Goal: Task Accomplishment & Management: Manage account settings

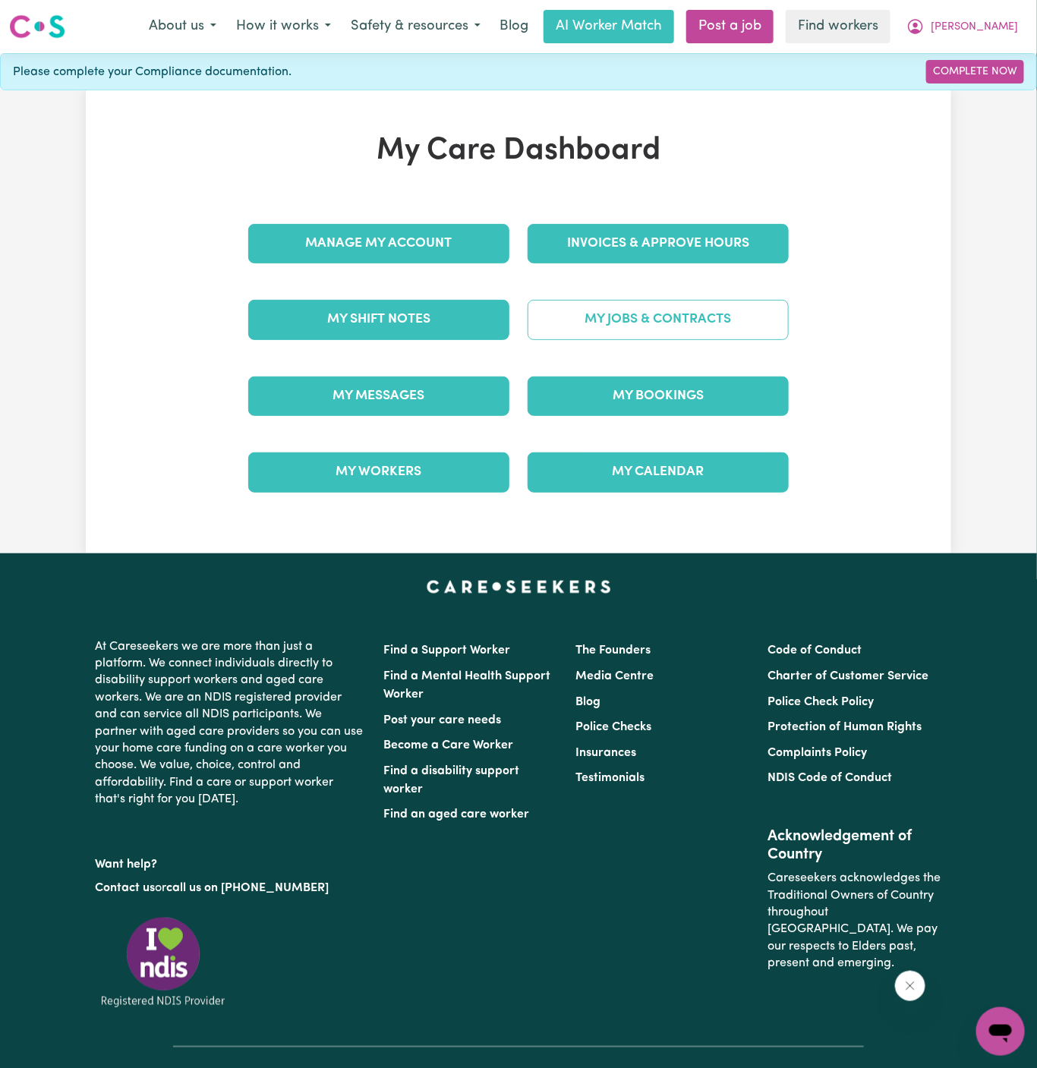
click at [655, 318] on link "My Jobs & Contracts" at bounding box center [658, 319] width 261 height 39
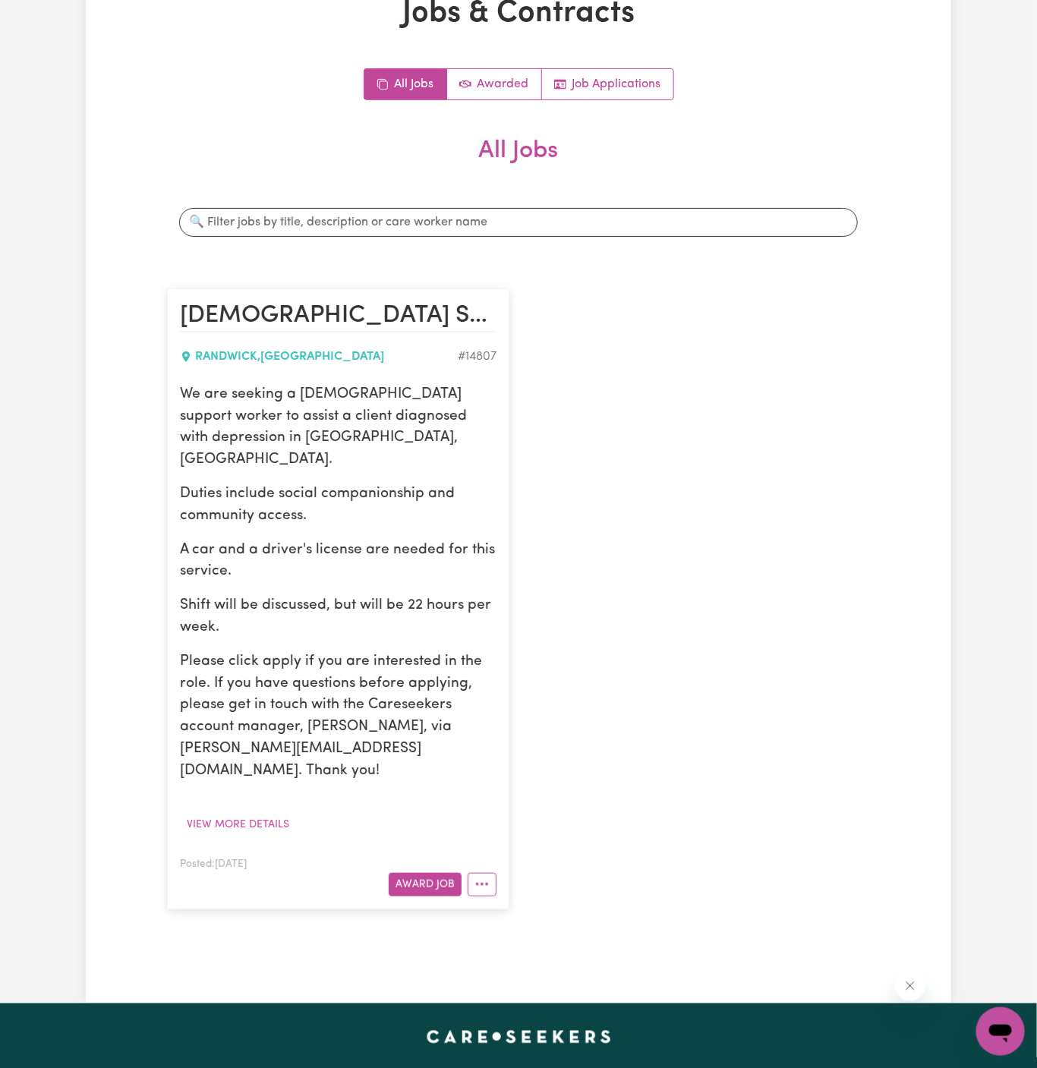
scroll to position [263, 0]
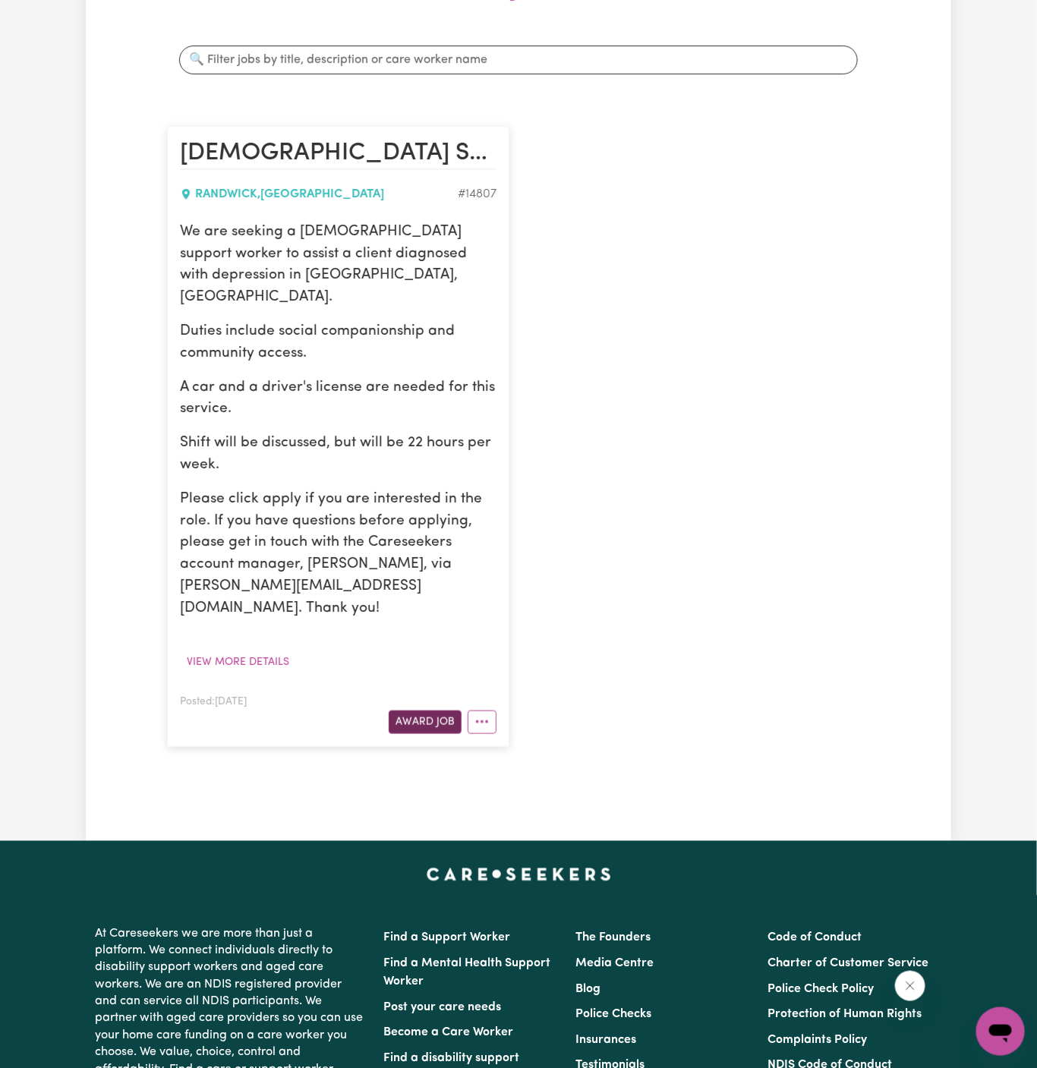
click at [438, 711] on button "Award Job" at bounding box center [425, 723] width 73 height 24
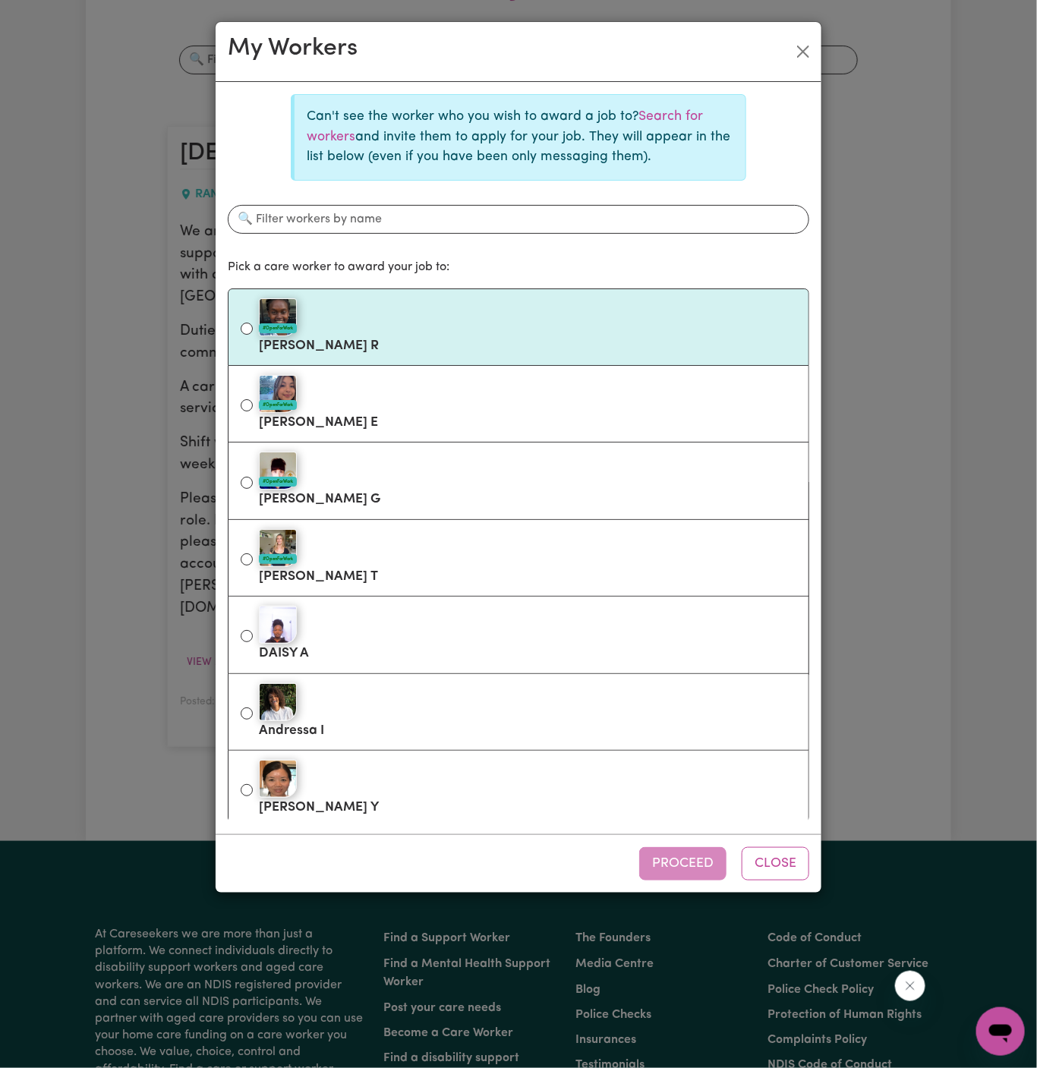
click at [353, 324] on div "#OpenForWork" at bounding box center [528, 317] width 538 height 38
click at [253, 324] on input "#OpenForWork [PERSON_NAME]" at bounding box center [247, 329] width 12 height 12
radio input "true"
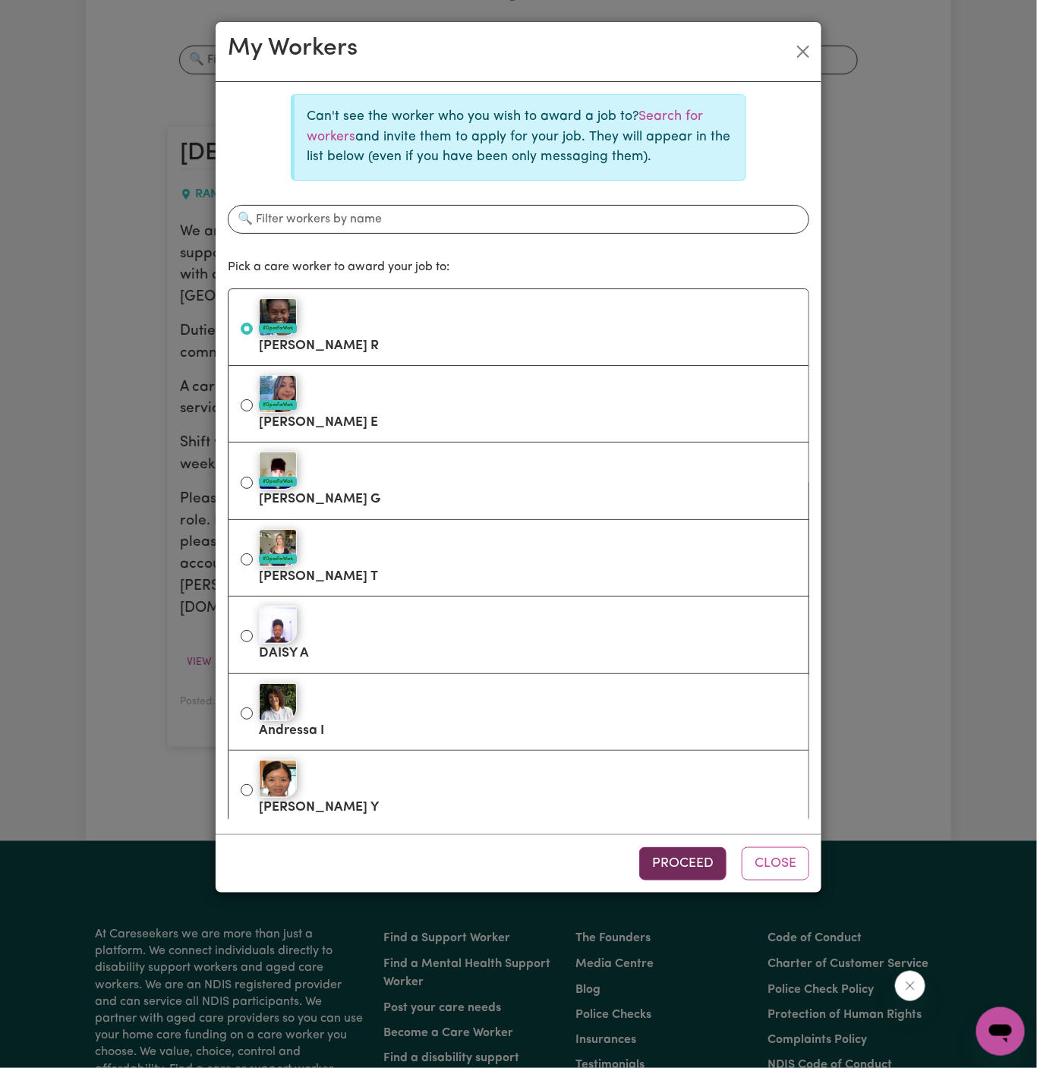
click at [718, 870] on button "Proceed" at bounding box center [682, 863] width 87 height 33
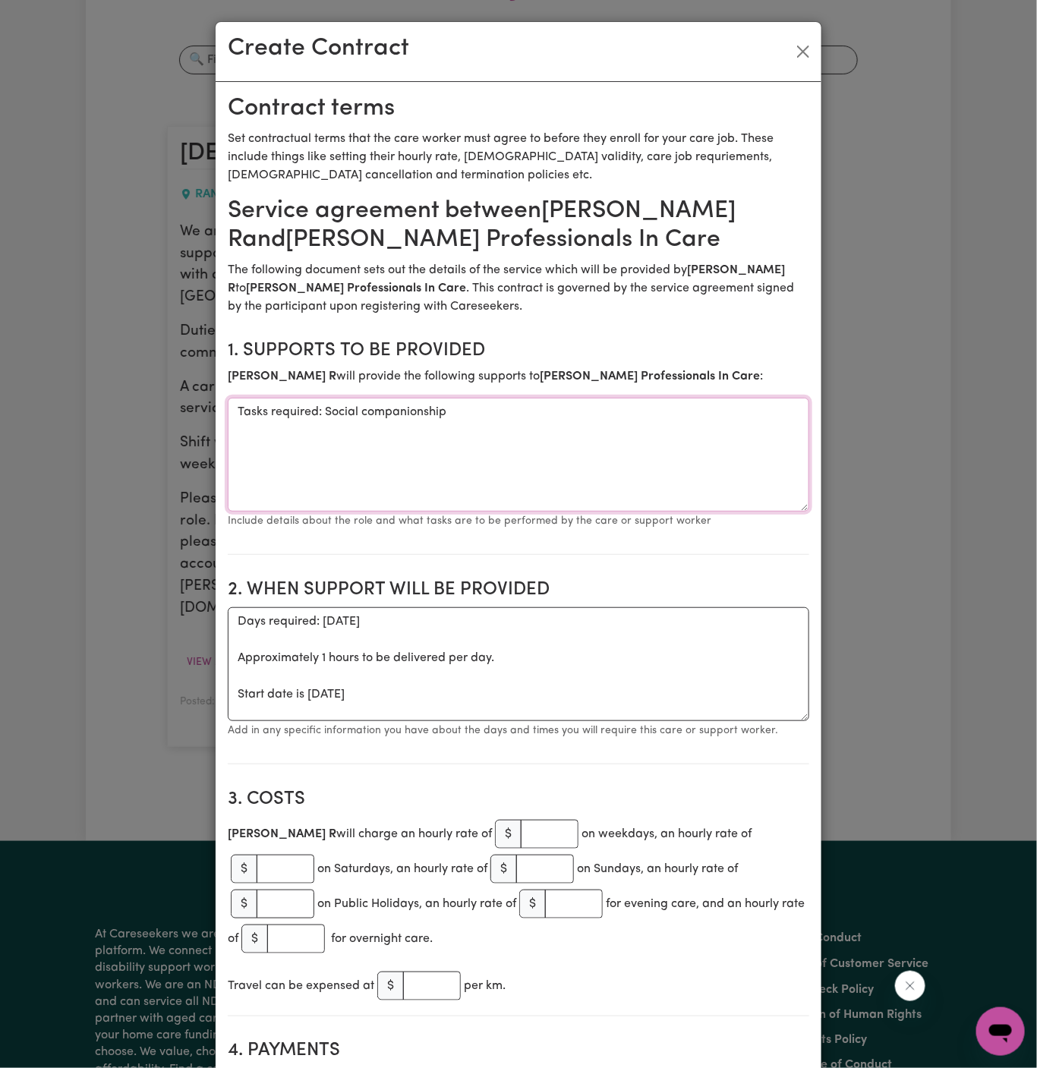
drag, startPoint x: 320, startPoint y: 410, endPoint x: 169, endPoint y: 415, distance: 151.2
click at [169, 415] on div "Create Contract Contract terms Set contractual terms that the care worker must …" at bounding box center [518, 534] width 1037 height 1068
click at [474, 411] on textarea "Social companionship" at bounding box center [519, 455] width 582 height 114
type textarea "Social companionship and community access"
click at [276, 729] on small "Add in any specific information you have about the days and times you will requ…" at bounding box center [503, 730] width 550 height 11
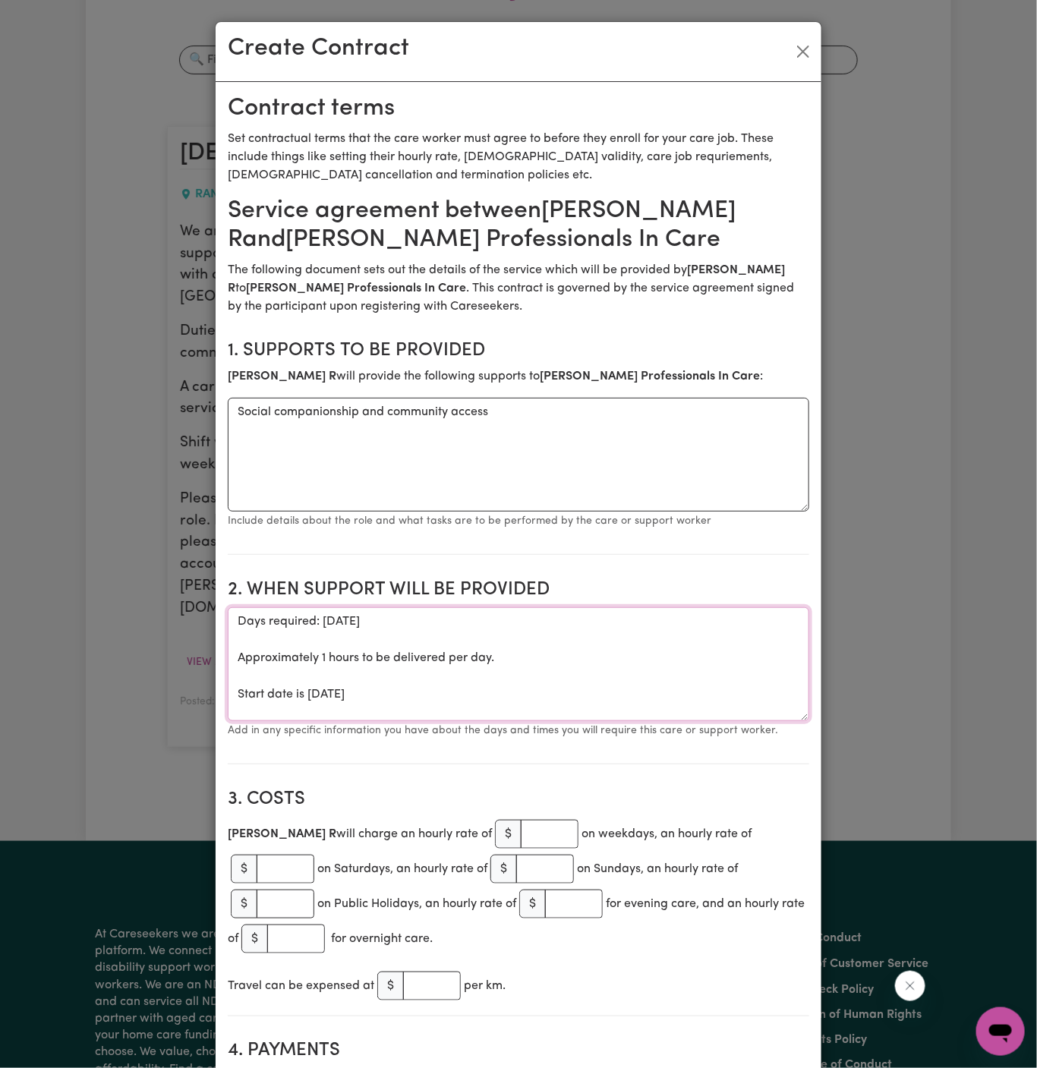
drag, startPoint x: 235, startPoint y: 692, endPoint x: 232, endPoint y: 630, distance: 62.3
click at [232, 630] on textarea "Days required: [DATE] Approximately 1 hours to be delivered per day. Start date…" at bounding box center [519, 664] width 582 height 114
click at [326, 626] on textarea "Start date is [DATE]" at bounding box center [519, 664] width 582 height 114
click at [367, 624] on textarea "Start date is [DATE]" at bounding box center [519, 664] width 582 height 114
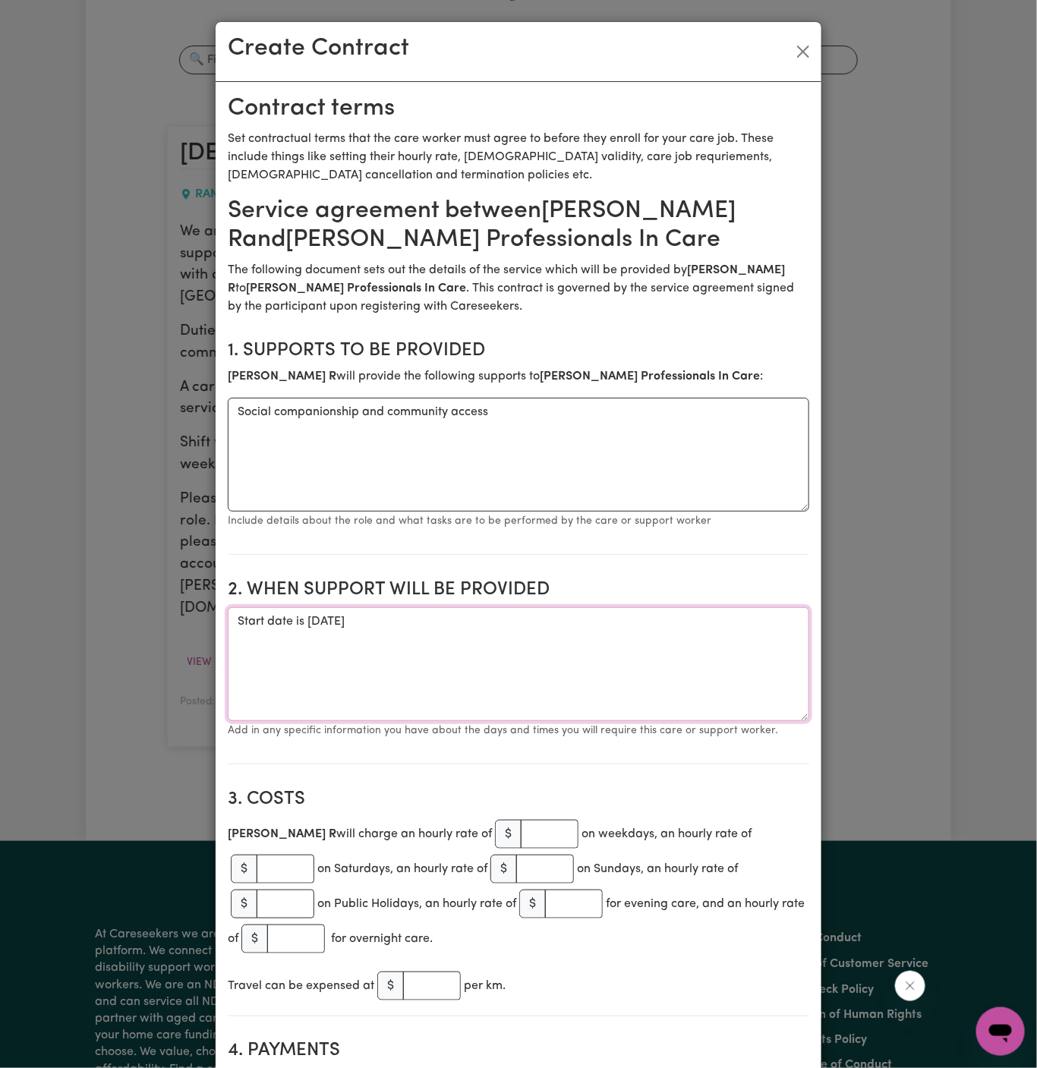
click at [362, 620] on textarea "Start date is [DATE]" at bounding box center [519, 664] width 582 height 114
click at [467, 627] on textarea "Start date is [DATE]" at bounding box center [519, 664] width 582 height 114
click at [519, 620] on textarea "Start date is [DATE] from" at bounding box center [519, 664] width 582 height 114
paste textarea "[DATE] 10 am - 2pm and [DATE] 1pm to 4pm"
drag, startPoint x: 522, startPoint y: 625, endPoint x: 484, endPoint y: 625, distance: 38.0
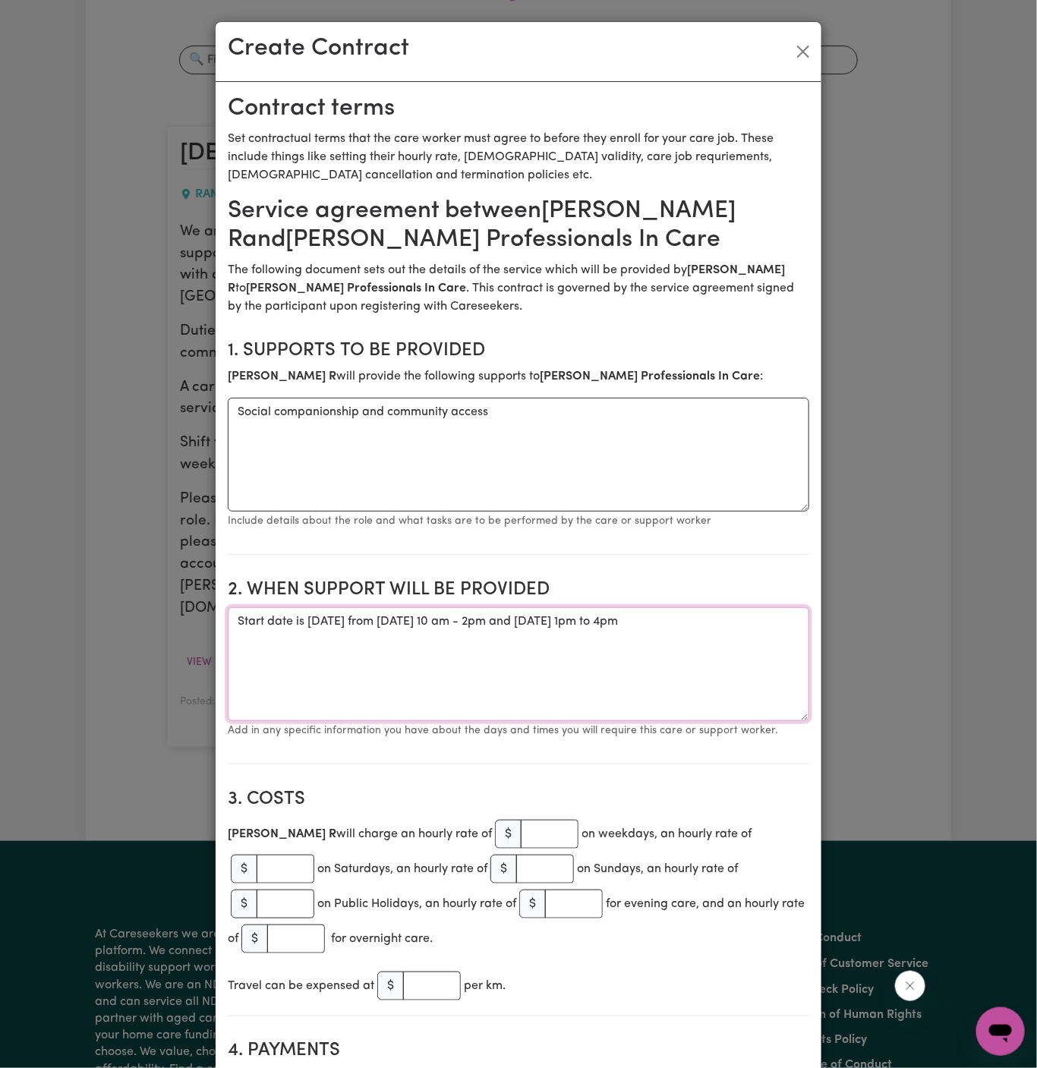
click at [484, 625] on textarea "Start date is [DATE] from [DATE] 10 am - 2pm and [DATE] 1pm to 4pm" at bounding box center [519, 664] width 582 height 114
click at [516, 623] on textarea "Start date is [DATE] from 10 am - 2pm and [DATE] 1pm to 4pm" at bounding box center [519, 664] width 582 height 114
click at [540, 623] on textarea "Start date is [DATE] from 10 am to 2pm and [DATE] 1pm to 4pm" at bounding box center [519, 664] width 582 height 114
click at [570, 618] on textarea "Start date is [DATE] from 10 am to 2 pm and [DATE] 1pm to 4pm" at bounding box center [519, 664] width 582 height 114
click at [583, 617] on textarea "Start date is [DATE] from 10 am to 2 pm and [DATE] 1pm to 4pm" at bounding box center [519, 664] width 582 height 114
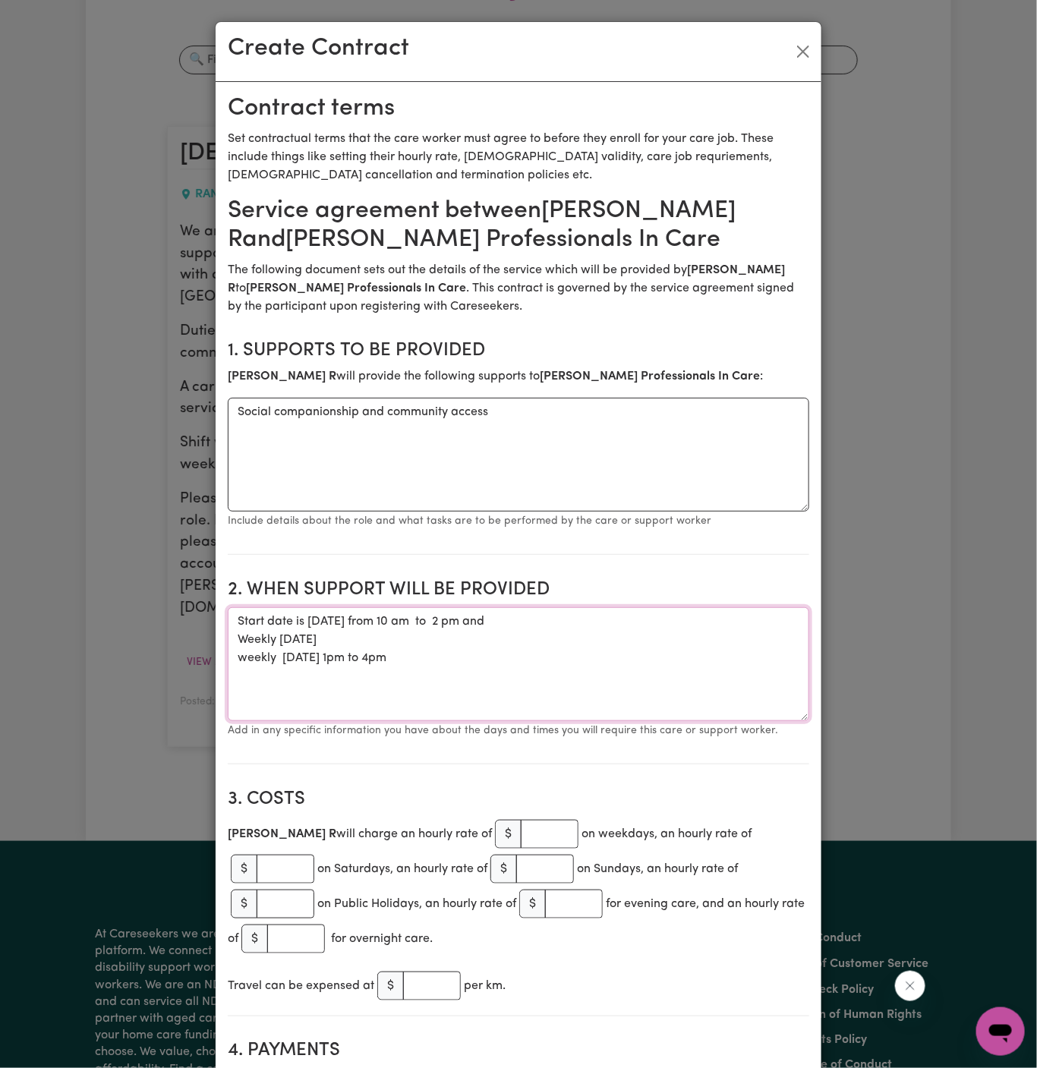
click at [246, 654] on textarea "Start date is [DATE] from 10 am to 2 pm and Weekly [DATE] weekly [DATE] 1pm to …" at bounding box center [519, 664] width 582 height 114
click at [336, 676] on textarea "Start date is [DATE] from 10 am to 2 pm and Weekly [DATE] Weekly [DATE] 1pm to …" at bounding box center [519, 664] width 582 height 114
click at [323, 663] on textarea "Start date is [DATE] from 10 am to 2 pm and Weekly [DATE] Weekly [DATE] 1pm to …" at bounding box center [519, 664] width 582 height 114
click at [372, 662] on textarea "Start date is [DATE] from 10 am to 2 pm and Weekly [DATE] Weekly [DATE] 1 pm to…" at bounding box center [519, 664] width 582 height 114
click at [377, 629] on textarea "Start date is [DATE] from 10 am to 2 pm and Weekly [DATE] Weekly [DATE] 1 pm to…" at bounding box center [519, 664] width 582 height 114
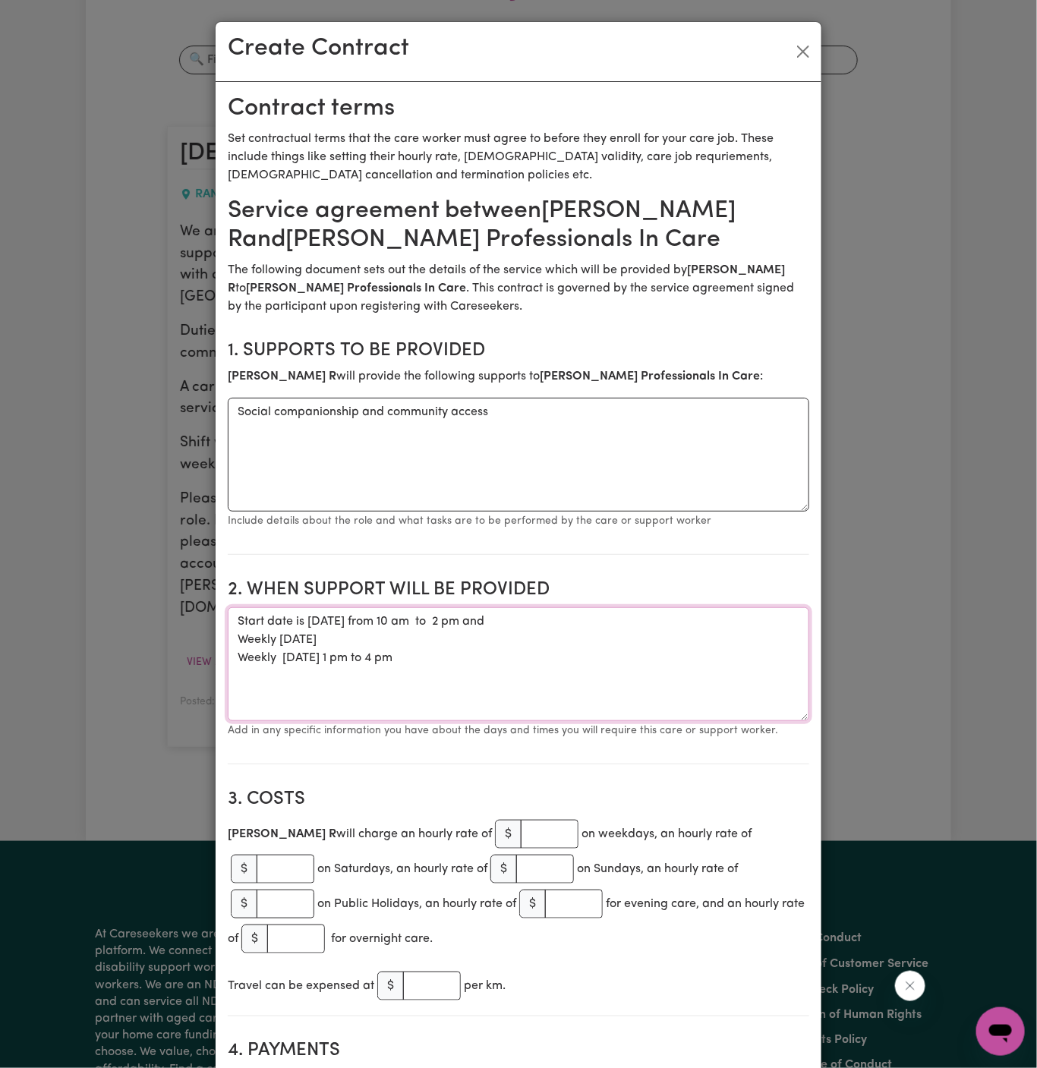
click at [572, 623] on textarea "Start date is [DATE] from 10 am to 2 pm and Weekly [DATE] Weekly [DATE] 1 pm to…" at bounding box center [519, 664] width 582 height 114
click at [430, 616] on textarea "Start date is [DATE] from 10 am to 2 pm Weekly [DATE] Weekly [DATE] 1 pm to 4 pm" at bounding box center [519, 664] width 582 height 114
click at [330, 623] on textarea "Start date is [DATE], from 10 am to 2 pm Weekly [DATE] Weekly [DATE] 1 pm to 4 …" at bounding box center [519, 664] width 582 height 114
click at [468, 654] on textarea "Start date is [DATE], from 10 am to 2 pm Weekly [DATE] Weekly [DATE] 1 pm to 4 …" at bounding box center [519, 664] width 582 height 114
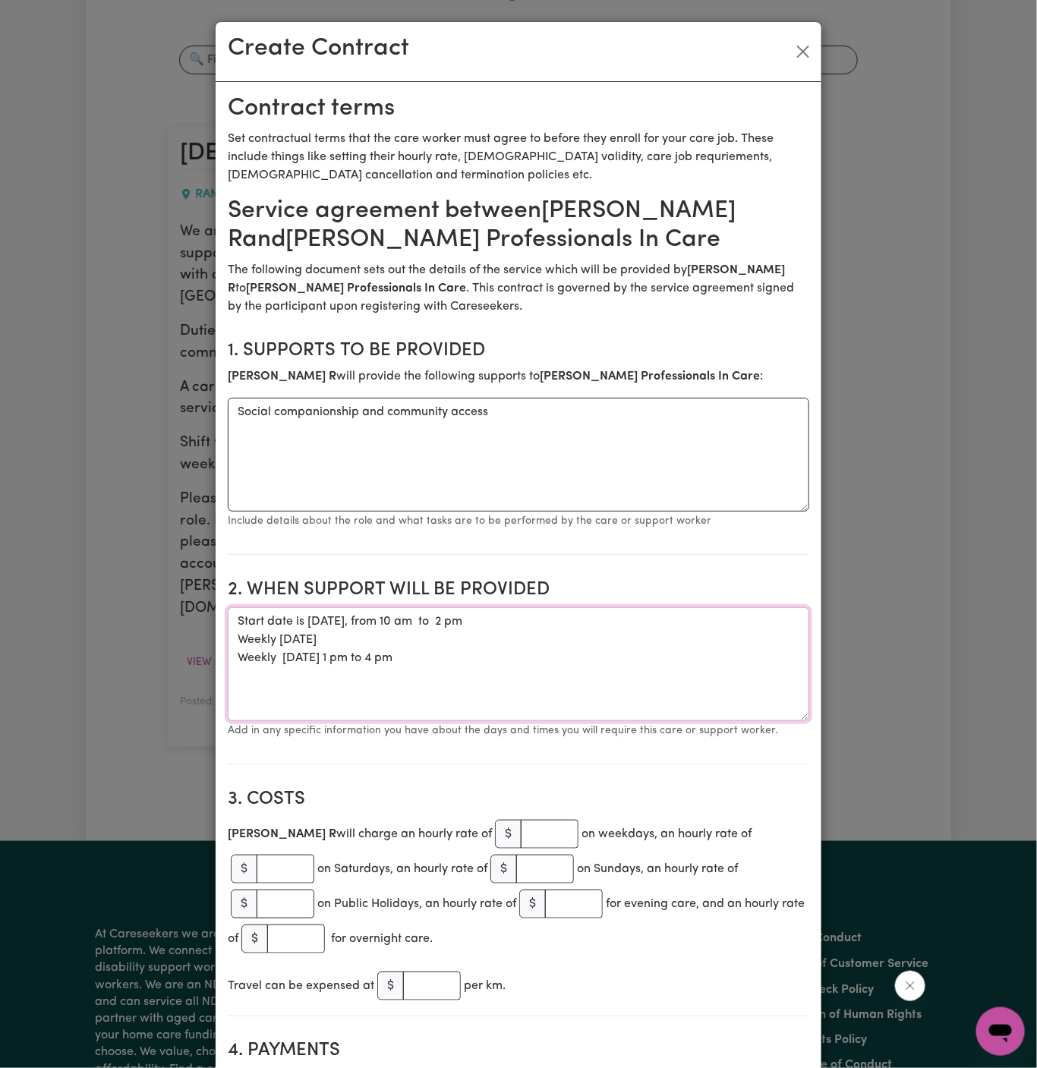
drag, startPoint x: 452, startPoint y: 625, endPoint x: 628, endPoint y: 623, distance: 176.2
click at [628, 623] on textarea "Start date is [DATE], from 10 am to 2 pm Weekly [DATE] Weekly [DATE] 1 pm to 4 …" at bounding box center [519, 664] width 582 height 114
click at [618, 636] on textarea "Start date is [DATE], from 10 am to 2 pm Weekly [DATE] Weekly [DATE] 1 pm to 4 …" at bounding box center [519, 664] width 582 height 114
paste textarea "from 10 am to 2 pm"
click at [321, 659] on textarea "Start date is [DATE], from 10 am to 2 pm Weekly [DATE] from 10 am to 2 pm Weekl…" at bounding box center [519, 664] width 582 height 114
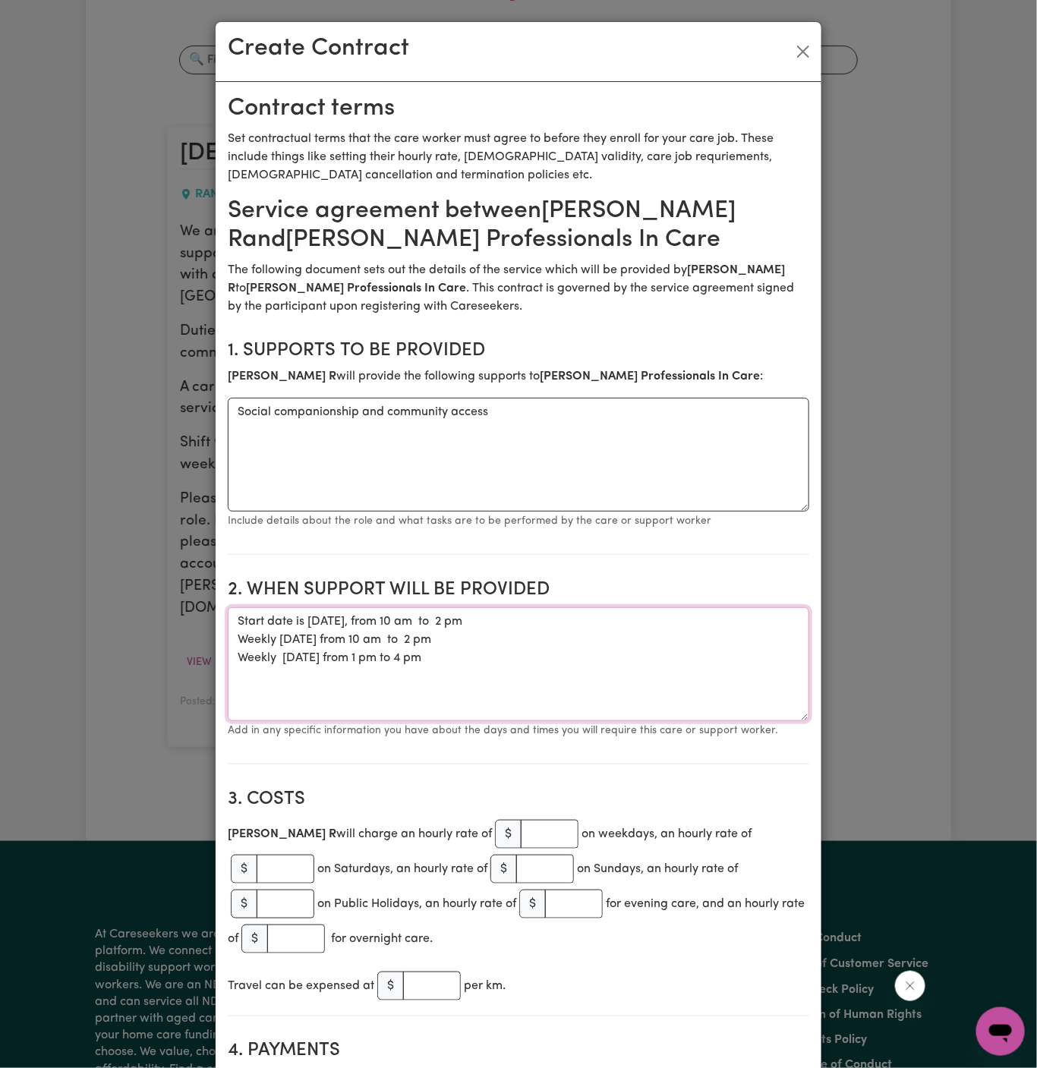
click at [440, 658] on textarea "Start date is [DATE], from 10 am to 2 pm Weekly [DATE] from 10 am to 2 pm Weekl…" at bounding box center [519, 664] width 582 height 114
click at [484, 667] on textarea "Start date is [DATE], from 10 am to 2 pm Weekly [DATE] from 10 am to 2 pm Weekl…" at bounding box center [519, 664] width 582 height 114
click at [283, 661] on textarea "Start date is [DATE], from 10 am to 2 pm Weekly [DATE] from 10 am to 2 pm Weekl…" at bounding box center [519, 664] width 582 height 114
click at [350, 671] on textarea "Start date is [DATE], from 10 am to 2 pm Weekly [DATE] from 10 am to 2 pm Weekl…" at bounding box center [519, 664] width 582 height 114
click at [423, 657] on textarea "Start date is [DATE], from 10 am to 2 pm Weekly [DATE] from 10 am to 2 pm Weekl…" at bounding box center [519, 664] width 582 height 114
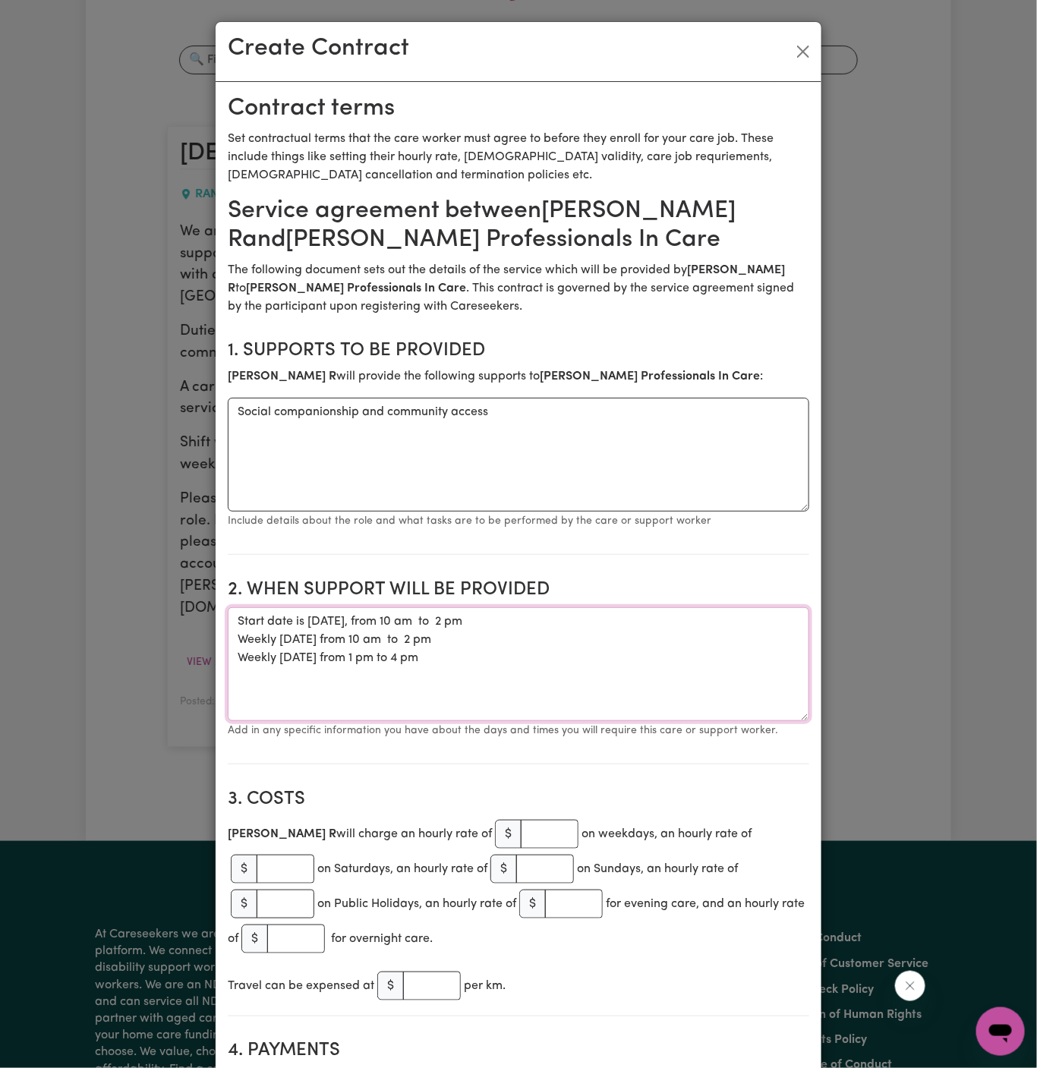
click at [463, 661] on textarea "Start date is [DATE], from 10 am to 2 pm Weekly [DATE] from 10 am to 2 pm Weekl…" at bounding box center [519, 664] width 582 height 114
click at [434, 678] on textarea "Start date is [DATE], from 10 am to 2 pm Weekly [DATE] from 10 am to 2 pm Weekl…" at bounding box center [519, 664] width 582 height 114
click at [294, 657] on textarea "Start date is [DATE], from 10 am to 2 pm Weekly [DATE] from 10 am to 2 pm Weekl…" at bounding box center [519, 664] width 582 height 114
click at [487, 656] on textarea "Start date is [DATE], from 10 am to 2 pm Weekly [DATE] from 10 am to 2 pm Weekl…" at bounding box center [519, 664] width 582 height 114
type textarea "Start date is [DATE], from 10 am to 2 pm Weekly [DATE] from 10 am to 2 pm Weekl…"
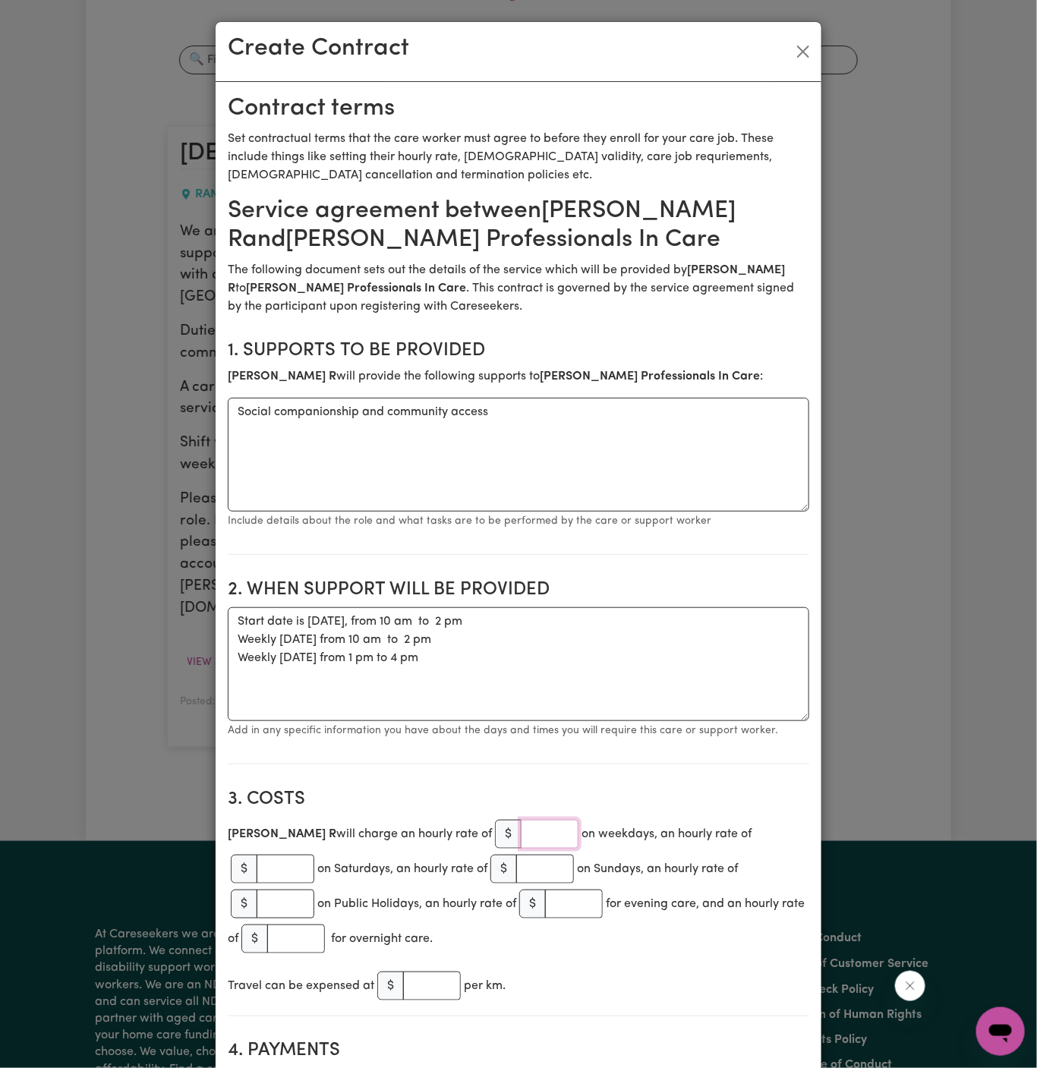
click at [521, 833] on input "number" at bounding box center [550, 834] width 58 height 29
type input "50"
click at [659, 576] on section "2. When support will be provided When support will be provided Start date is [D…" at bounding box center [519, 665] width 582 height 197
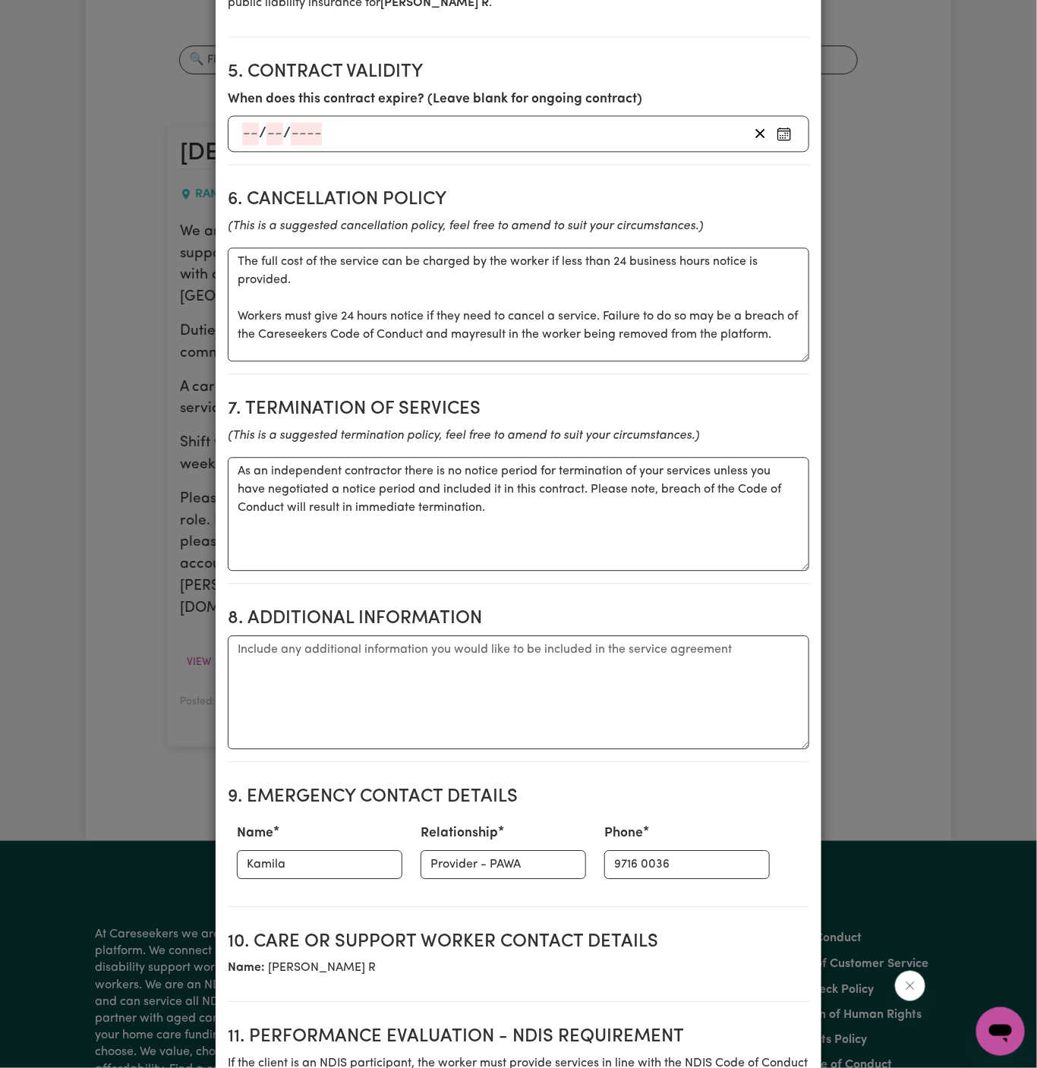
scroll to position [1231, 0]
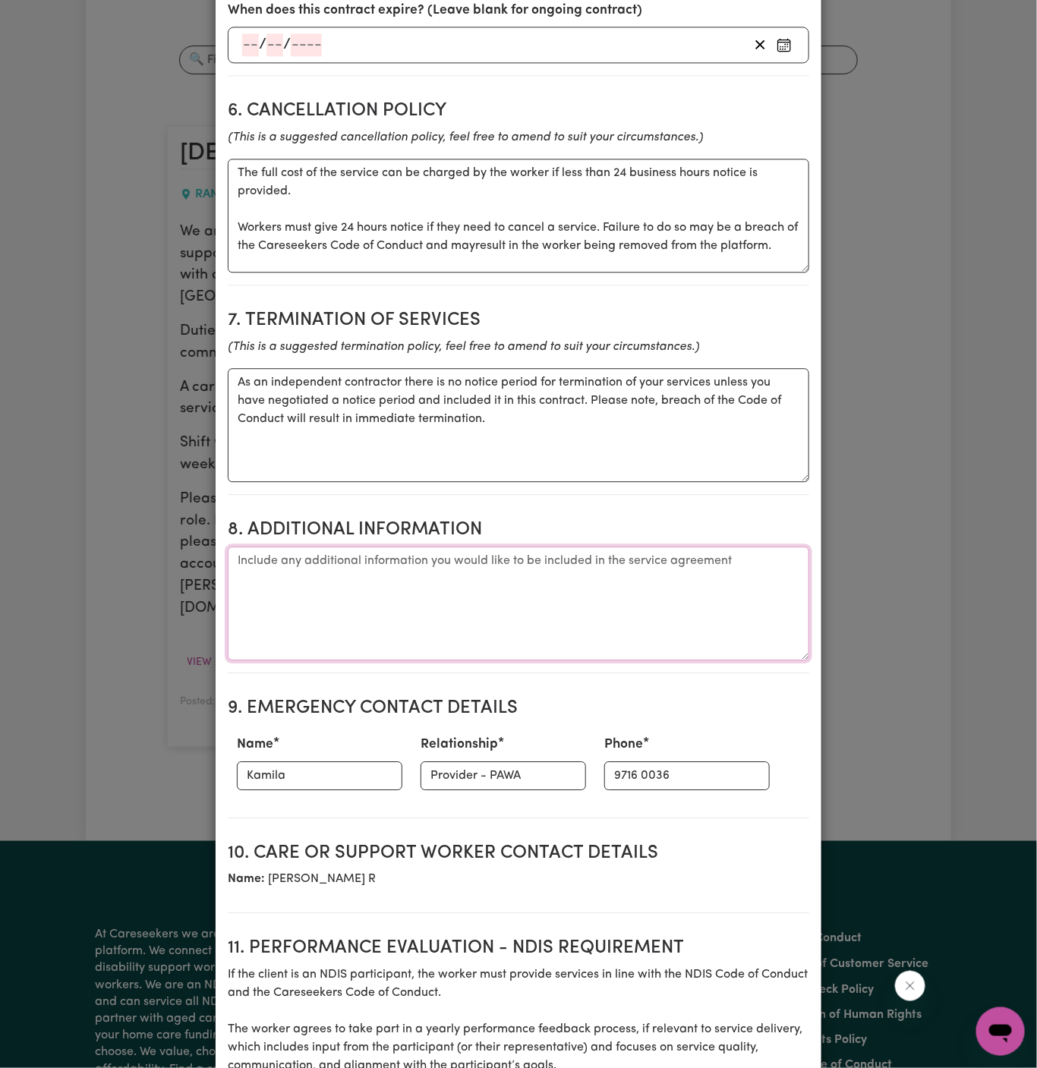
click at [633, 558] on textarea "Additional information" at bounding box center [519, 604] width 582 height 114
paste textarea "[GEOGRAPHIC_DATA], [GEOGRAPHIC_DATA]"
type textarea "Client's Address: [GEOGRAPHIC_DATA], [GEOGRAPHIC_DATA]"
click at [296, 762] on input "Kamila" at bounding box center [320, 776] width 166 height 29
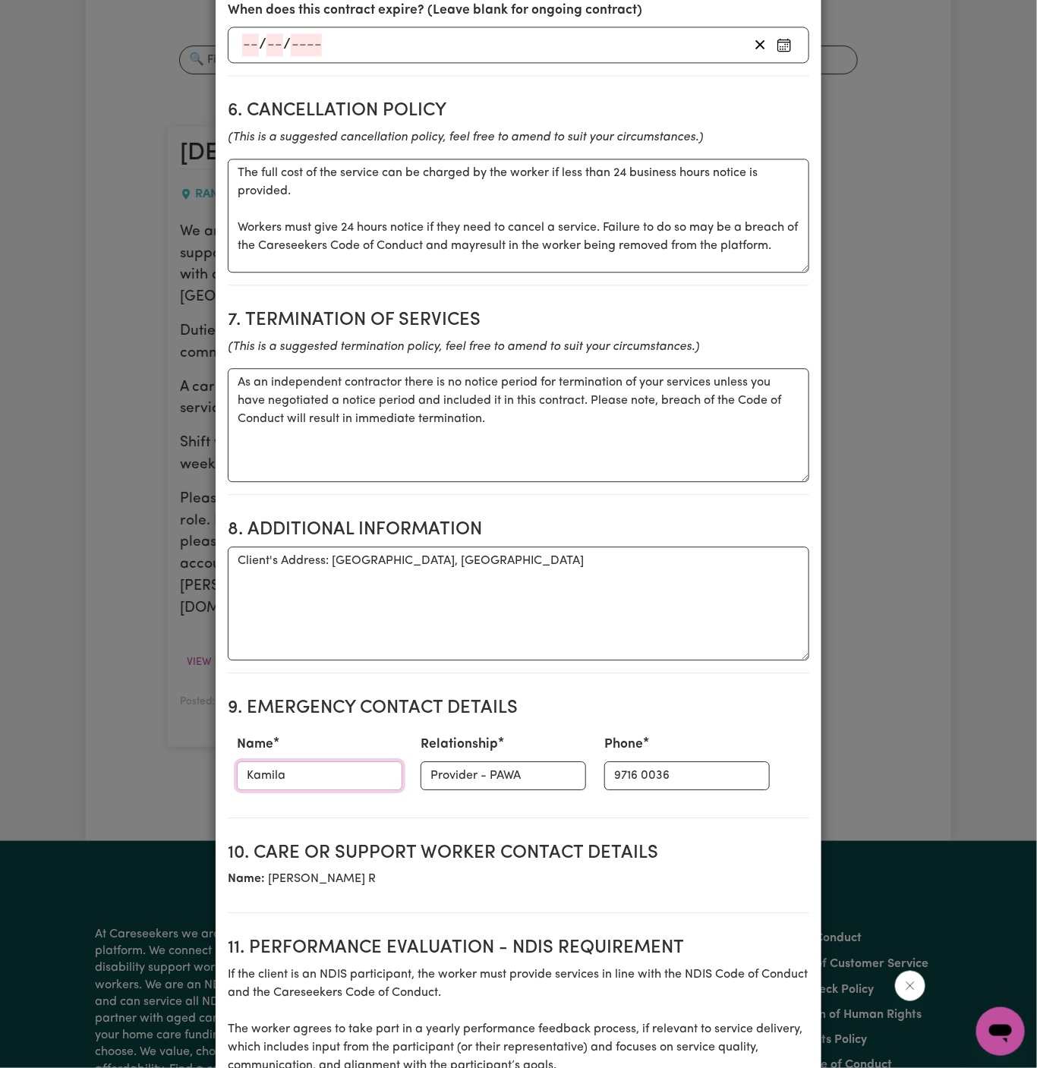
click at [296, 762] on input "Kamila" at bounding box center [320, 776] width 166 height 29
paste input "[PERSON_NAME] [PHONE_NUMBER]"
drag, startPoint x: 291, startPoint y: 733, endPoint x: 486, endPoint y: 734, distance: 195.1
click at [486, 734] on div "Name [PERSON_NAME] [PHONE_NUMBER] Relationship Provider - PAWA Phone [PHONE_NUM…" at bounding box center [519, 762] width 582 height 67
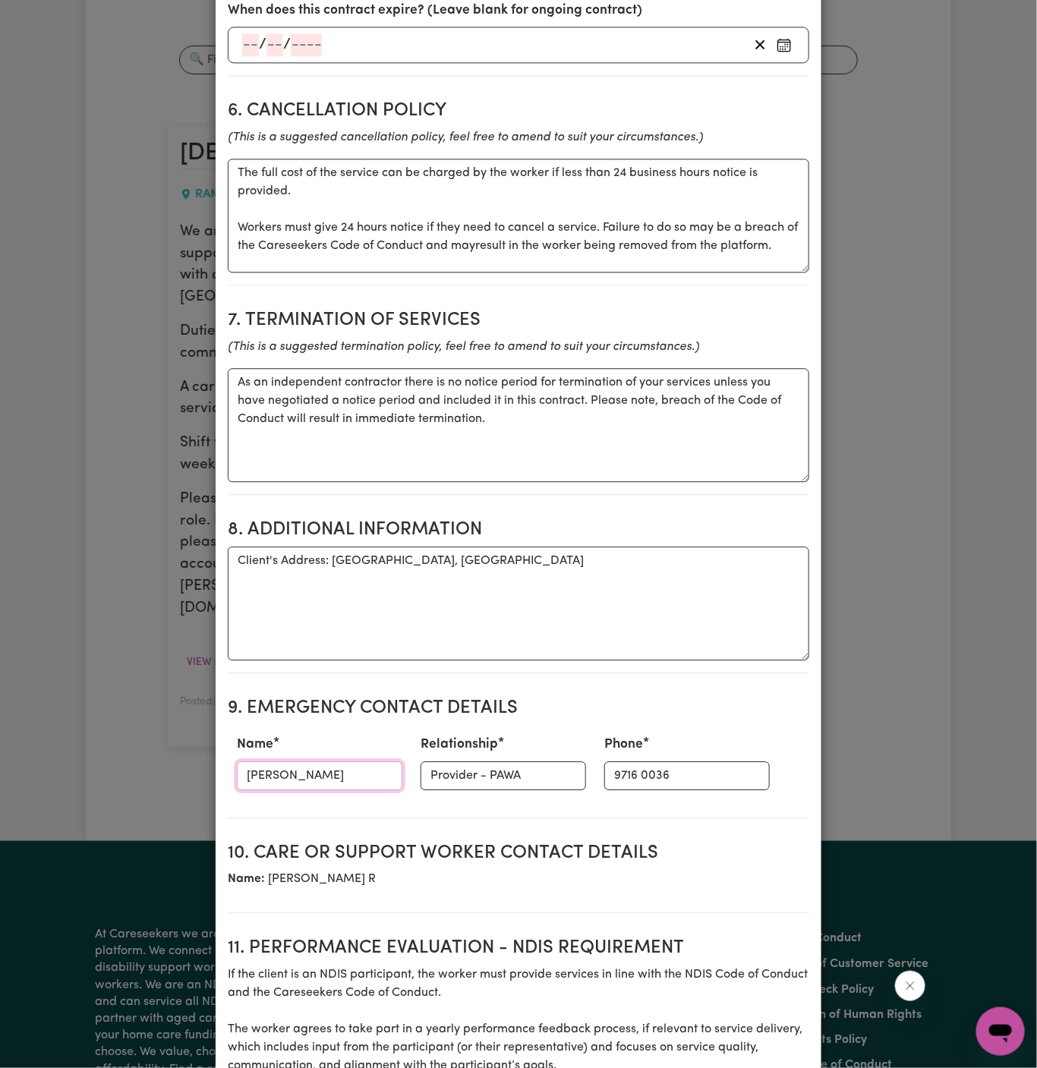
scroll to position [0, 0]
type input "[PERSON_NAME]"
click at [555, 729] on div "Relationship Provider - PAWA" at bounding box center [504, 762] width 184 height 67
click at [604, 762] on input "9716 0036" at bounding box center [687, 776] width 166 height 29
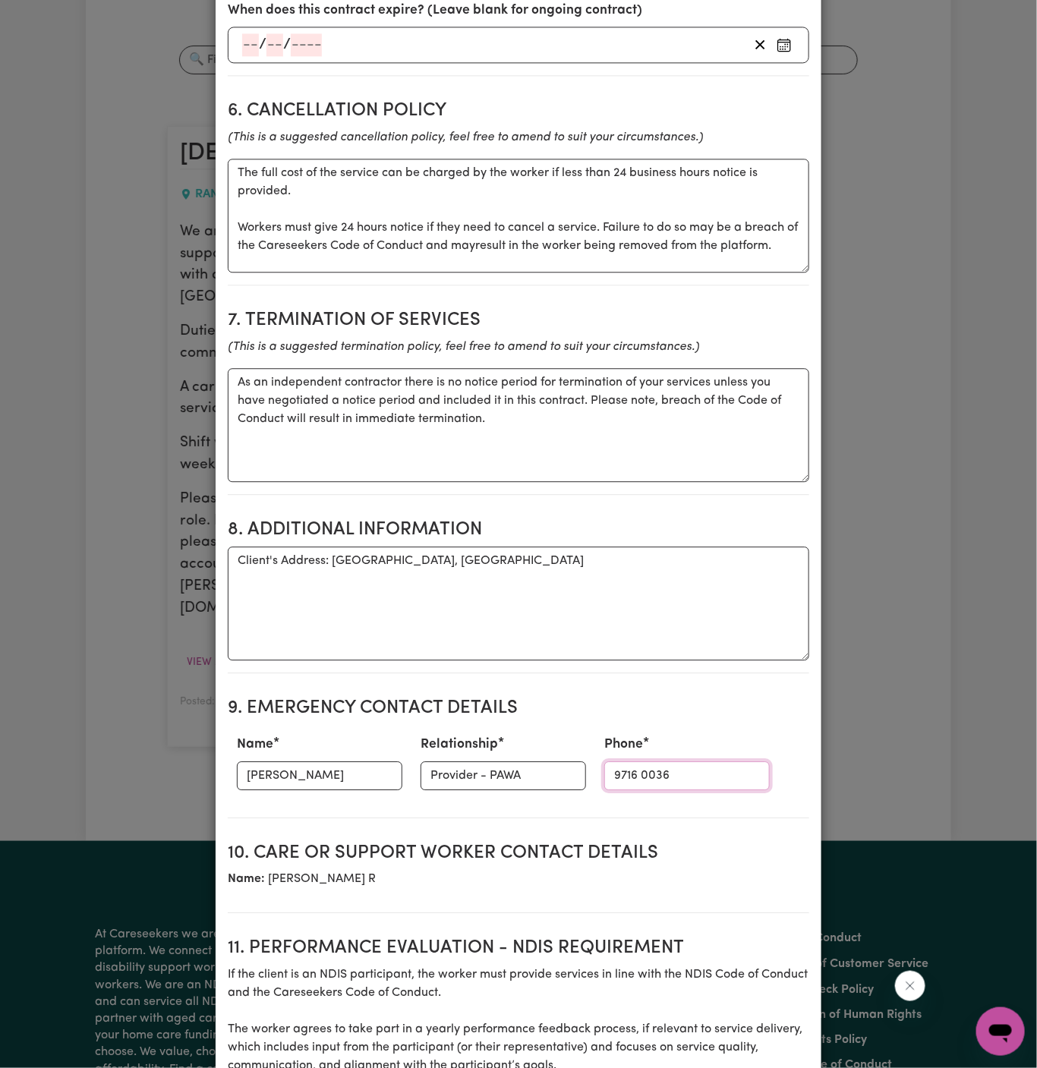
click at [604, 762] on input "9716 0036" at bounding box center [687, 776] width 166 height 29
paste input "[PHONE_NUMBER]"
type input "[PHONE_NUMBER]"
drag, startPoint x: 515, startPoint y: 738, endPoint x: 317, endPoint y: 743, distance: 198.2
click at [317, 743] on div "Name [PERSON_NAME] Relationship Provider - PAWA Phone [PHONE_NUMBER]" at bounding box center [519, 762] width 582 height 67
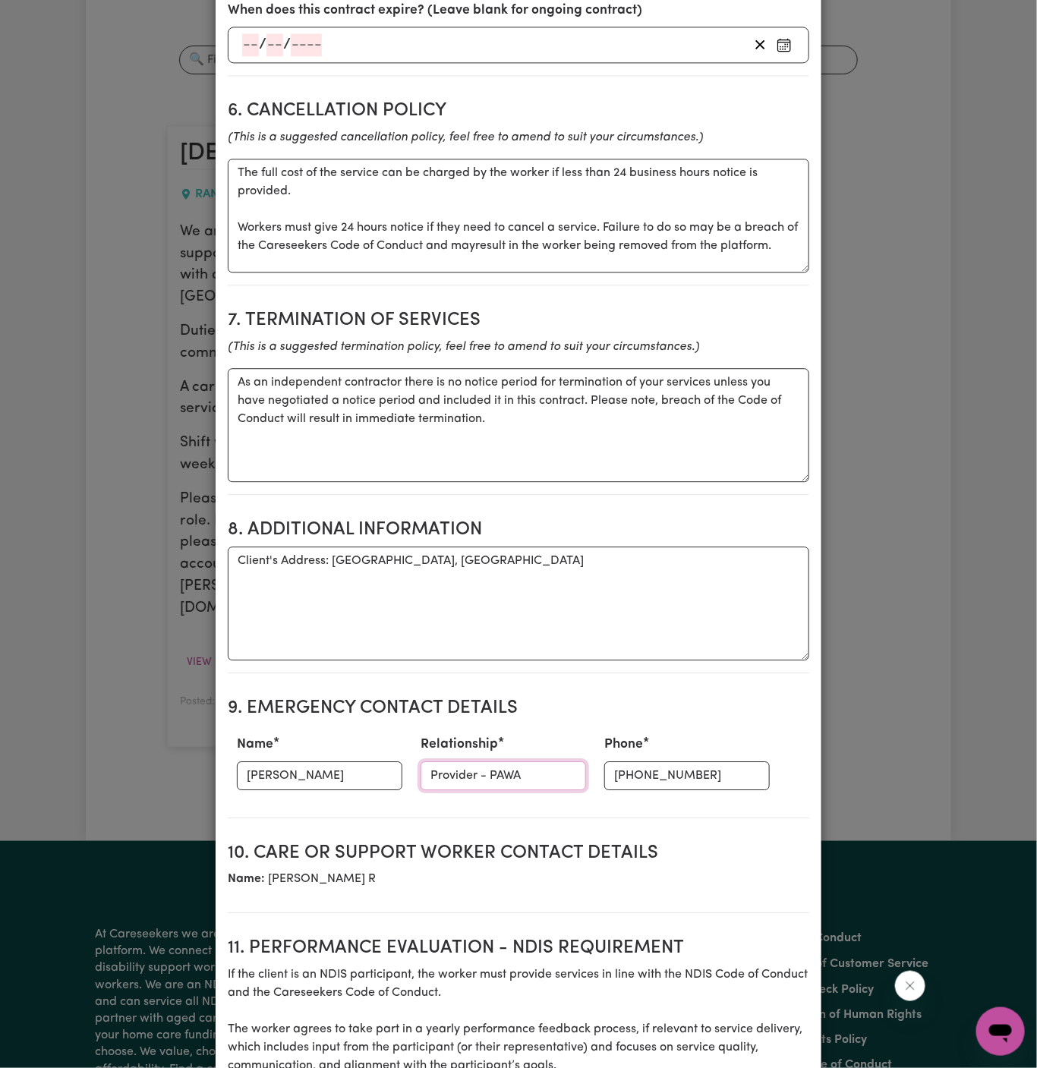
click at [511, 762] on input "Provider - PAWA" at bounding box center [504, 776] width 166 height 29
click at [494, 762] on input "Provider - PAWA" at bounding box center [504, 776] width 166 height 29
click at [485, 762] on input "Provider - Profe" at bounding box center [504, 776] width 166 height 29
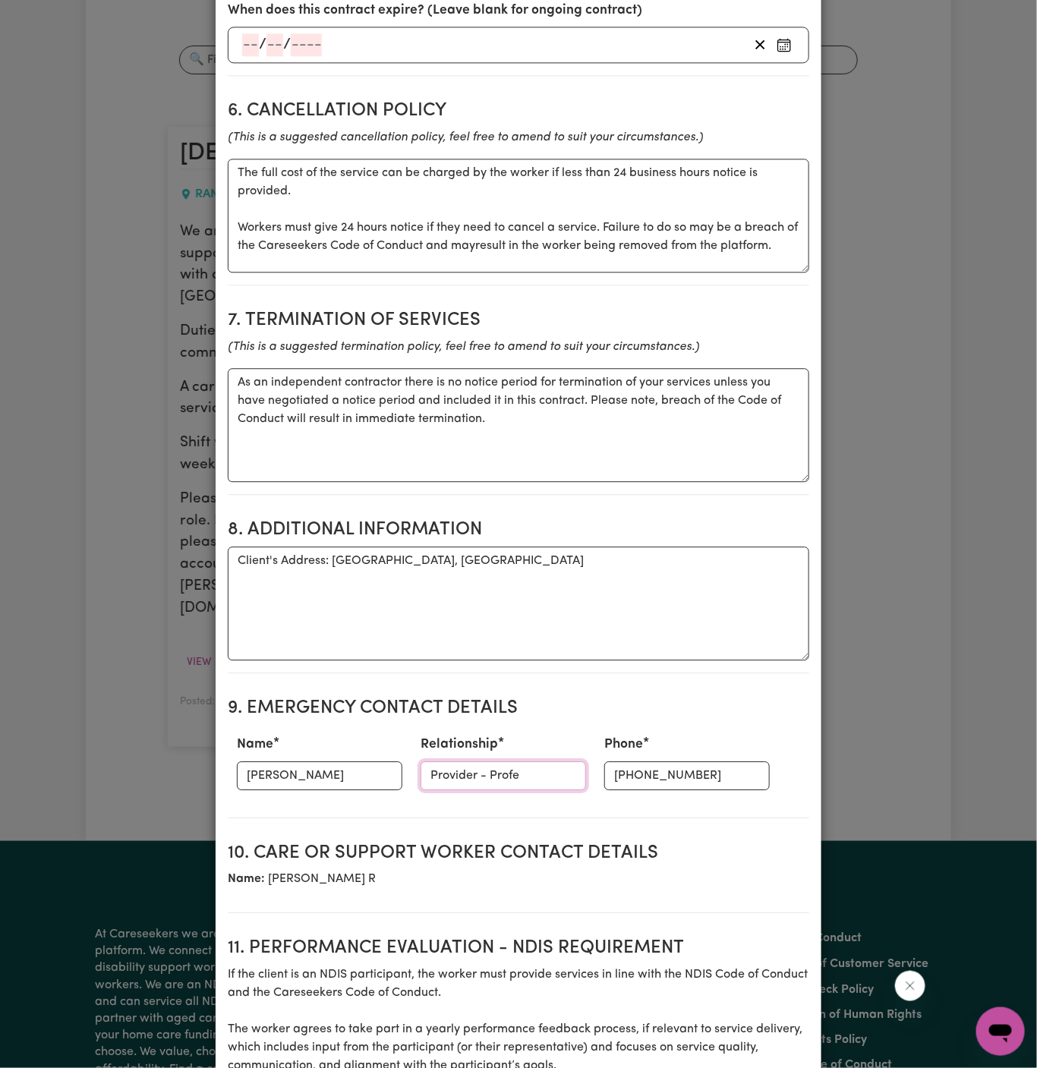
paste input "ssionals In care"
click at [522, 762] on input "Provider - Professionals In care" at bounding box center [504, 776] width 166 height 29
type input "Provider - Professionals In Care"
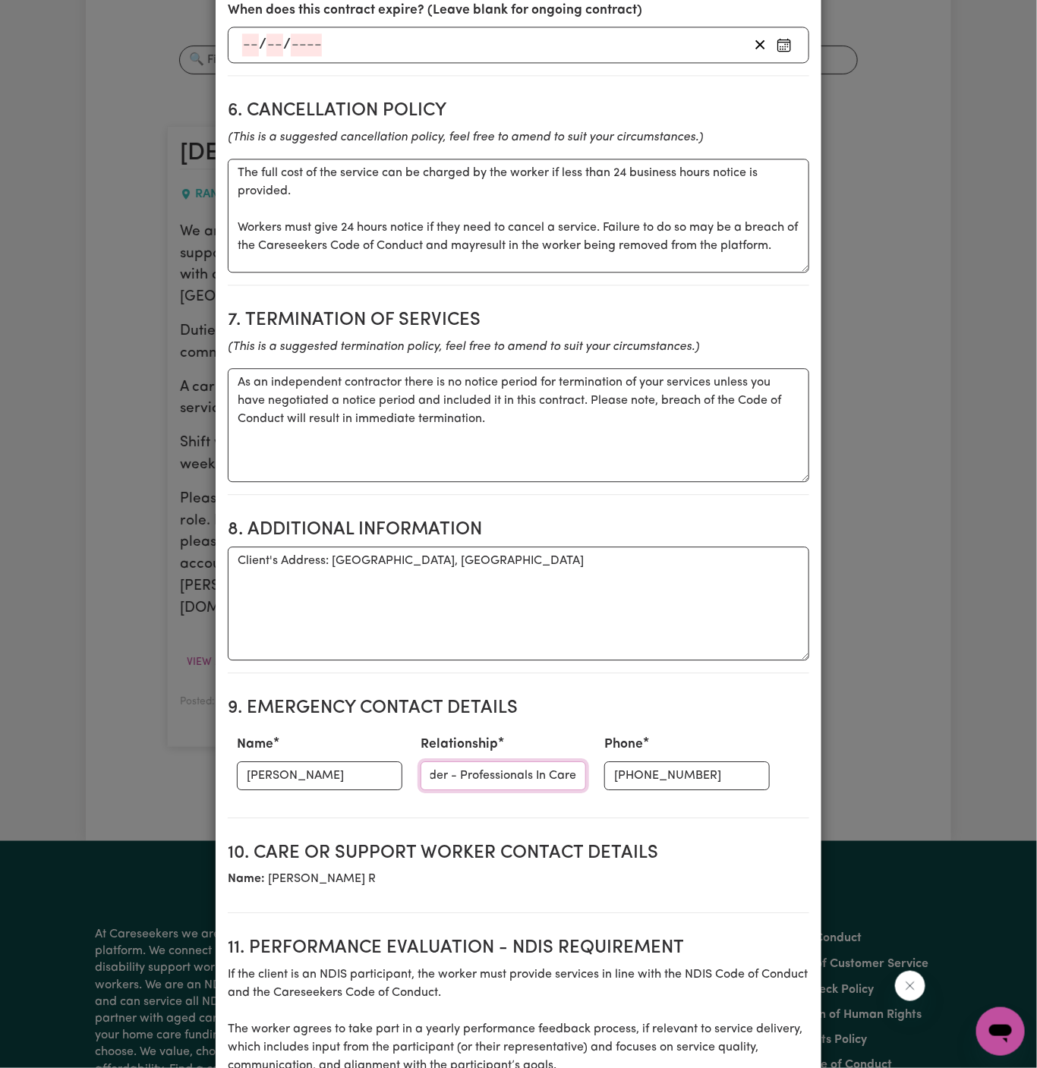
scroll to position [0, 0]
click at [608, 613] on textarea "Client's Address: [GEOGRAPHIC_DATA], [GEOGRAPHIC_DATA]" at bounding box center [519, 604] width 582 height 114
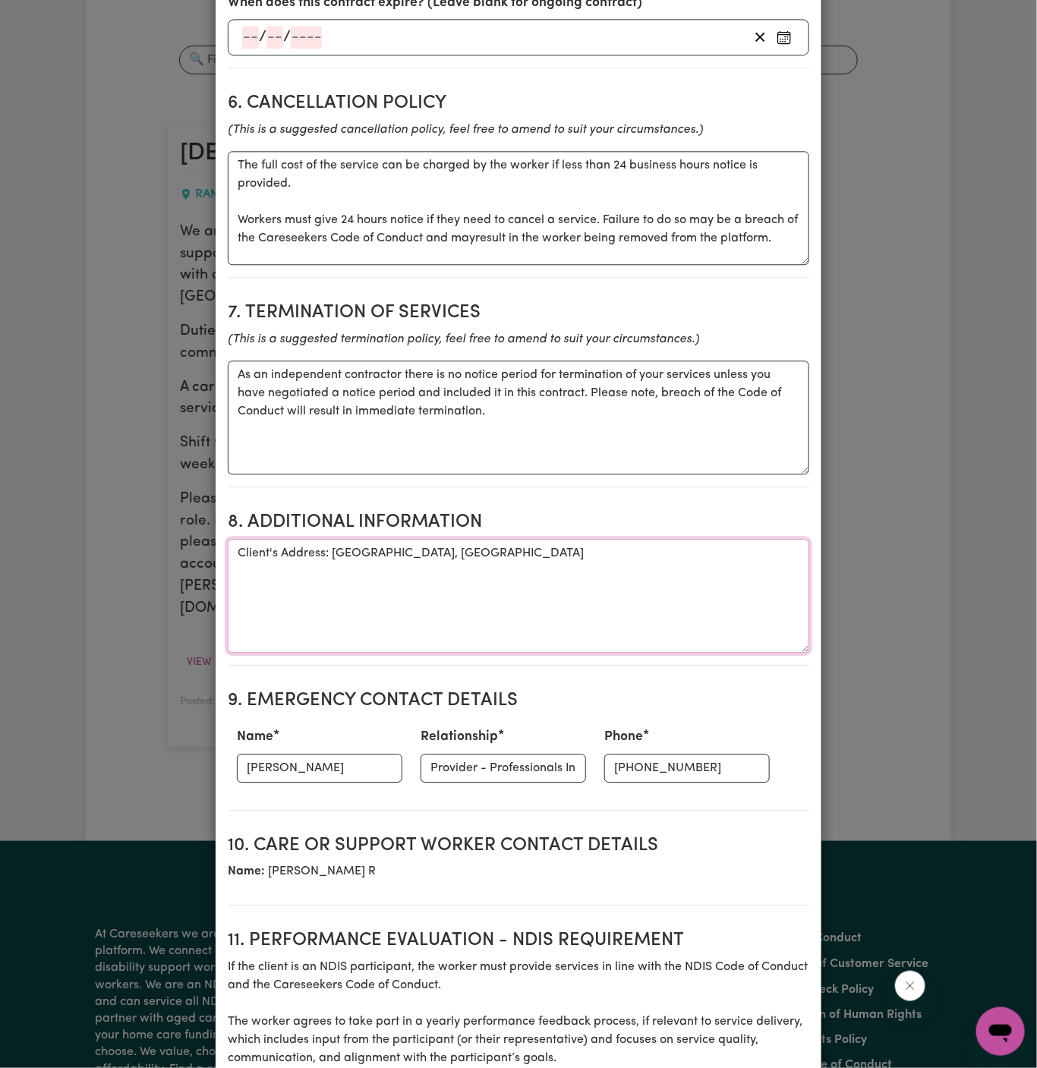
scroll to position [1576, 0]
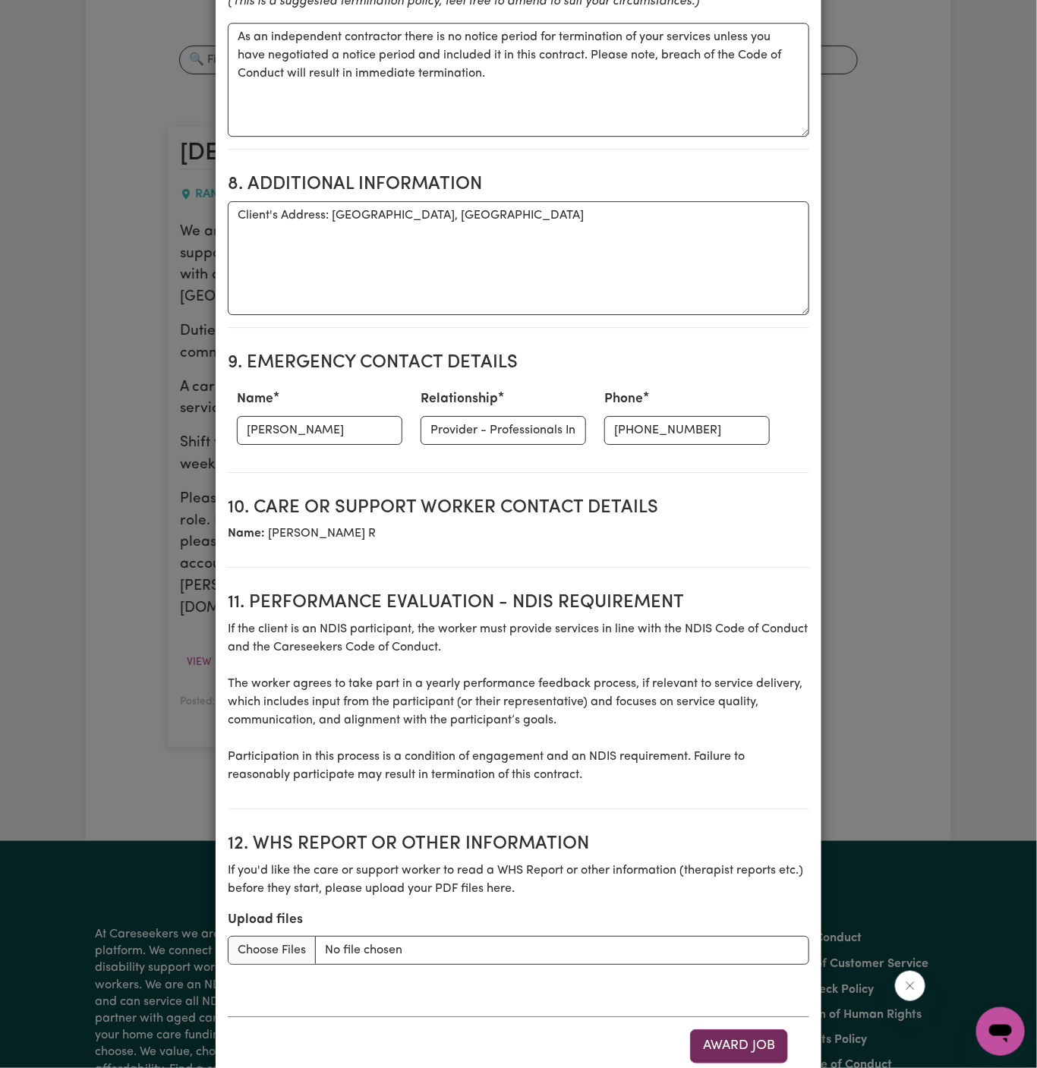
click at [742, 1030] on button "Award Job" at bounding box center [739, 1046] width 98 height 33
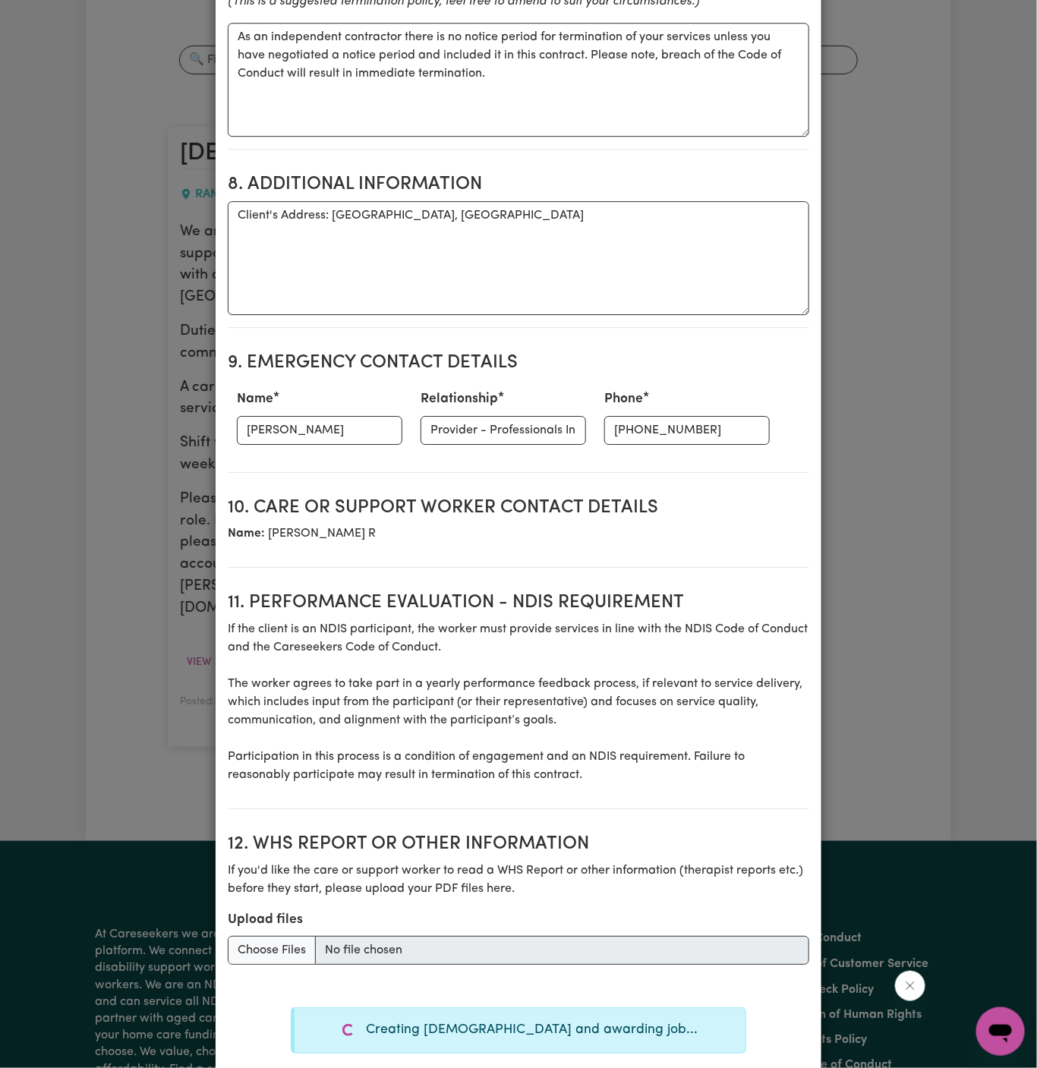
type textarea "Tasks required: Social companionship"
type textarea "Days required: [DATE] Approximately 1 hours to be delivered per day. Start date…"
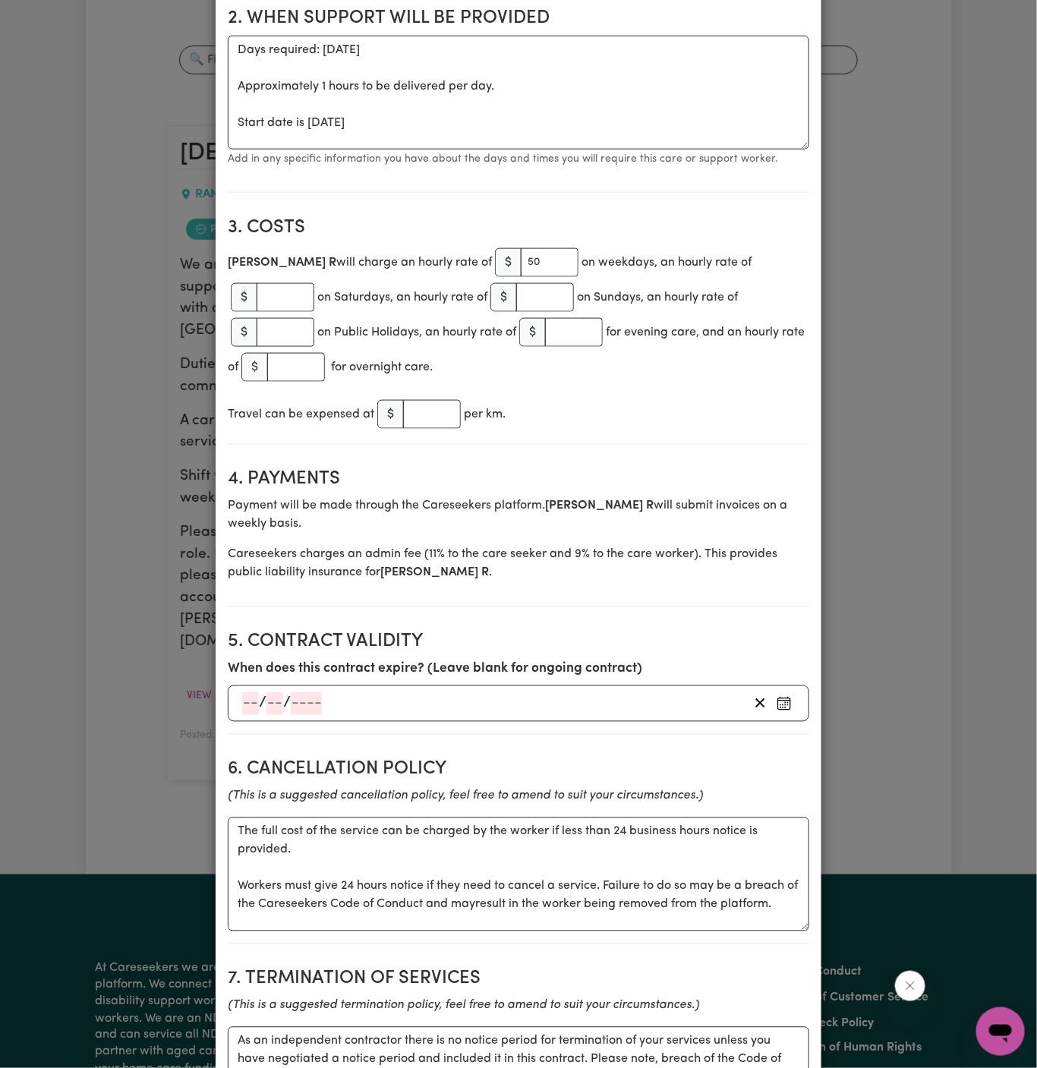
scroll to position [0, 0]
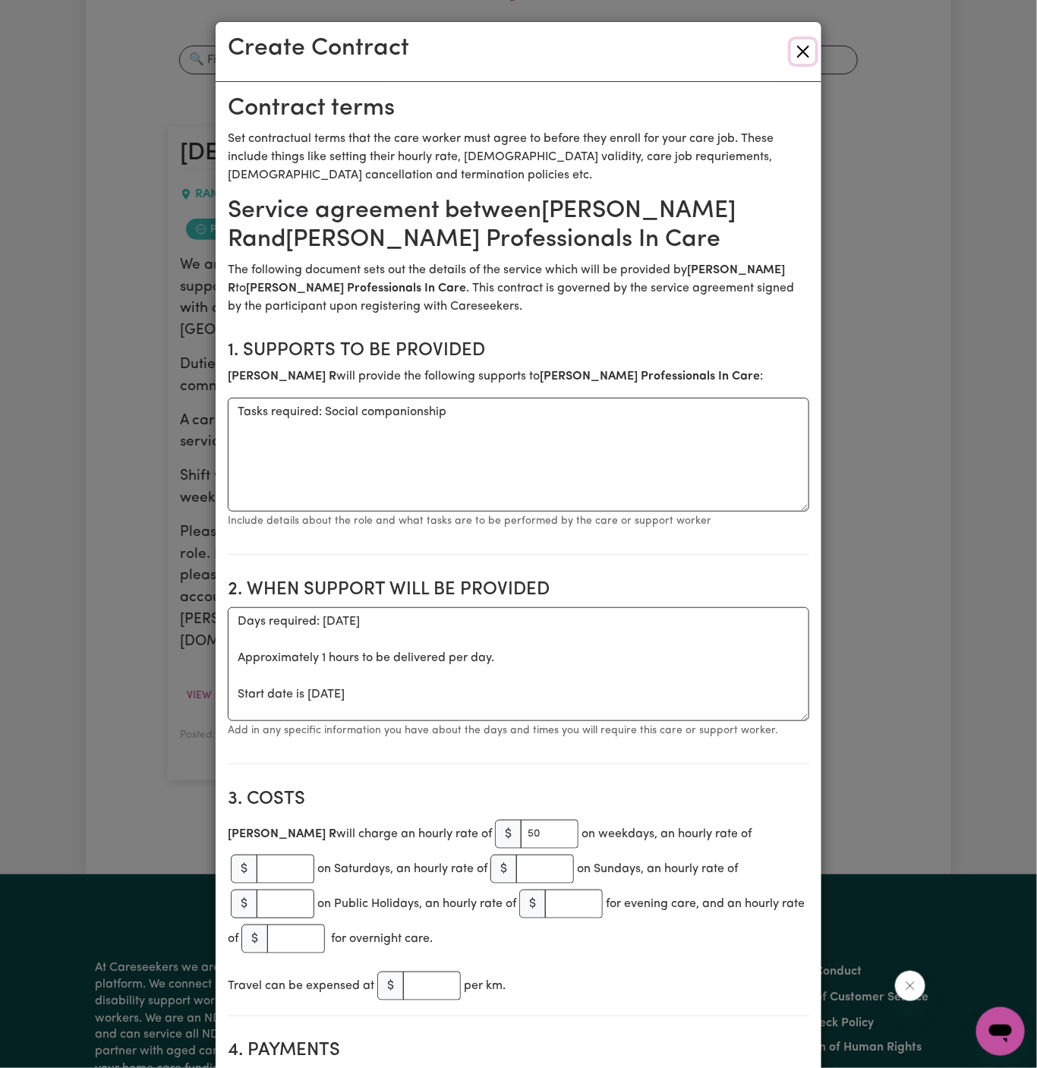
click at [803, 49] on button "Close" at bounding box center [803, 51] width 24 height 24
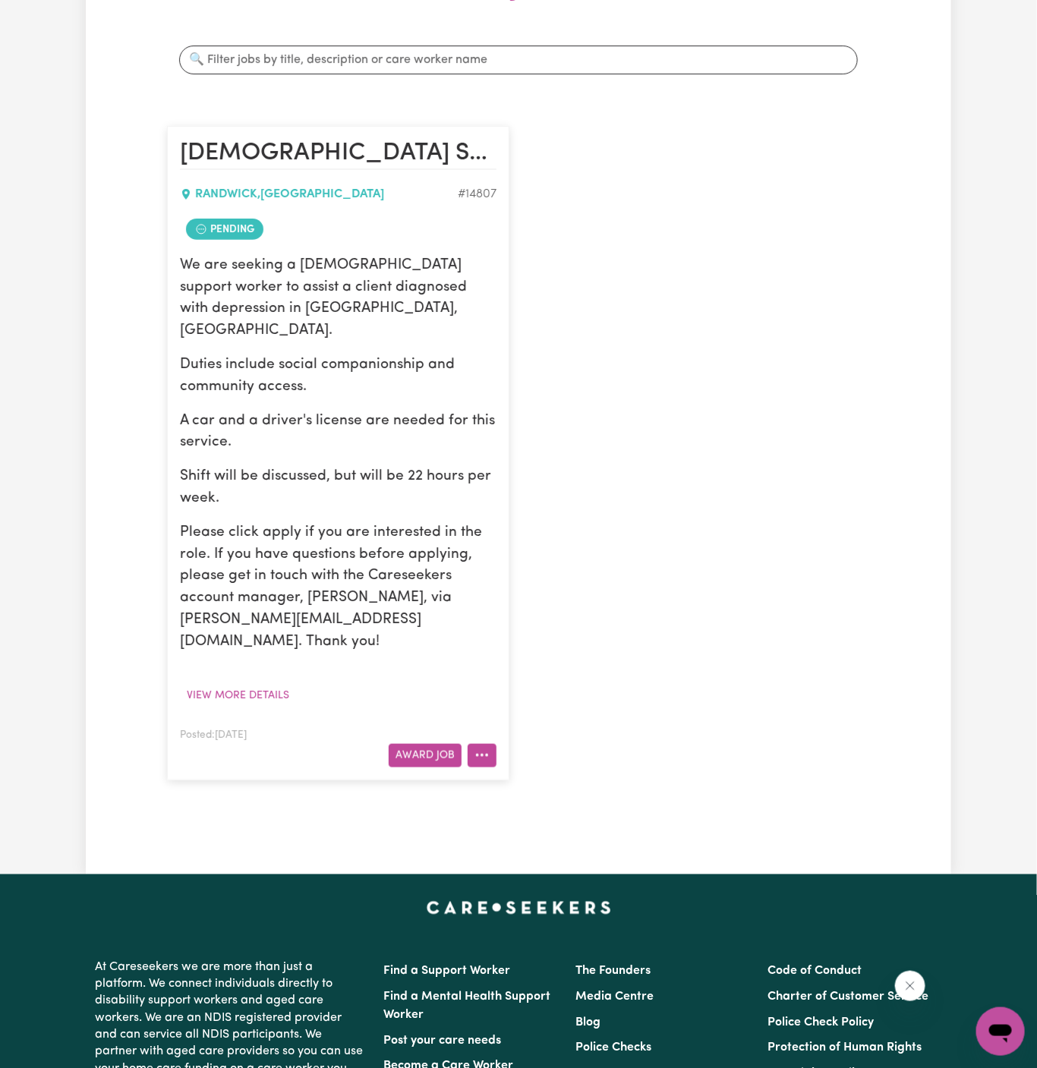
click at [490, 744] on button "More options" at bounding box center [482, 756] width 29 height 24
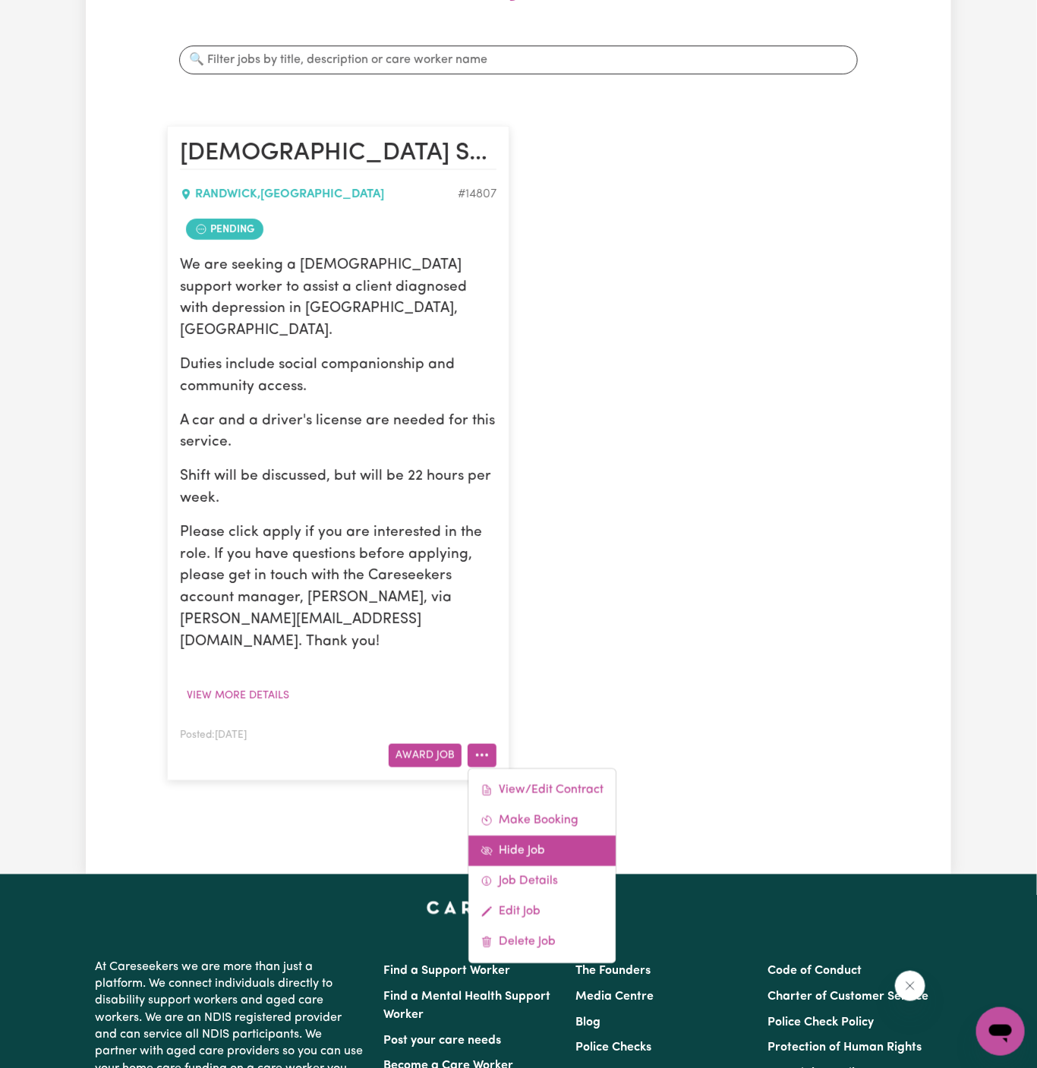
click at [587, 836] on link "Hide Job" at bounding box center [541, 851] width 147 height 30
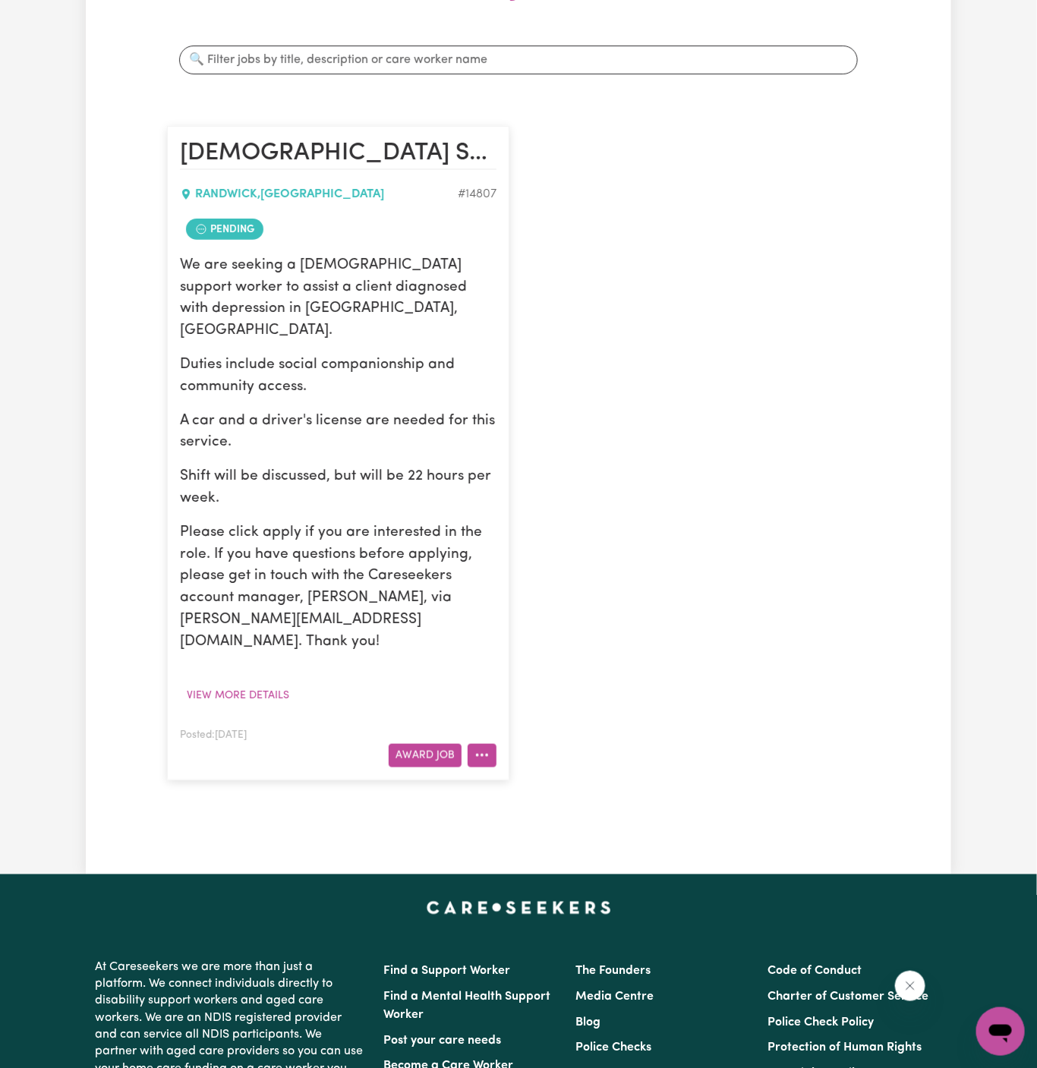
click at [490, 744] on button "More options" at bounding box center [482, 756] width 29 height 24
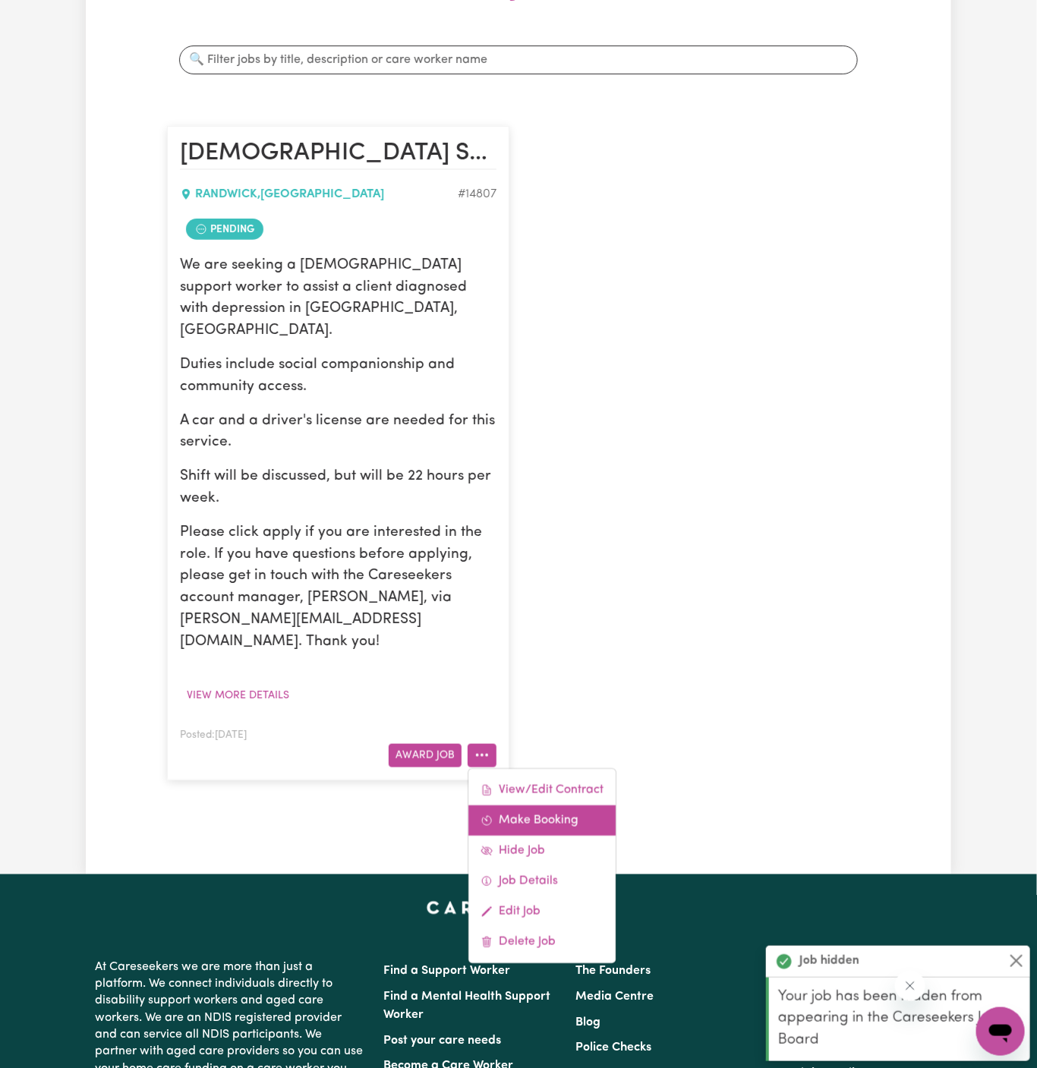
click at [571, 806] on link "Make Booking" at bounding box center [541, 821] width 147 height 30
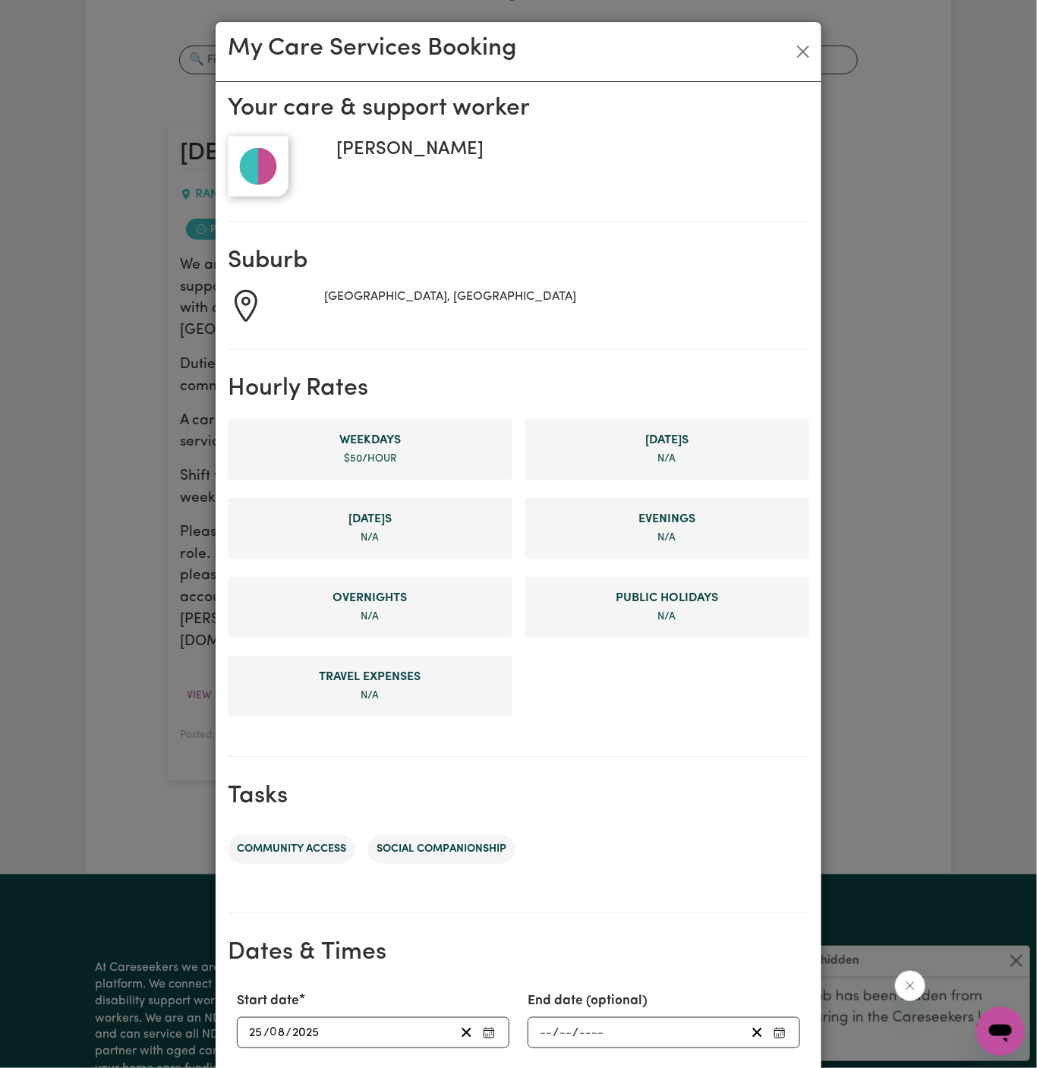
scroll to position [287, 0]
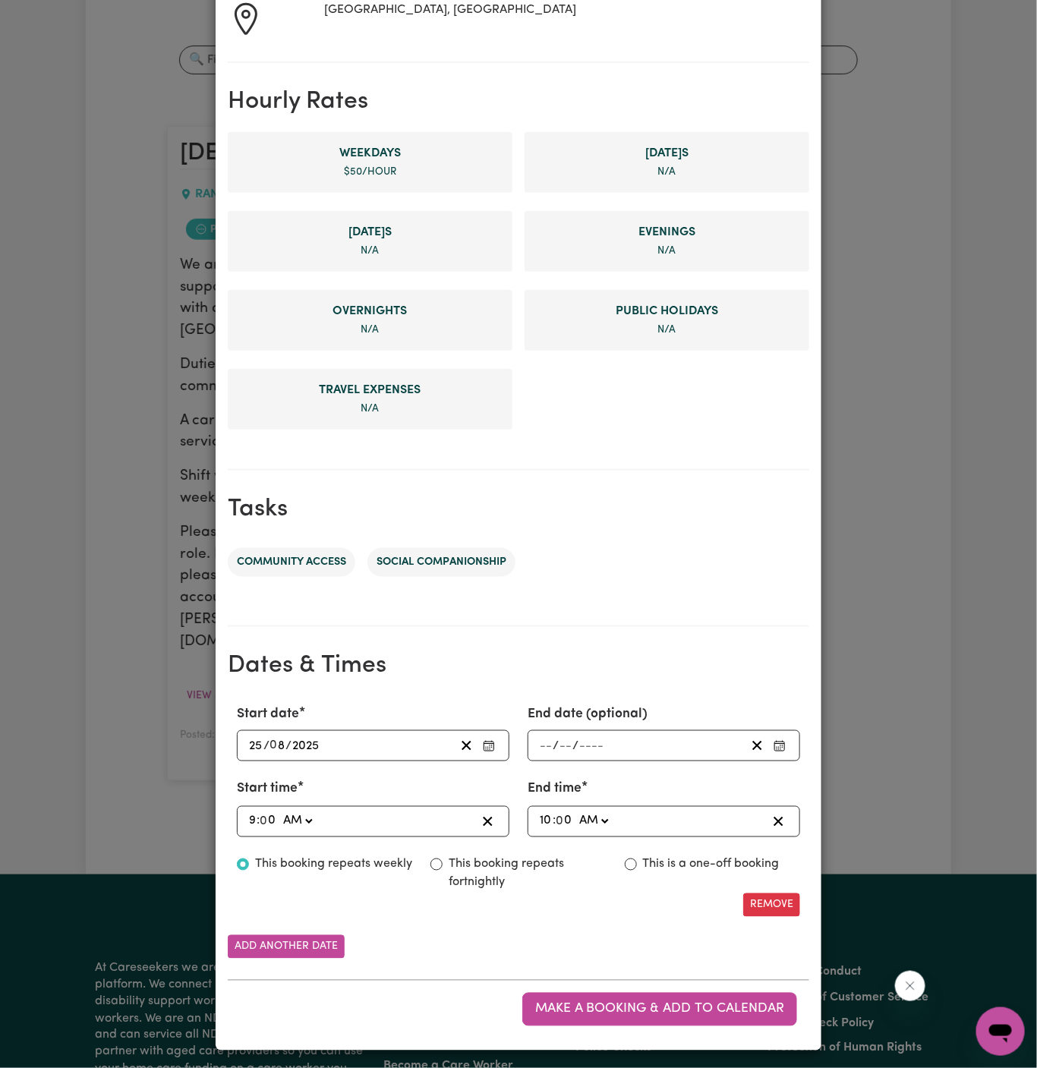
click at [254, 818] on input "9" at bounding box center [252, 822] width 8 height 21
type input "01:00"
type input "1"
type input "10:00"
type input "10"
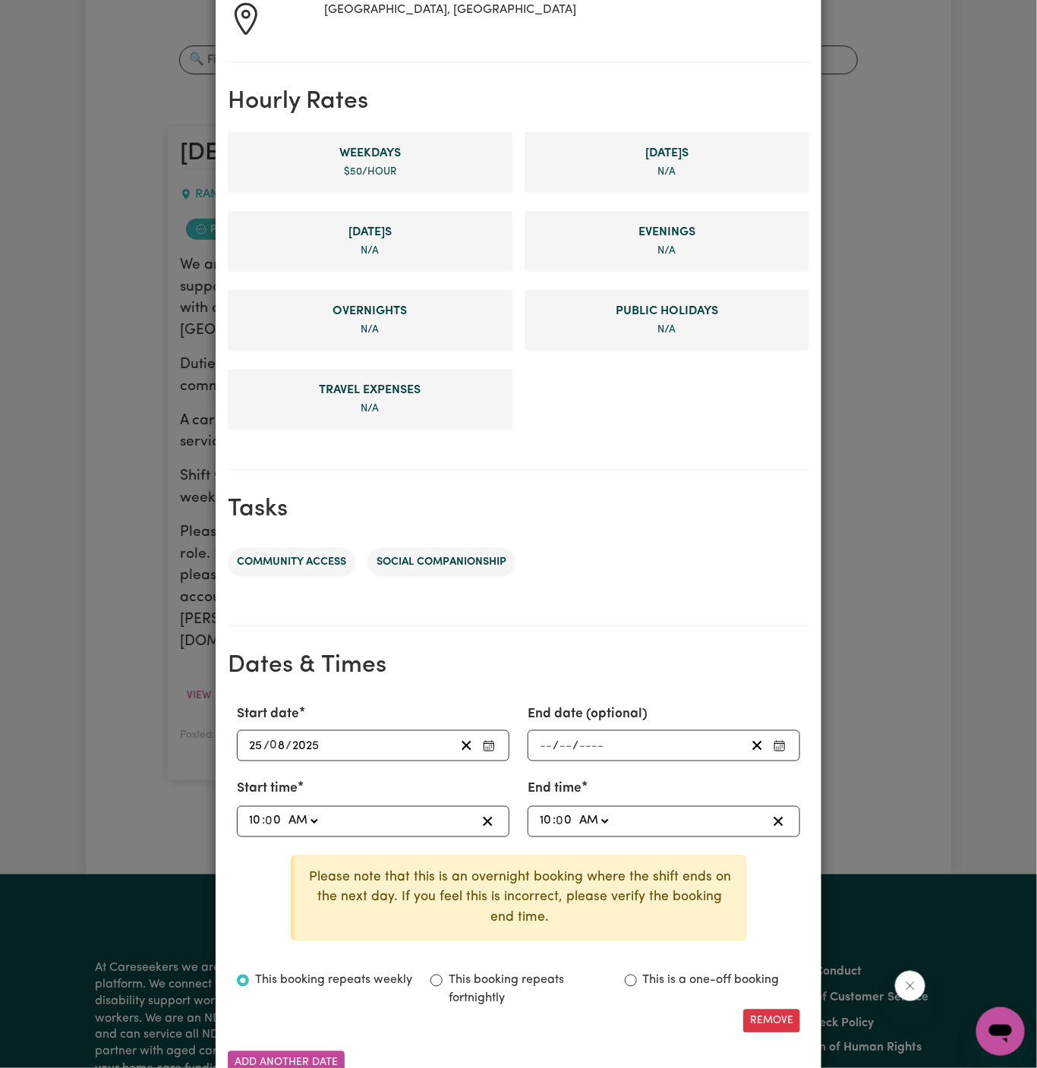
click at [549, 815] on input "10" at bounding box center [546, 822] width 14 height 21
type input "02:00"
type input "2"
click at [595, 817] on select "AM PM" at bounding box center [588, 822] width 36 height 21
select select "pm"
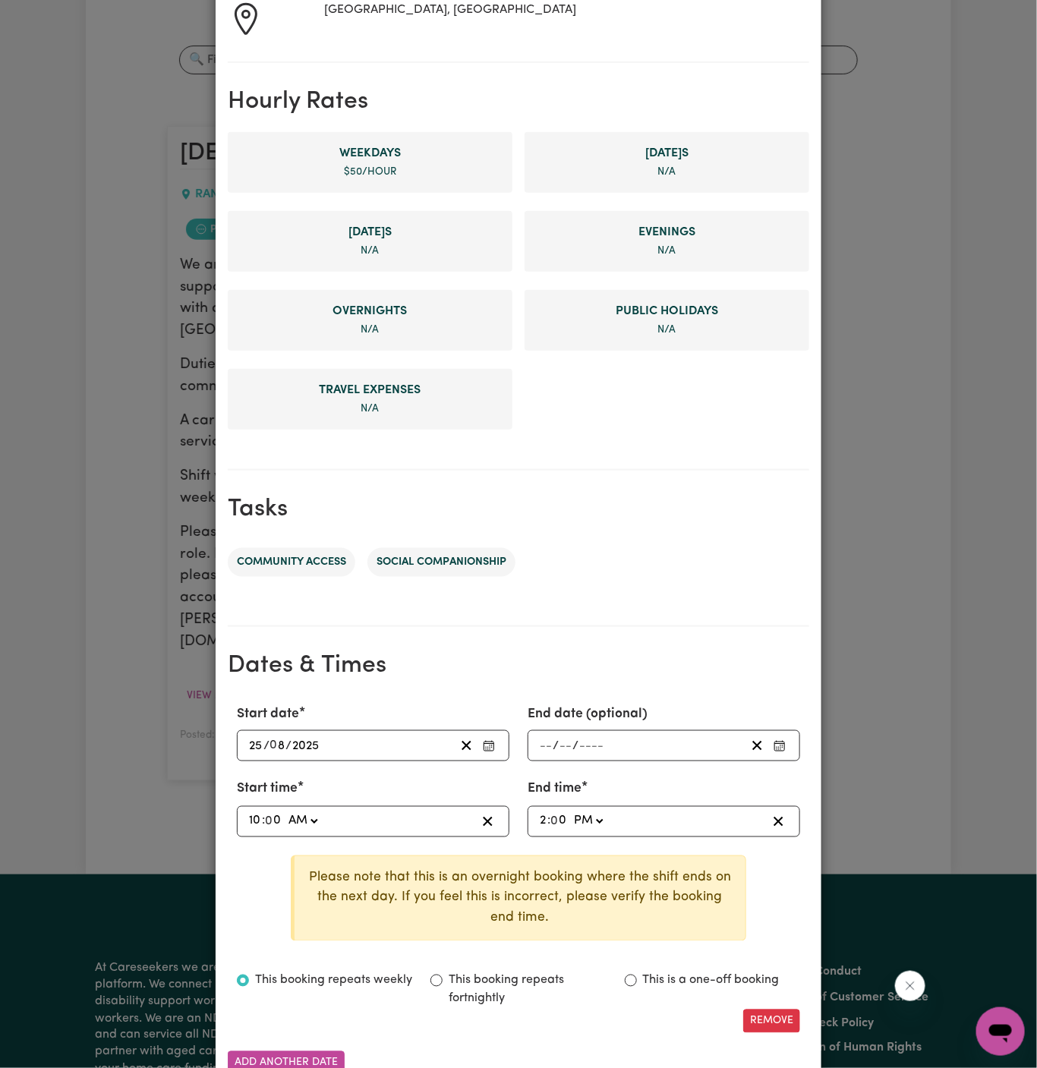
click at [570, 812] on select "AM PM" at bounding box center [588, 822] width 36 height 21
type input "14:00"
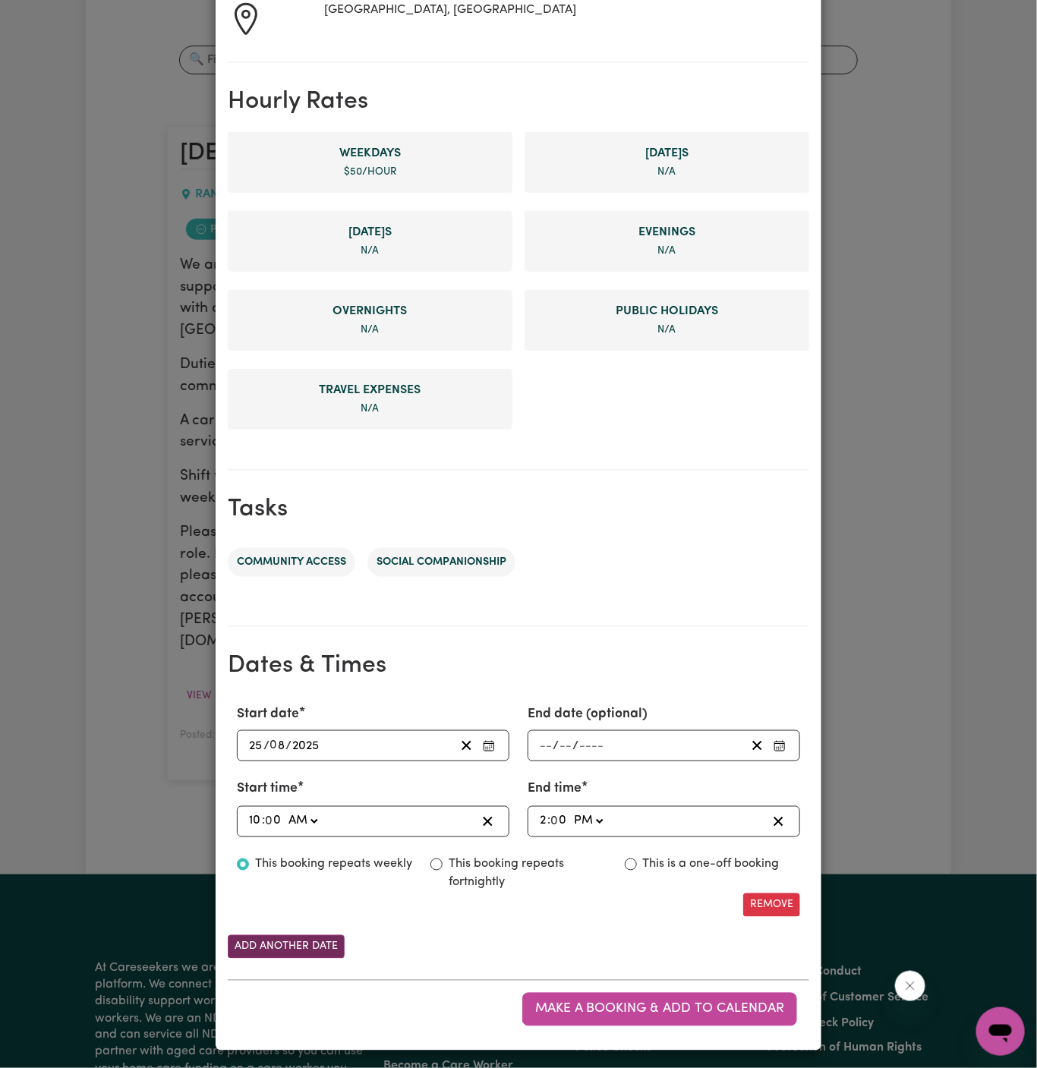
click at [302, 948] on button "Add another date" at bounding box center [286, 947] width 117 height 24
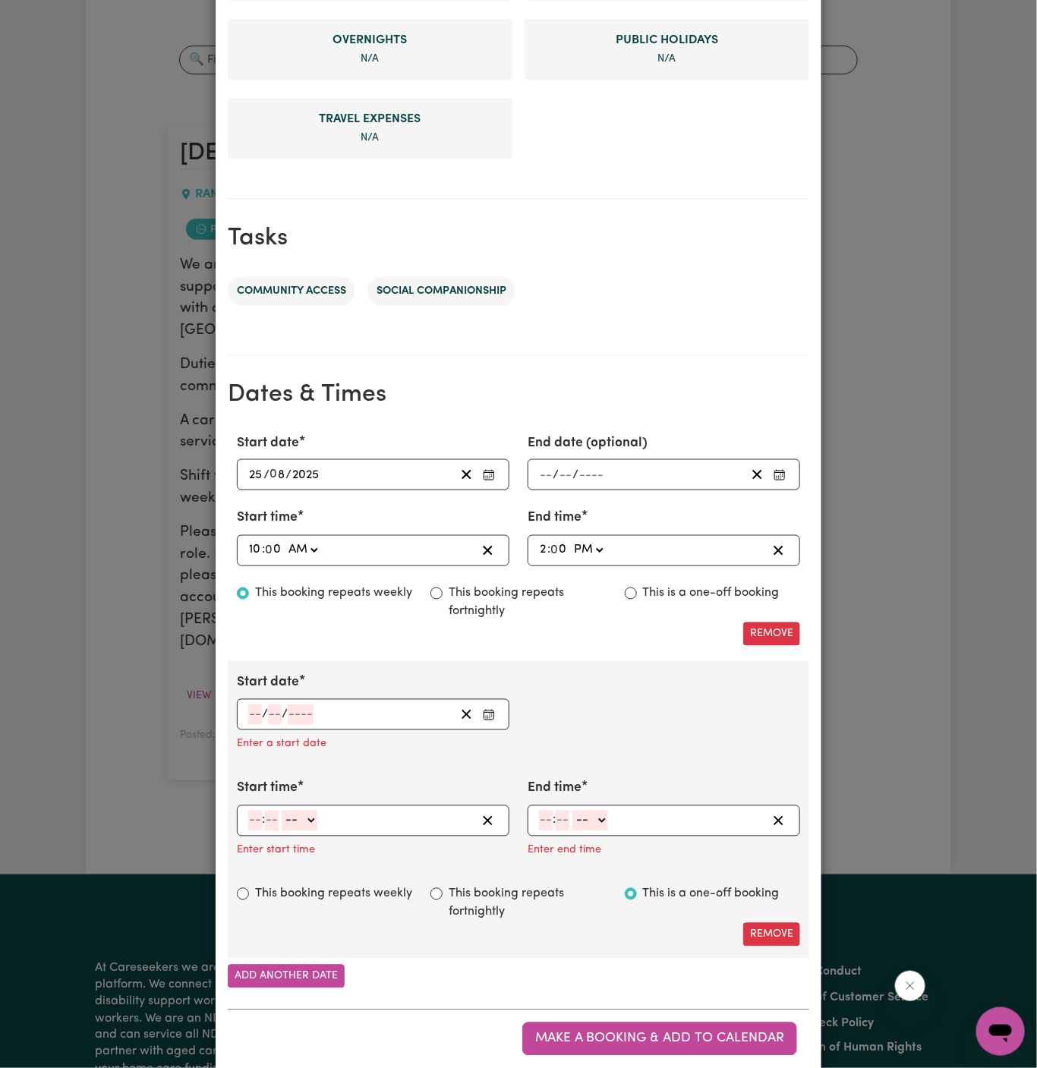
scroll to position [586, 0]
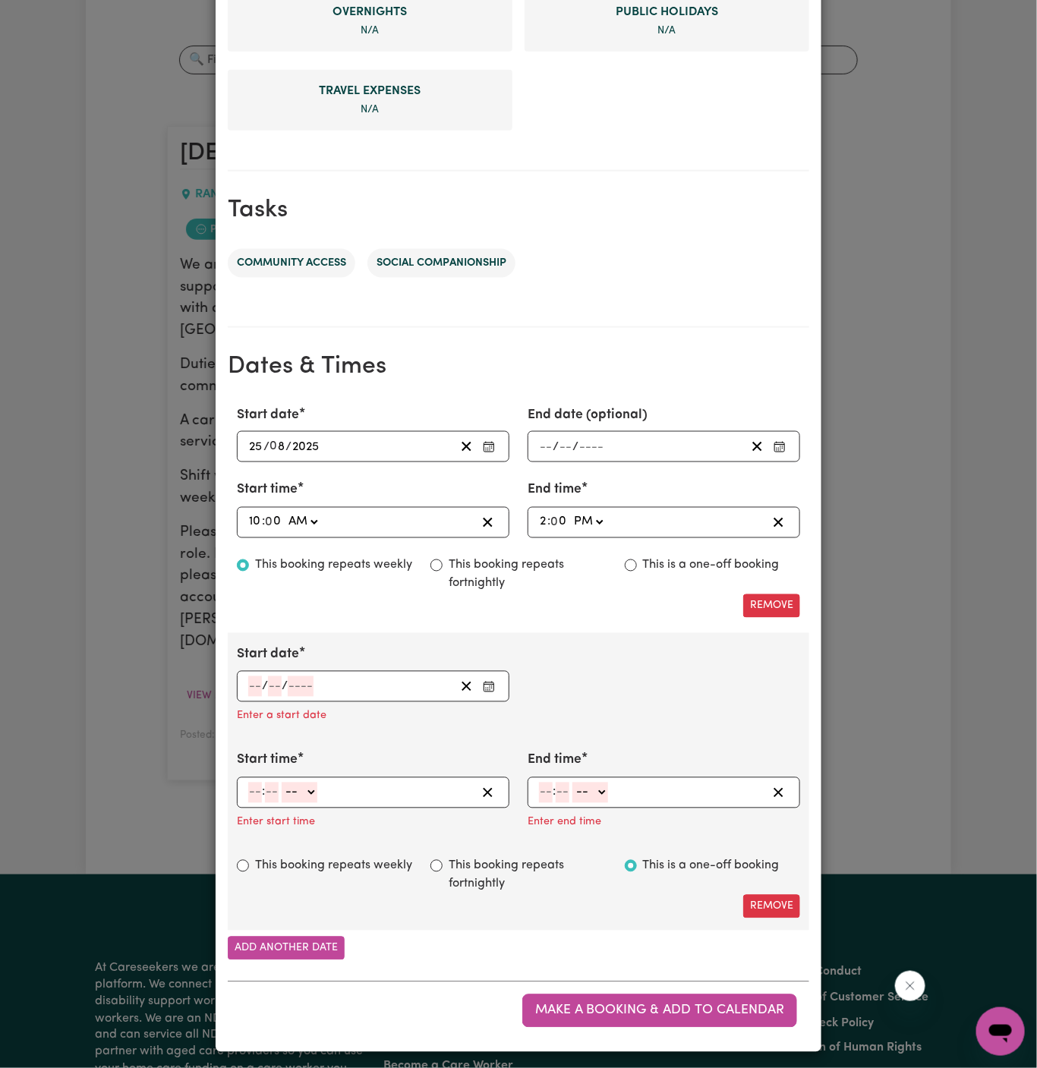
click at [244, 683] on div "/ /" at bounding box center [373, 686] width 273 height 31
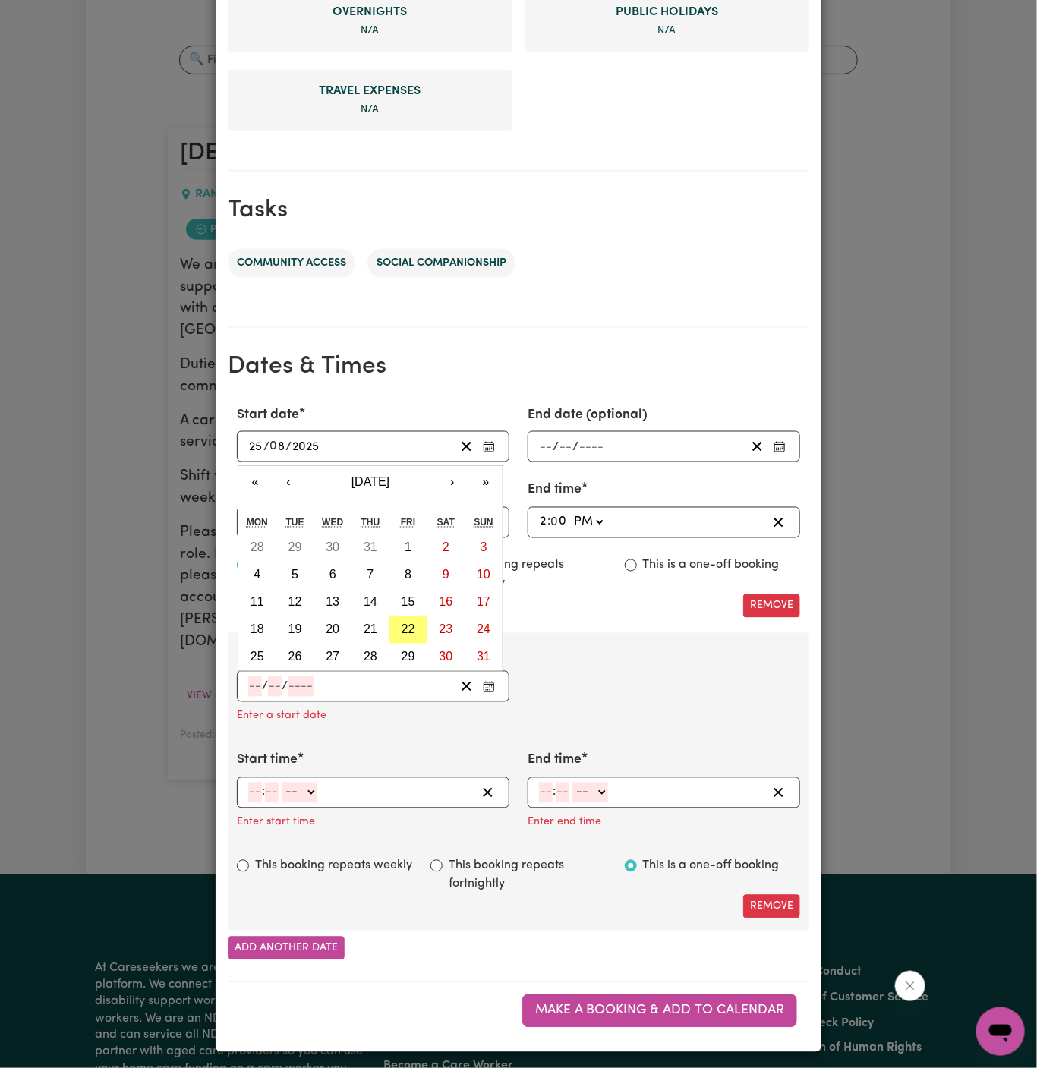
click at [254, 679] on input "number" at bounding box center [255, 687] width 14 height 21
click at [416, 646] on button "29" at bounding box center [409, 657] width 38 height 27
type input "[DATE]"
type input "29"
type input "8"
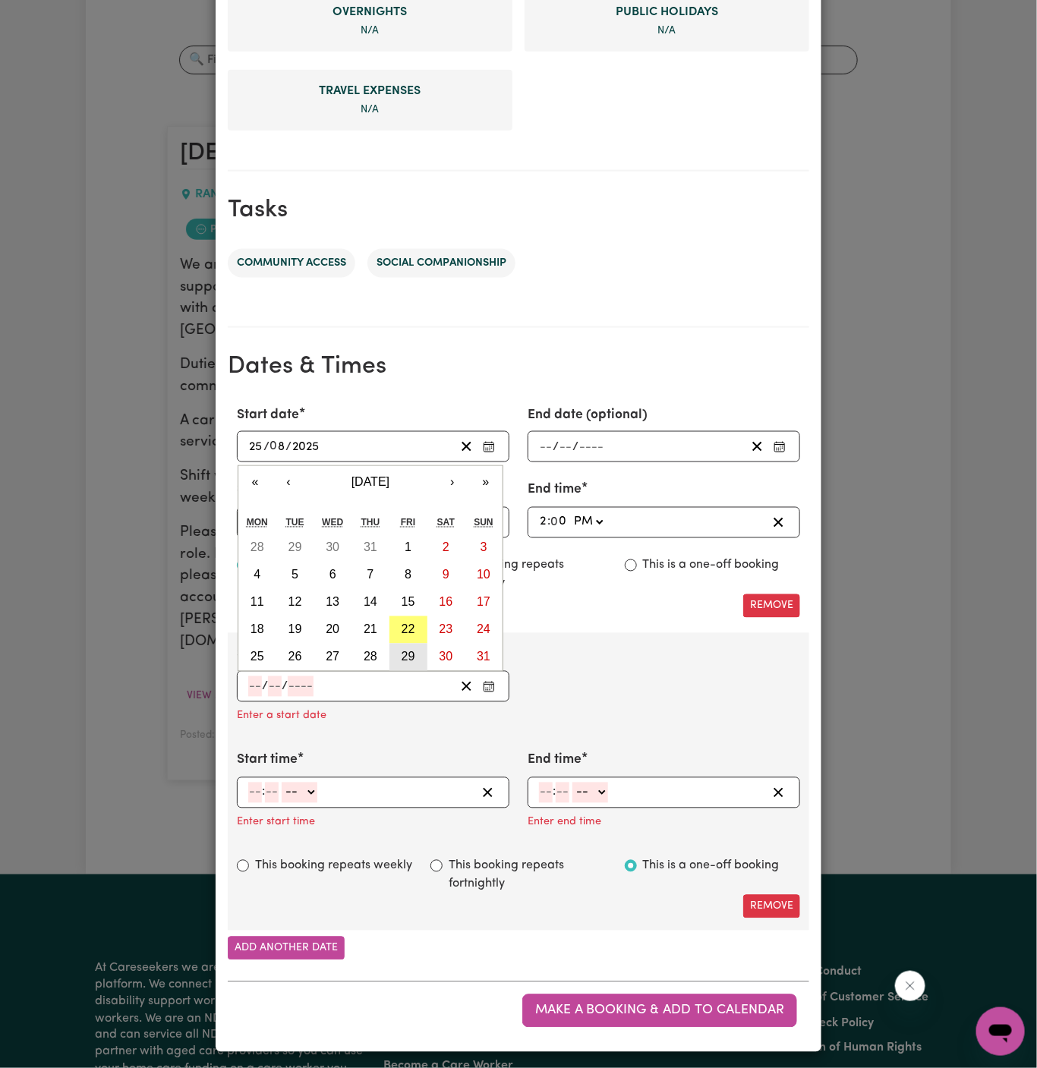
type input "2025"
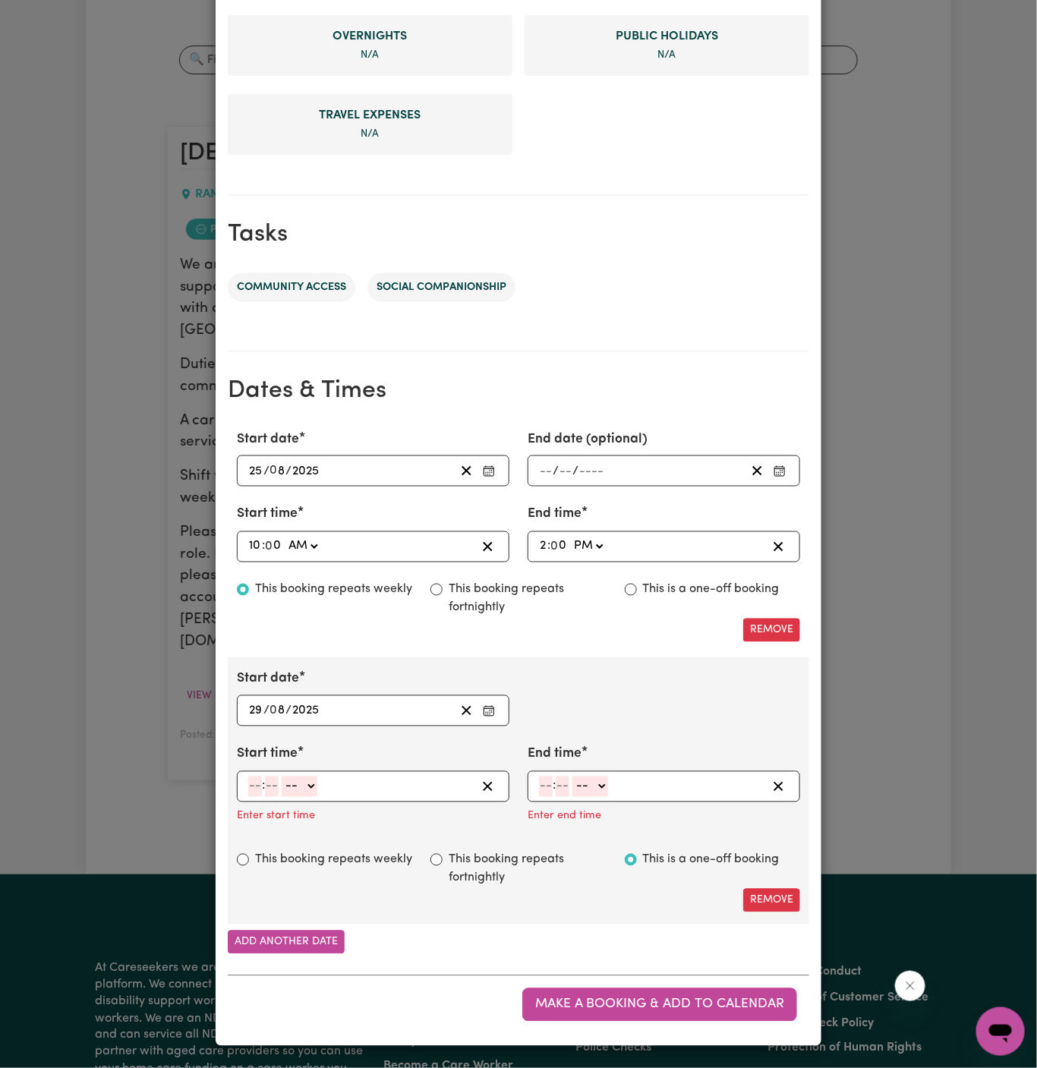
scroll to position [556, 0]
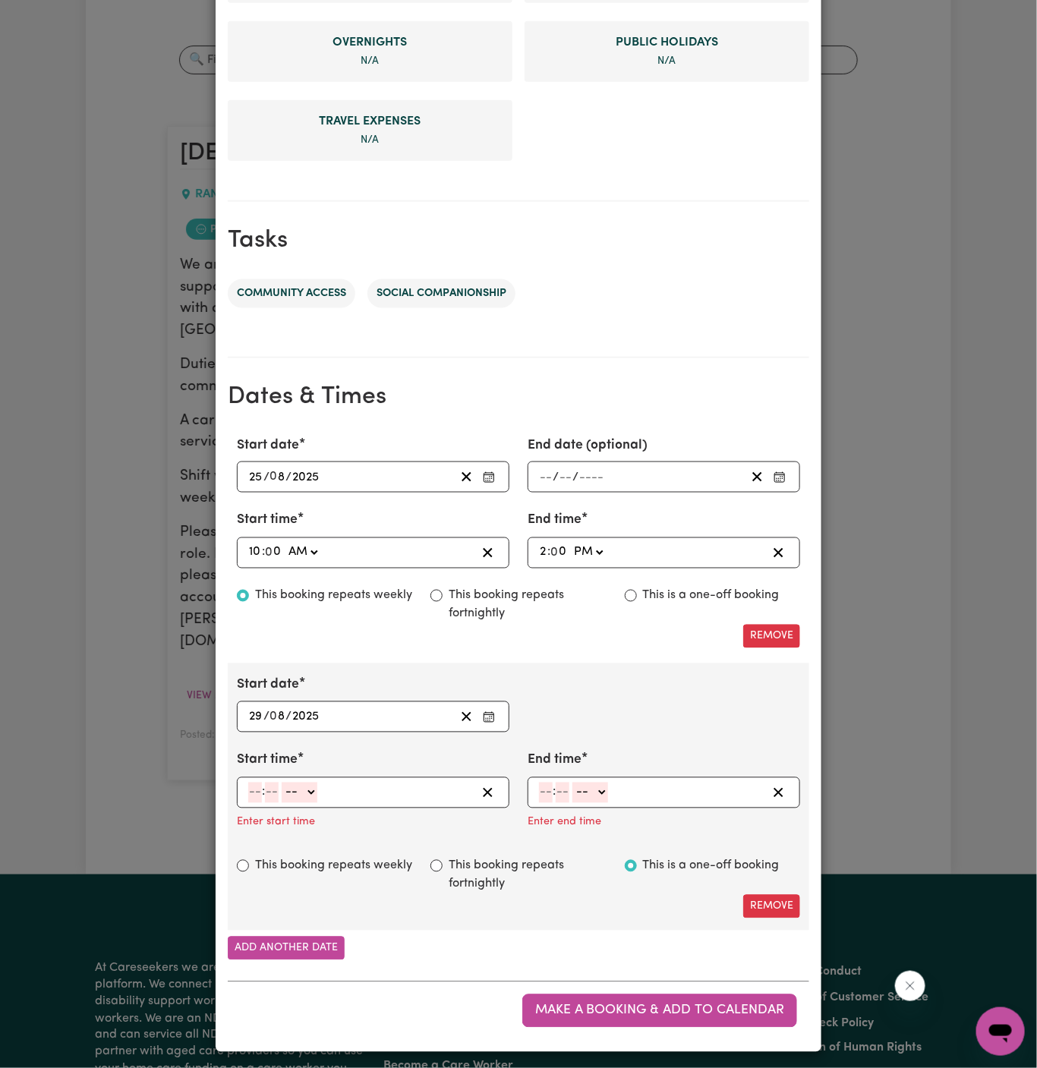
click at [249, 786] on input "number" at bounding box center [255, 793] width 14 height 21
type input "1"
type input "00"
click at [307, 795] on select "-- AM PM" at bounding box center [297, 793] width 36 height 21
select select "pm"
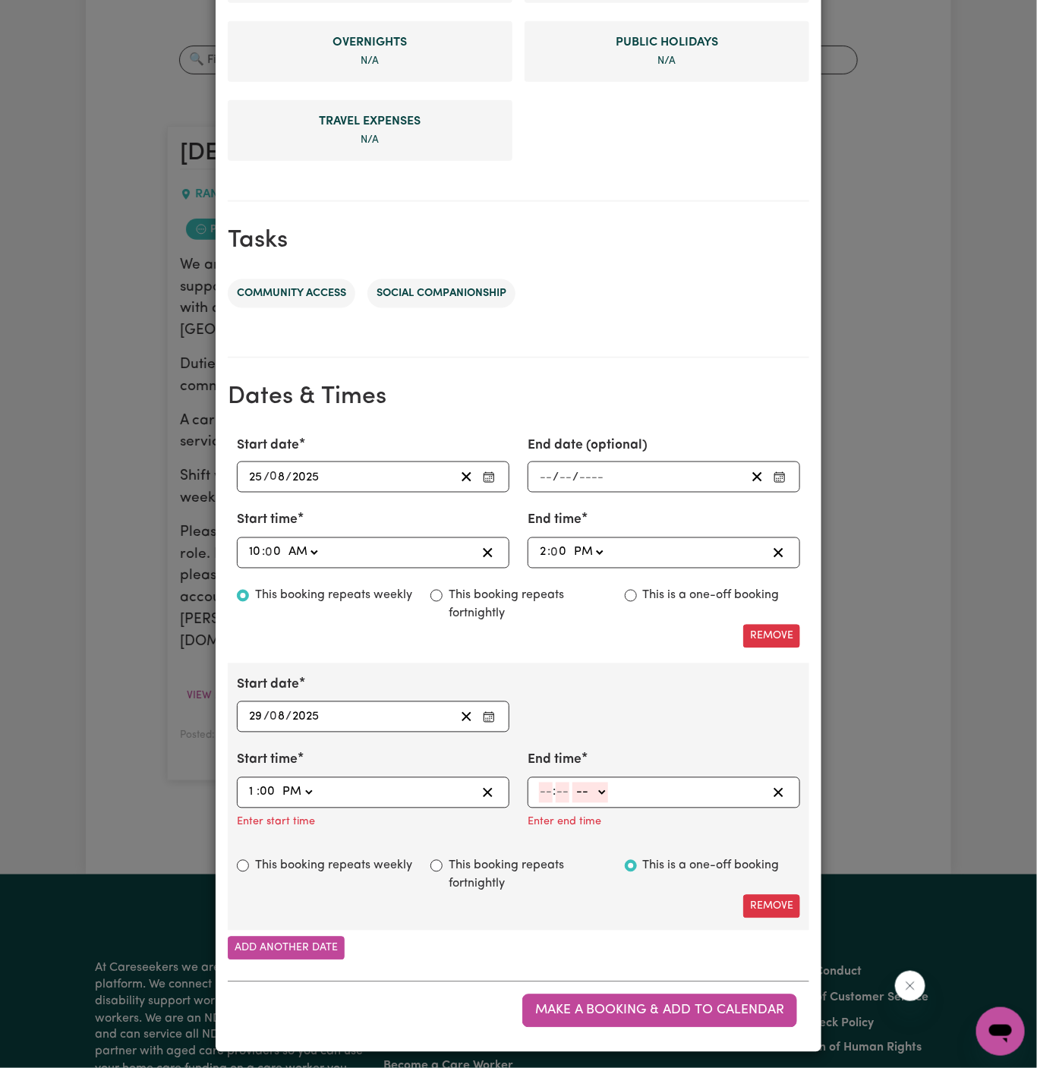
click at [279, 783] on select "-- AM PM" at bounding box center [297, 793] width 36 height 21
type input "13:00"
type input "0"
click at [545, 789] on input "number" at bounding box center [546, 793] width 14 height 21
type input "4"
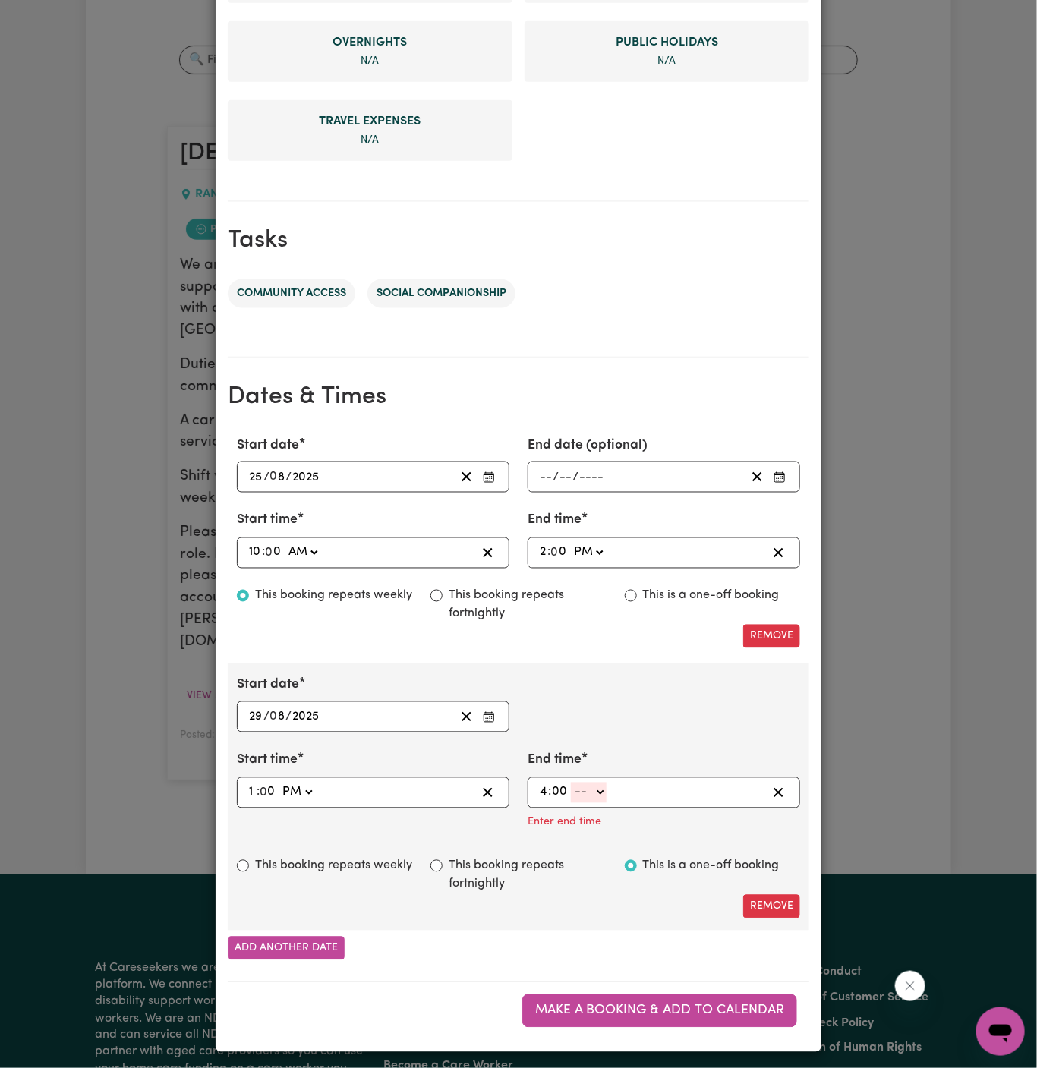
type input "00"
click at [604, 783] on select "-- AM PM" at bounding box center [589, 793] width 36 height 21
select select "pm"
click at [571, 803] on select "-- AM PM" at bounding box center [589, 793] width 36 height 21
type input "16:00"
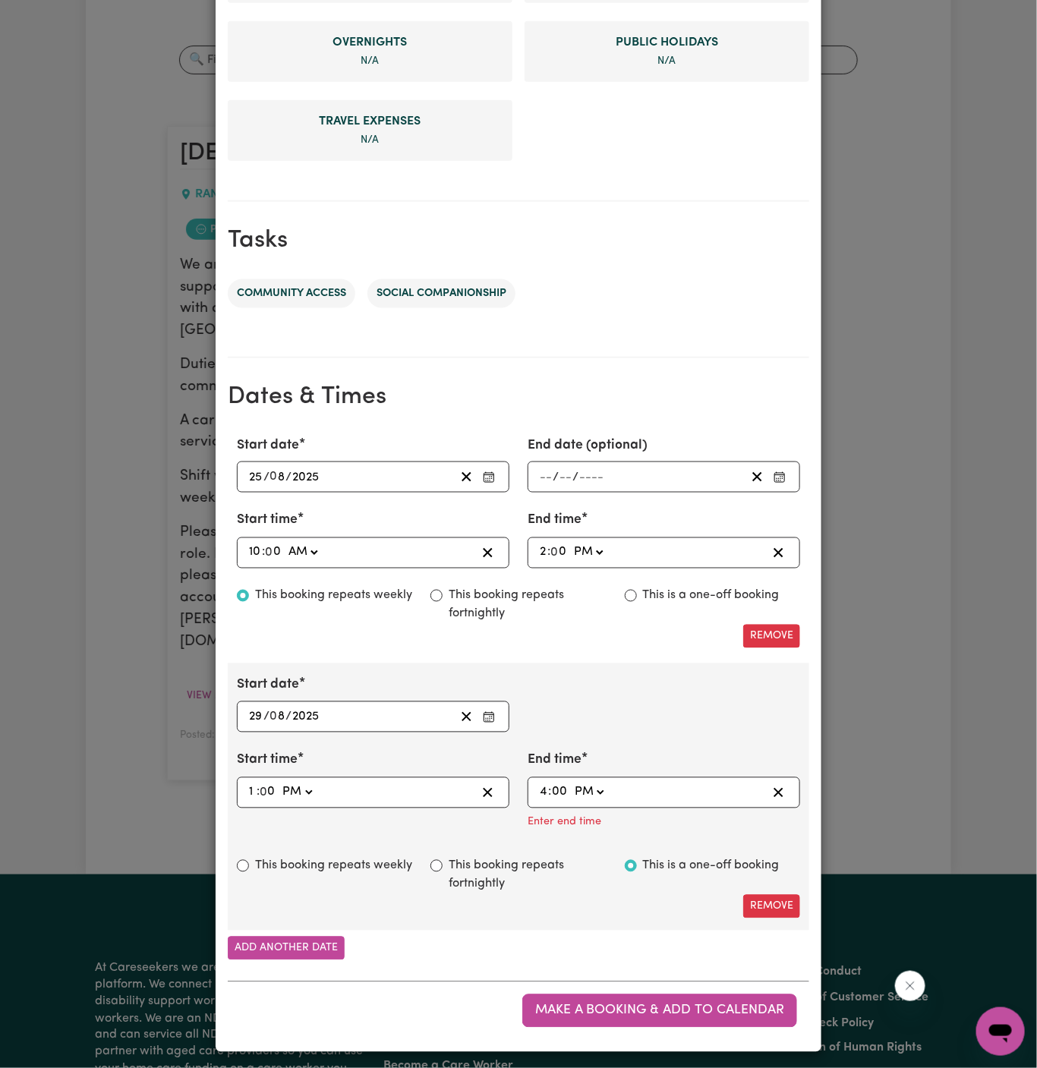
type input "0"
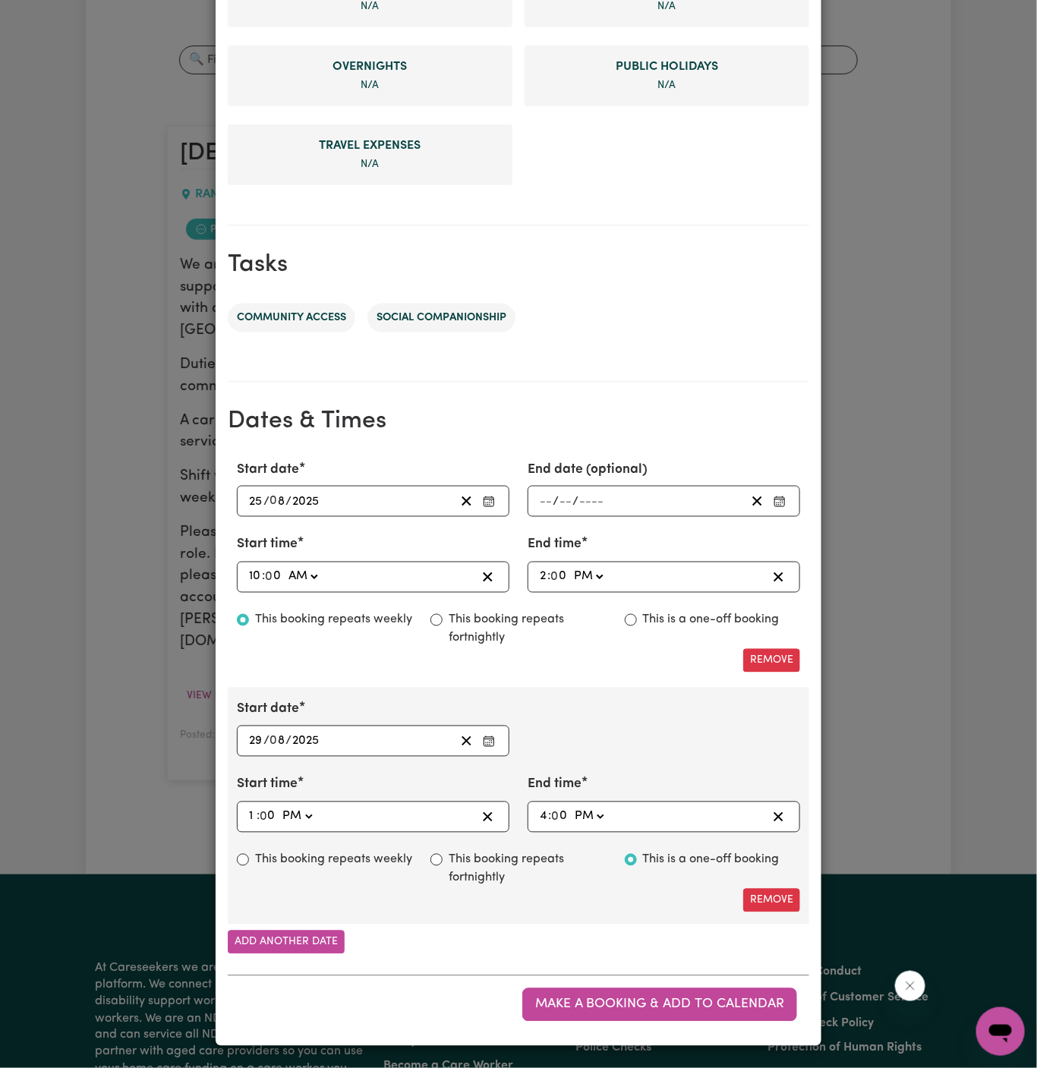
scroll to position [525, 0]
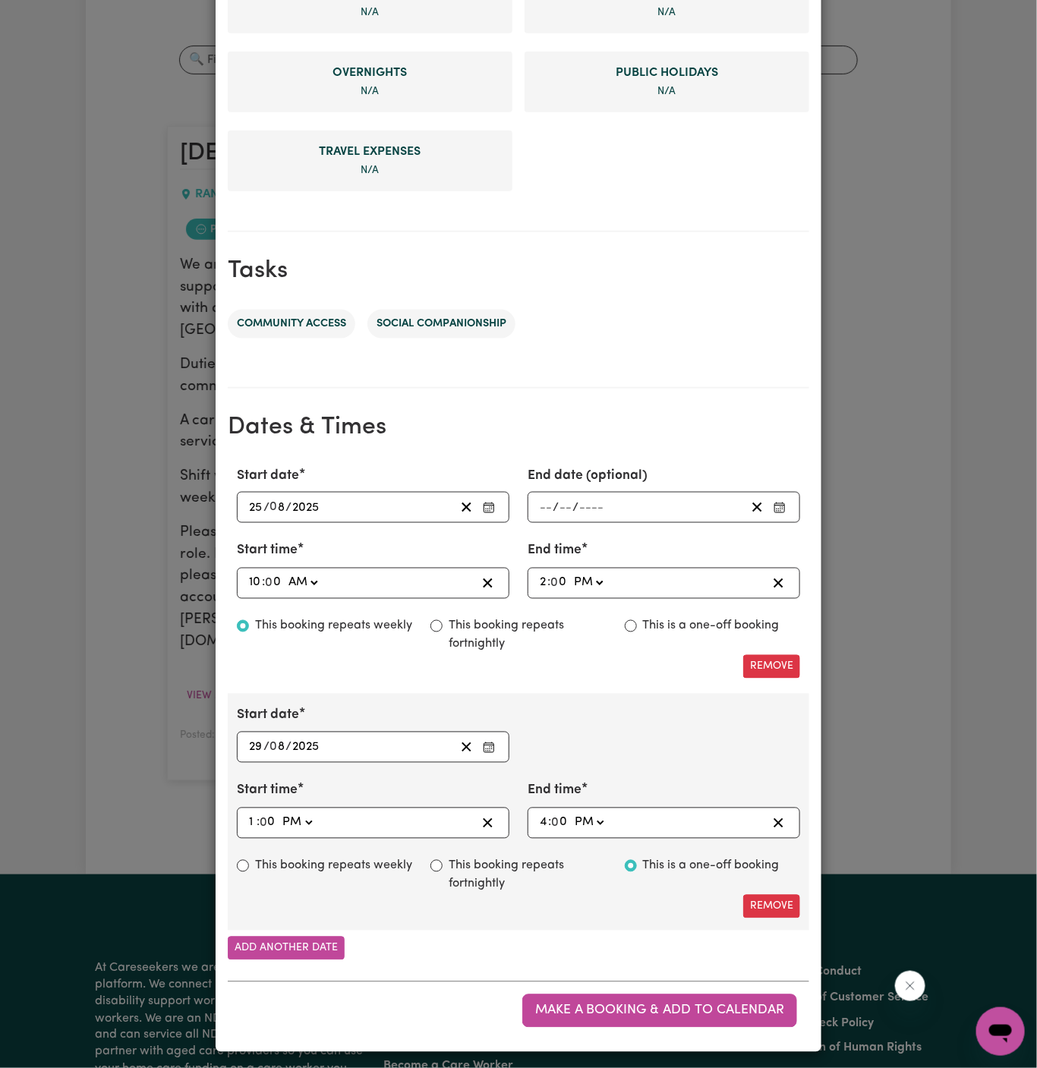
click at [352, 859] on label "This booking repeats weekly" at bounding box center [333, 866] width 157 height 18
click at [249, 860] on input "This booking repeats weekly" at bounding box center [243, 866] width 12 height 12
radio input "true"
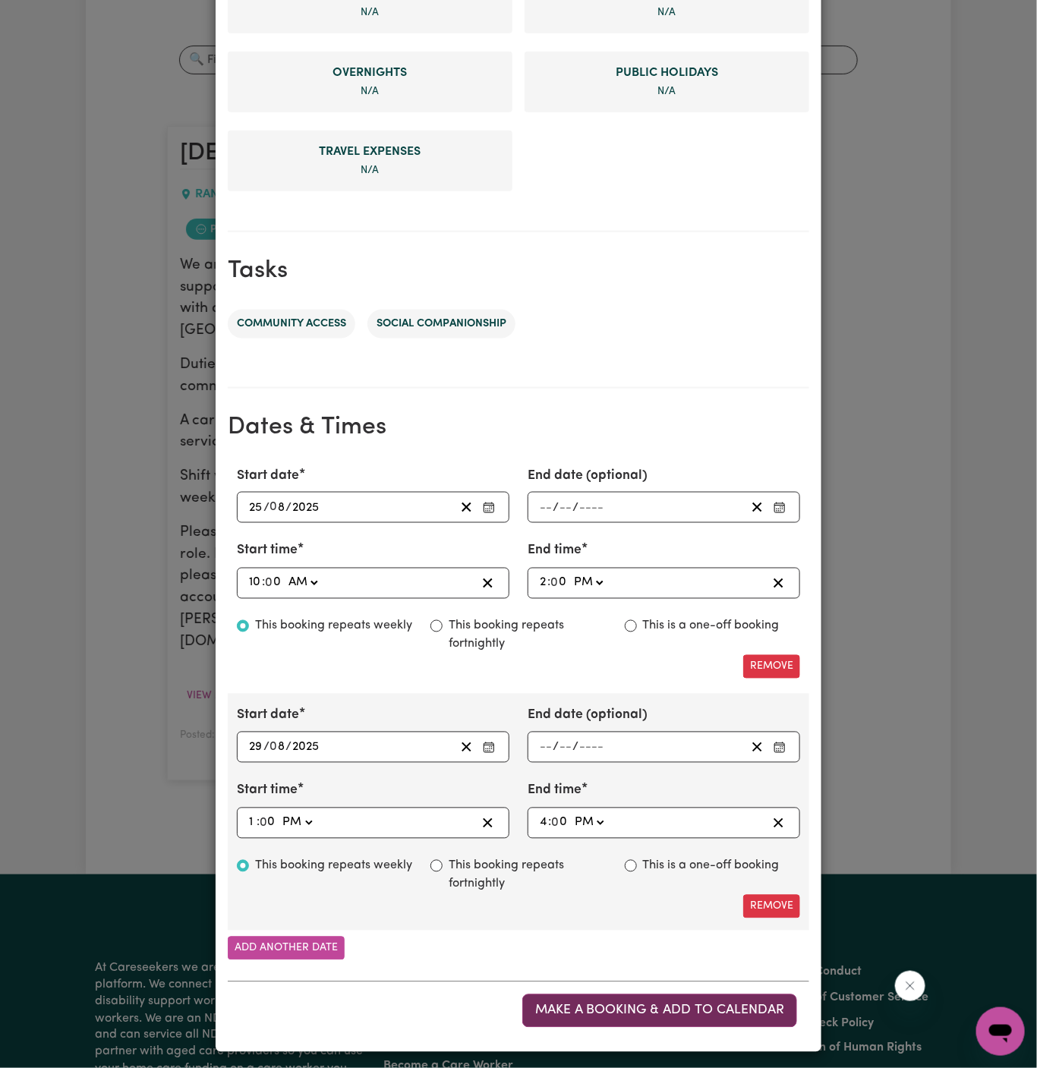
click at [677, 1005] on span "Make a booking & add to calendar" at bounding box center [659, 1011] width 249 height 13
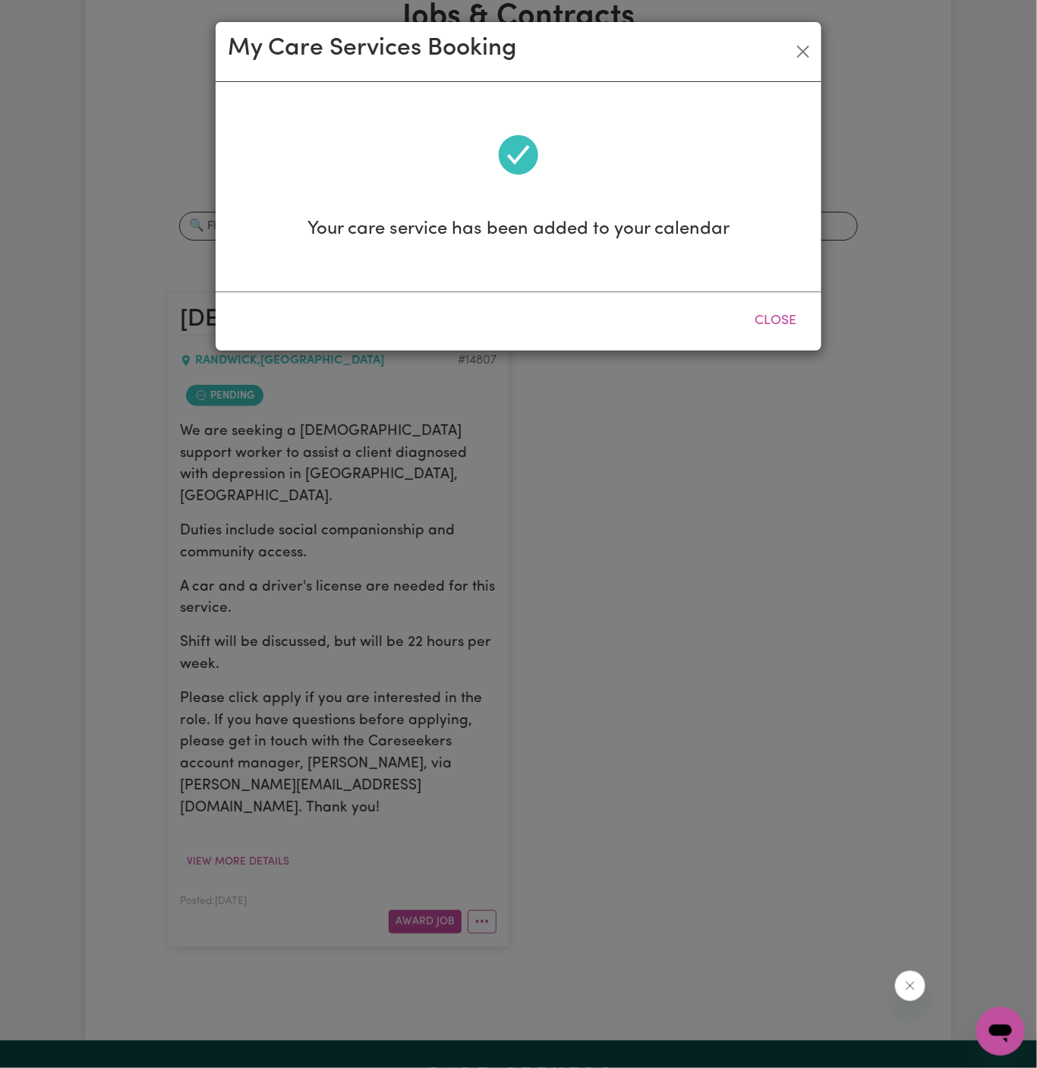
scroll to position [0, 0]
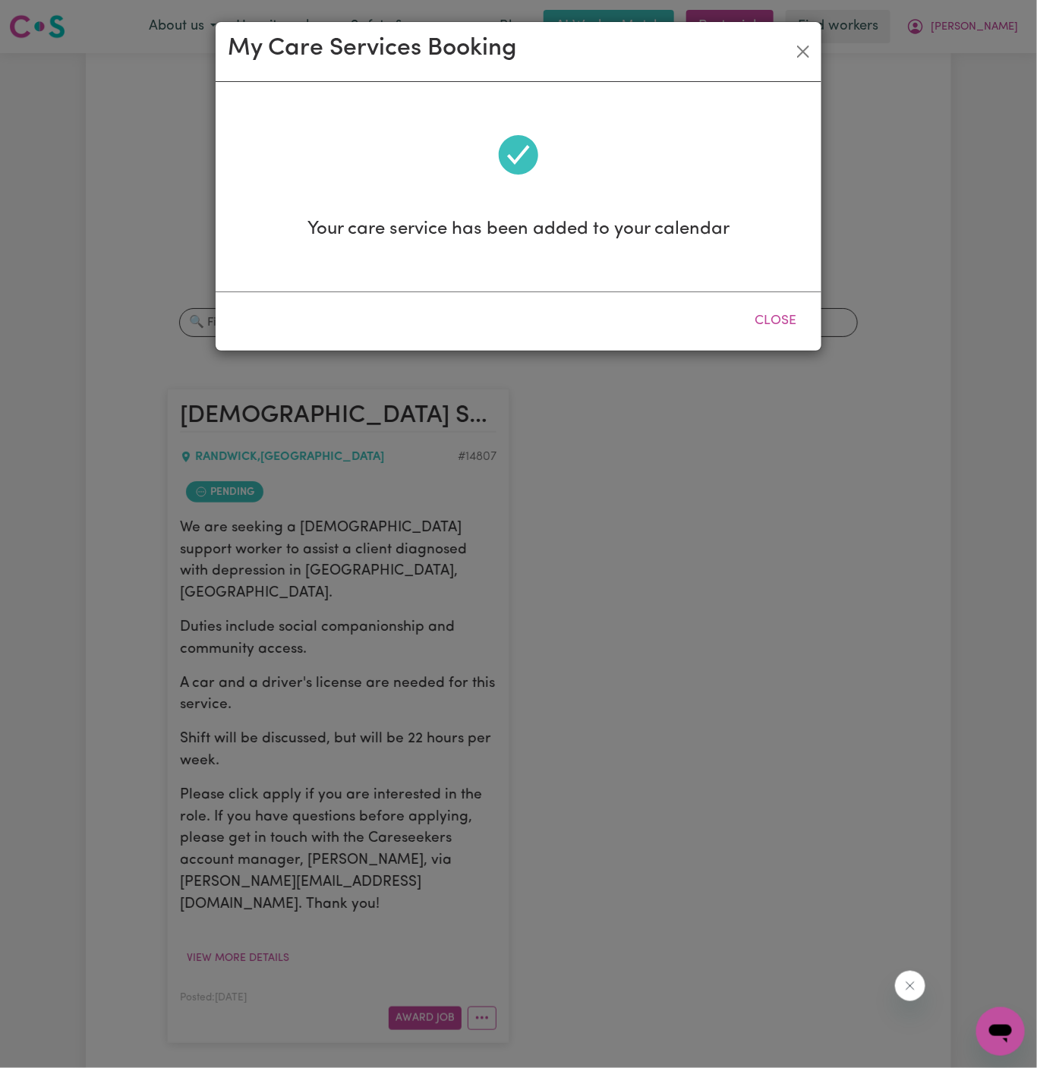
click at [773, 312] on button "Close" at bounding box center [776, 320] width 68 height 33
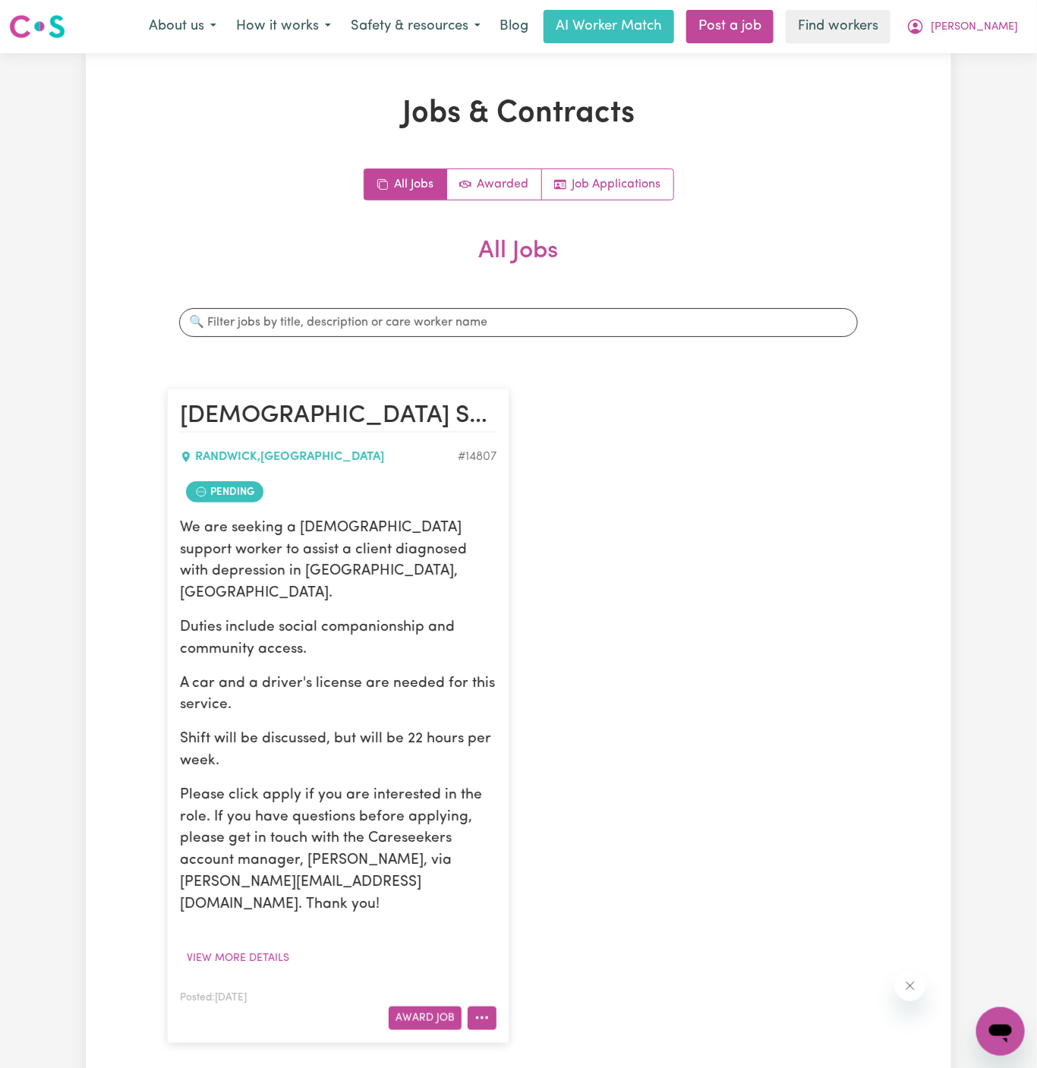
click at [486, 1007] on button "More options" at bounding box center [482, 1019] width 29 height 24
click at [546, 877] on link "Hide Job" at bounding box center [541, 892] width 147 height 30
click at [487, 1007] on button "More options" at bounding box center [482, 1019] width 29 height 24
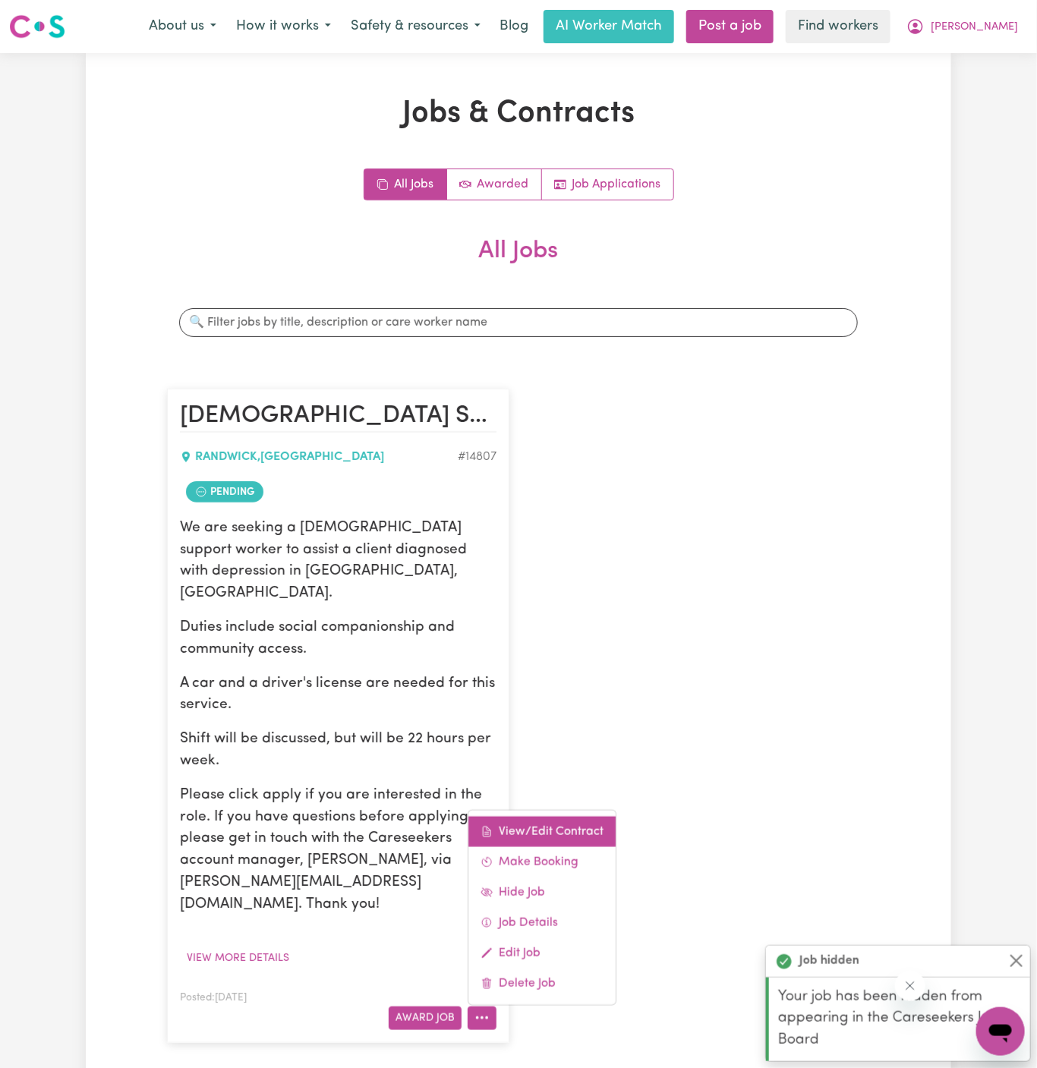
click at [545, 816] on link "View/Edit Contract" at bounding box center [541, 831] width 147 height 30
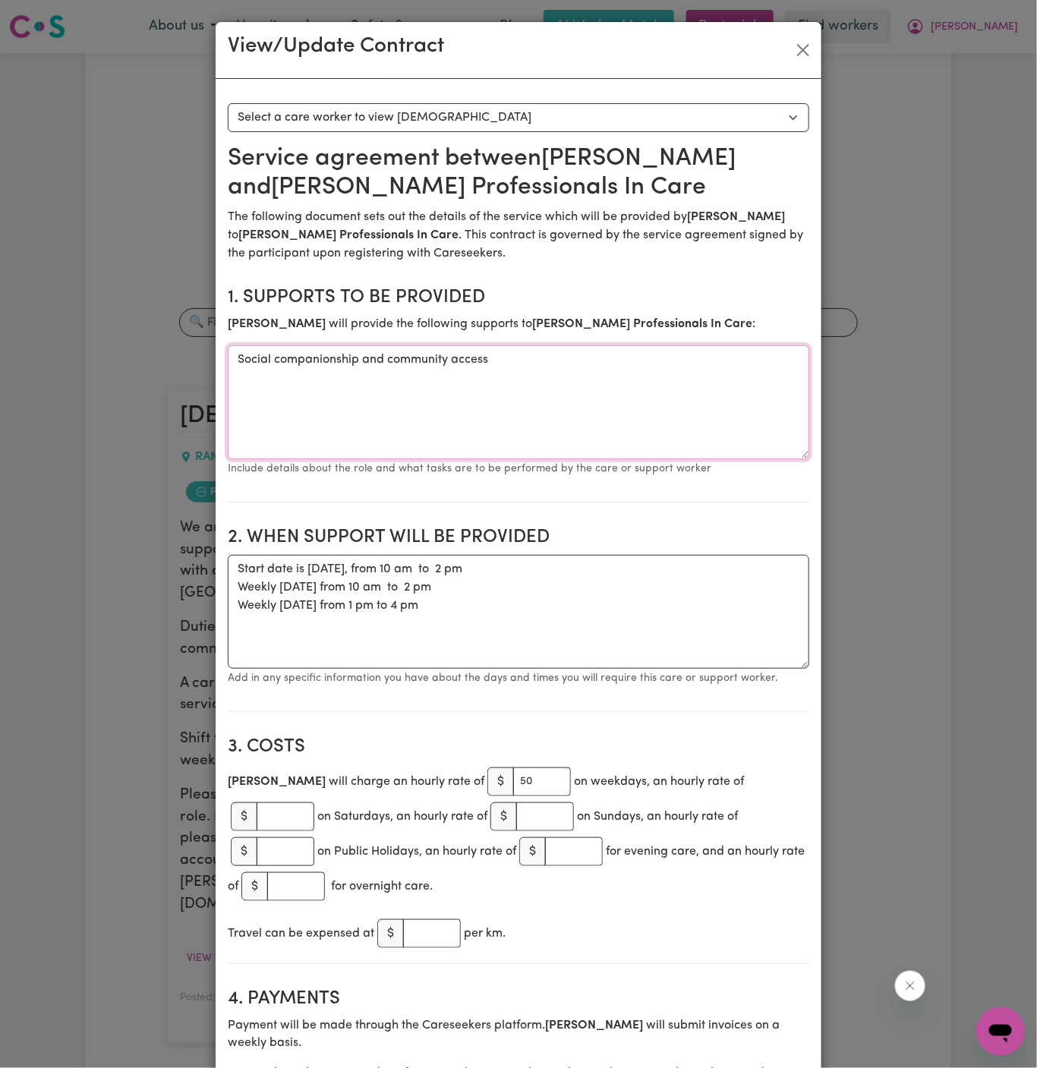
click at [418, 367] on textarea "Social companionship and community access" at bounding box center [519, 402] width 582 height 114
drag, startPoint x: 516, startPoint y: 364, endPoint x: 203, endPoint y: 355, distance: 313.7
click at [203, 355] on div "View/Update Contract Select a contract to view Select a care worker to view [DE…" at bounding box center [518, 534] width 1037 height 1068
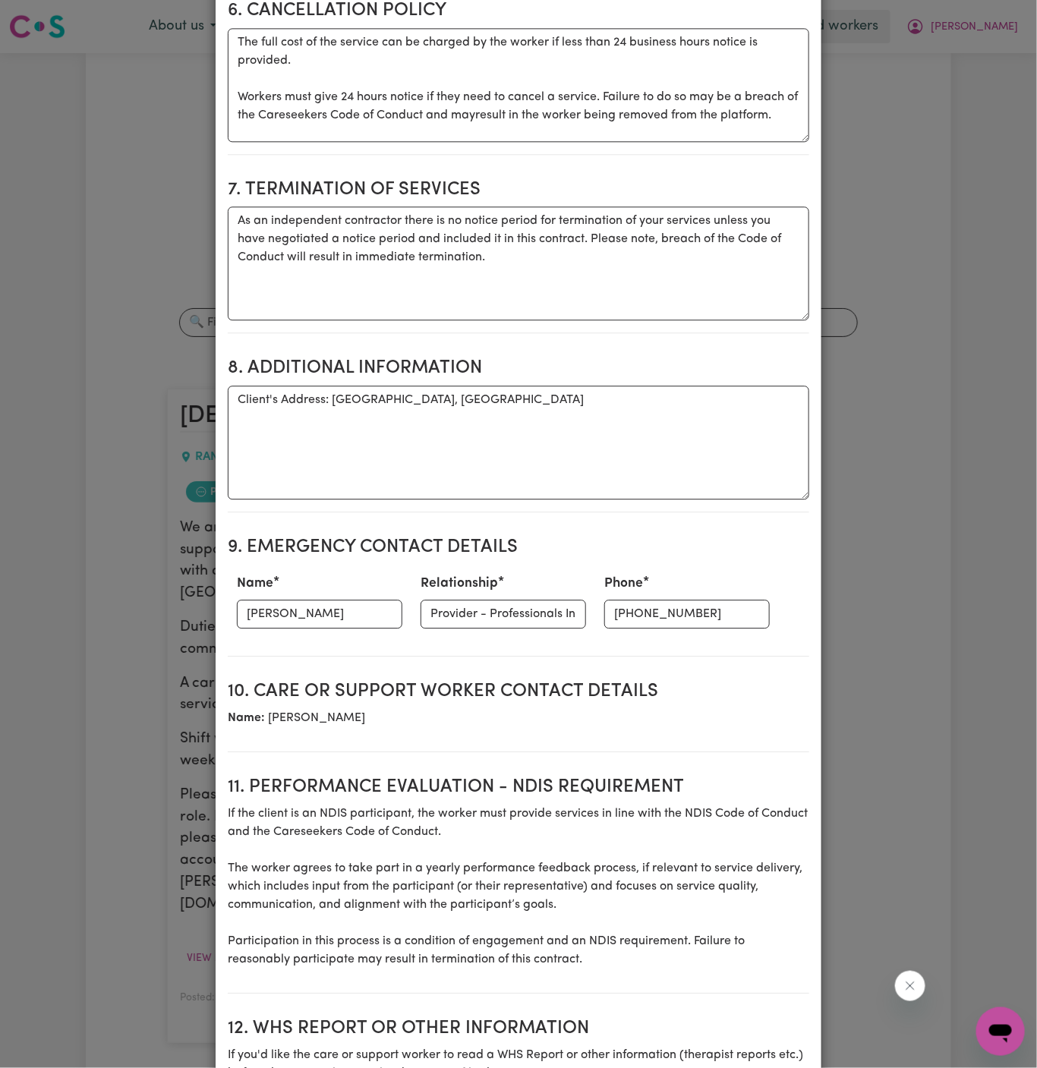
scroll to position [1336, 0]
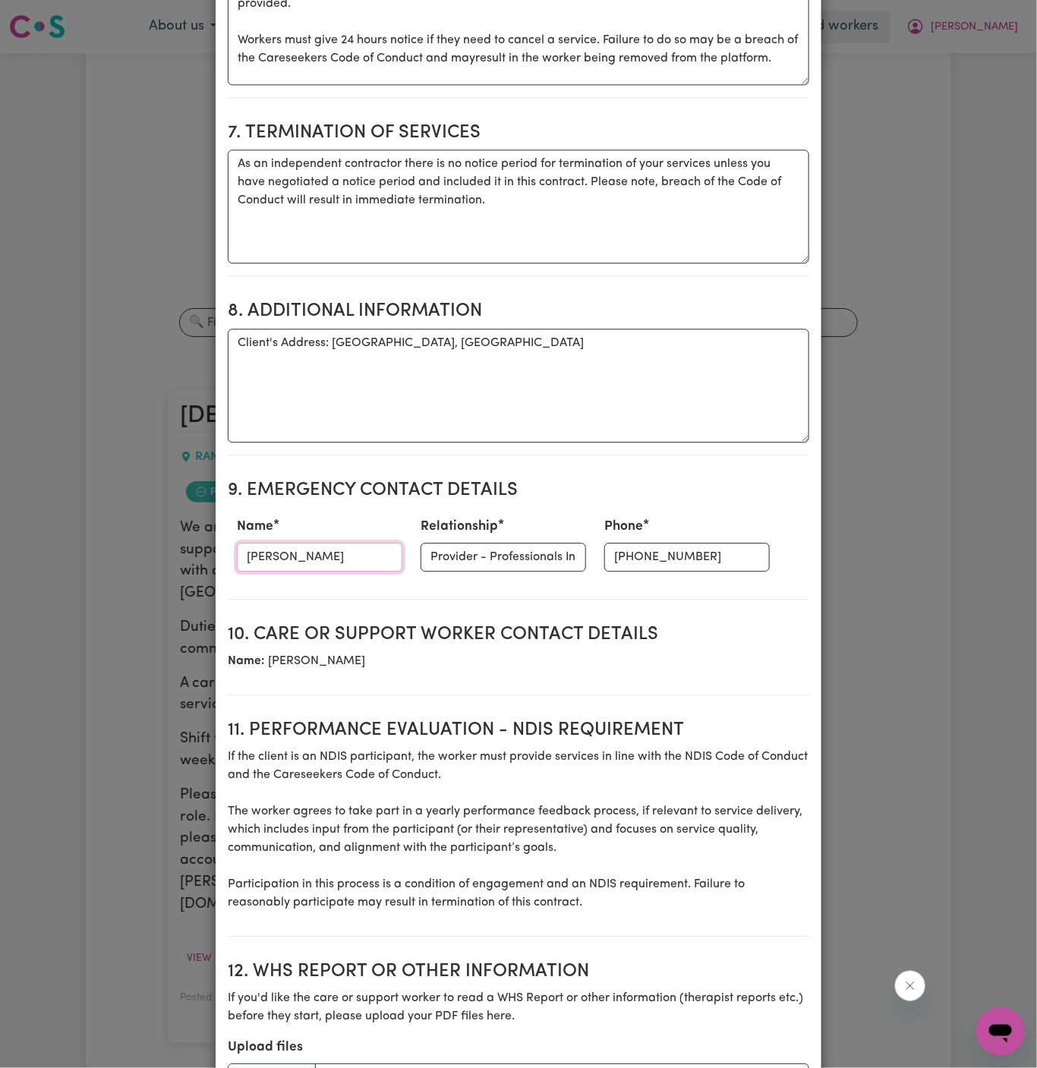
click at [295, 543] on input "[PERSON_NAME]" at bounding box center [320, 557] width 166 height 29
click at [446, 543] on input "Provider - Professionals In Care" at bounding box center [504, 557] width 166 height 29
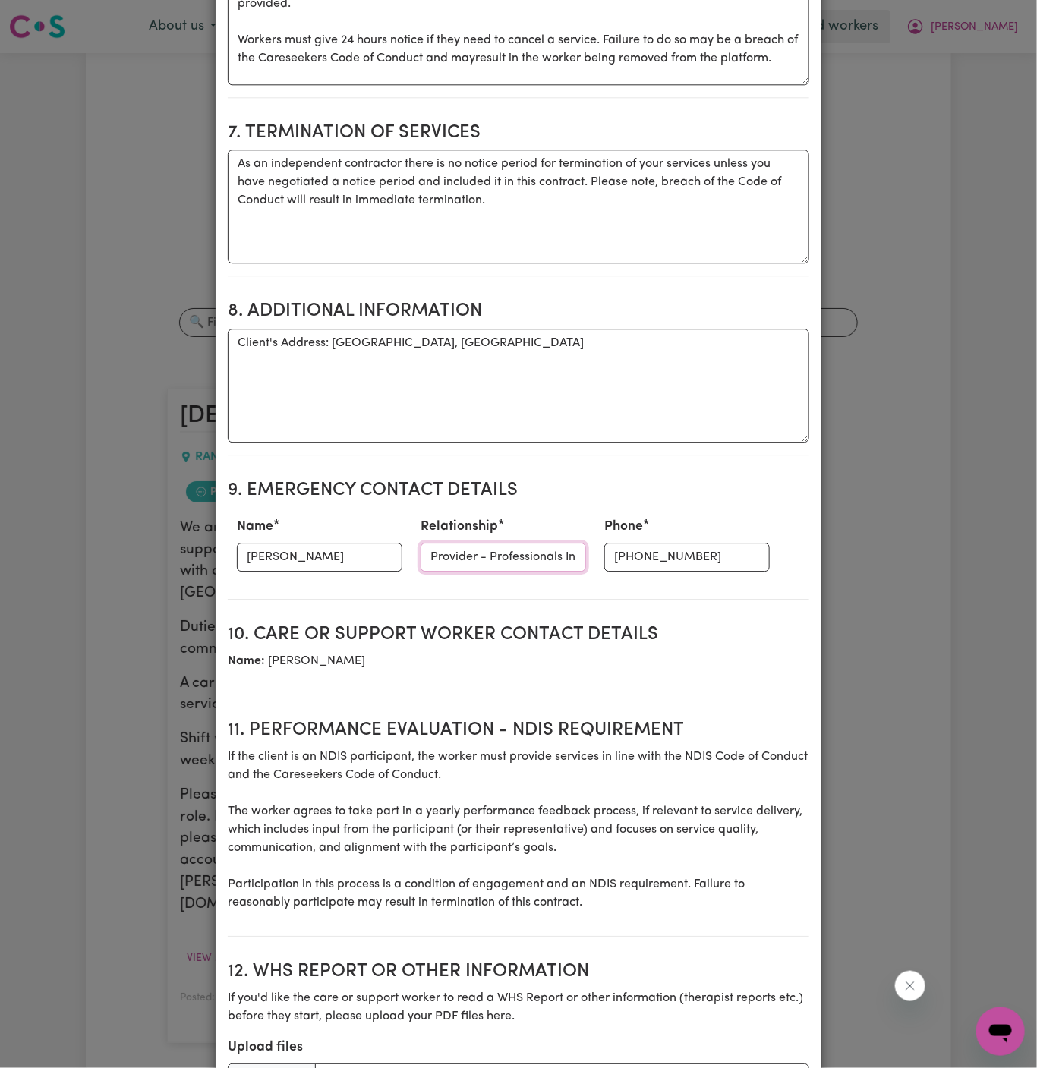
click at [447, 543] on input "Provider - Professionals In Care" at bounding box center [504, 557] width 166 height 29
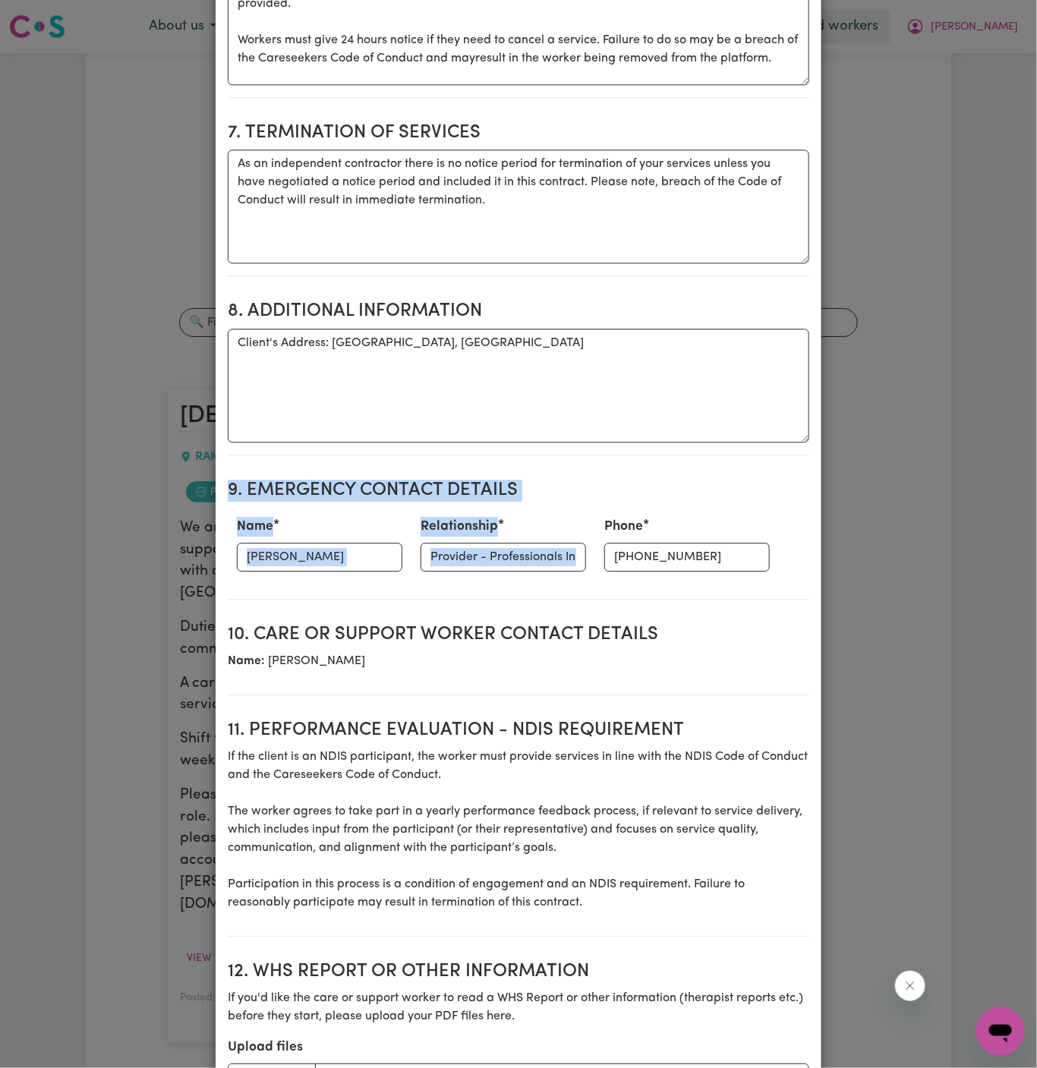
drag, startPoint x: 656, startPoint y: 420, endPoint x: 632, endPoint y: 512, distance: 95.0
click at [631, 516] on section "Service agreement between [PERSON_NAME] and [PERSON_NAME] Professionals In Care…" at bounding box center [519, 8] width 582 height 2398
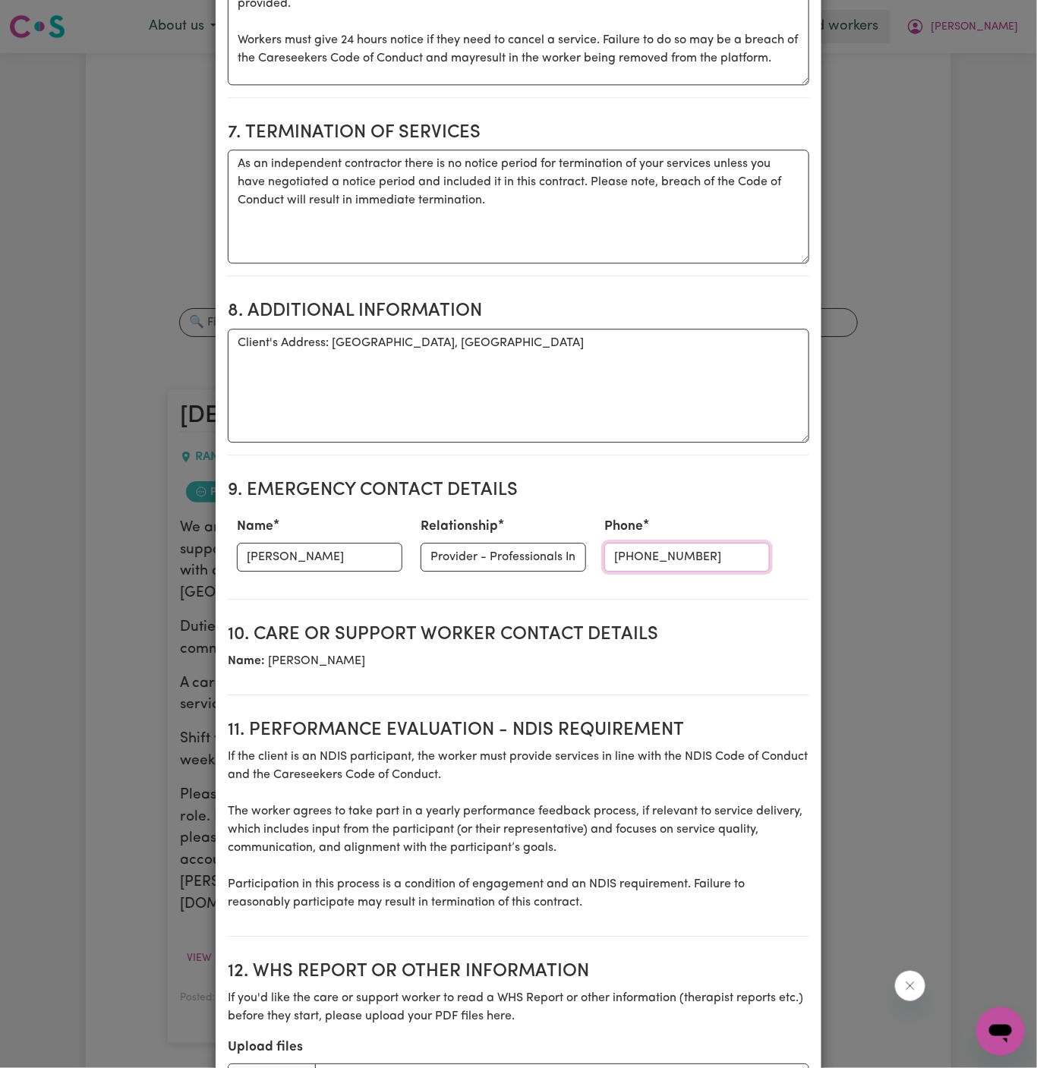
click at [632, 543] on input "[PHONE_NUMBER]" at bounding box center [687, 557] width 166 height 29
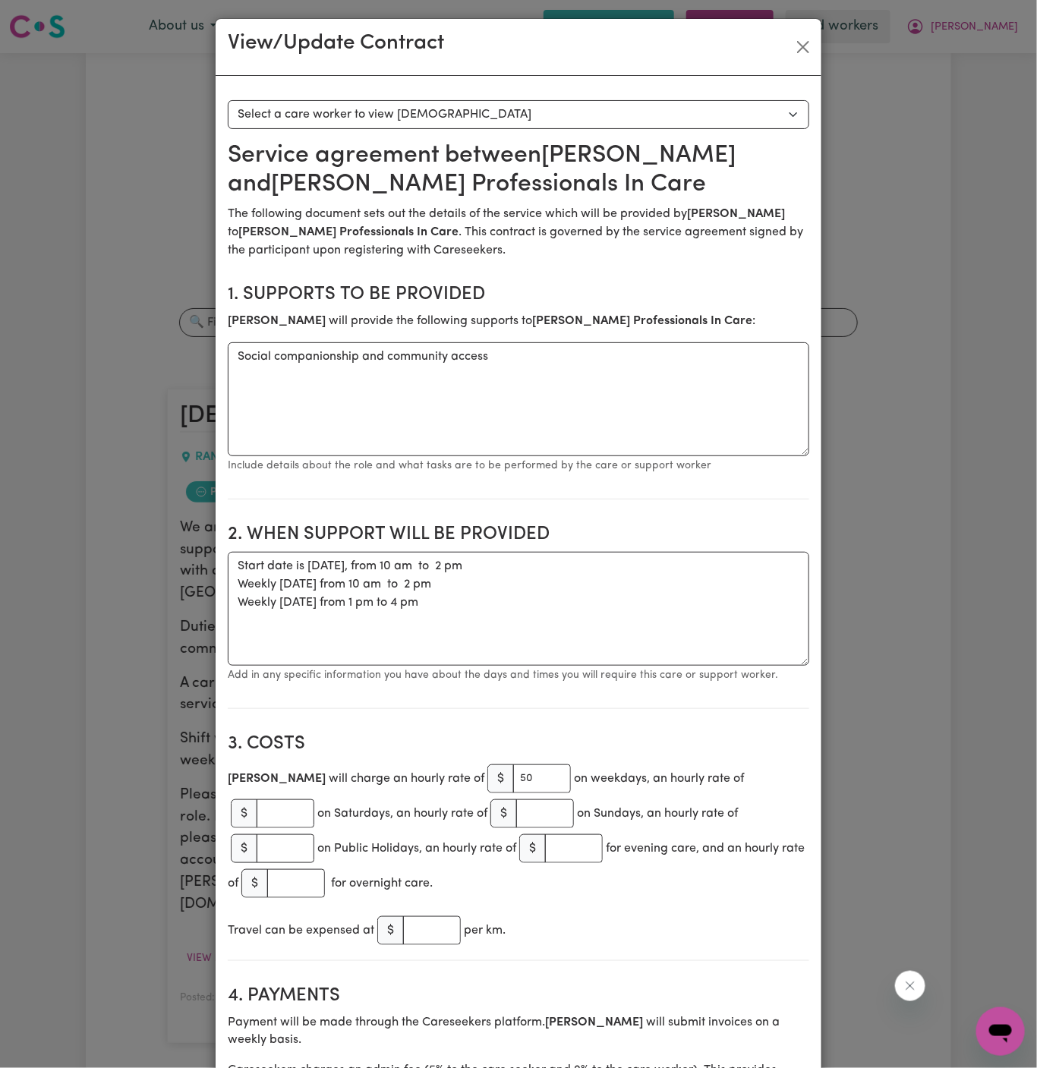
scroll to position [0, 0]
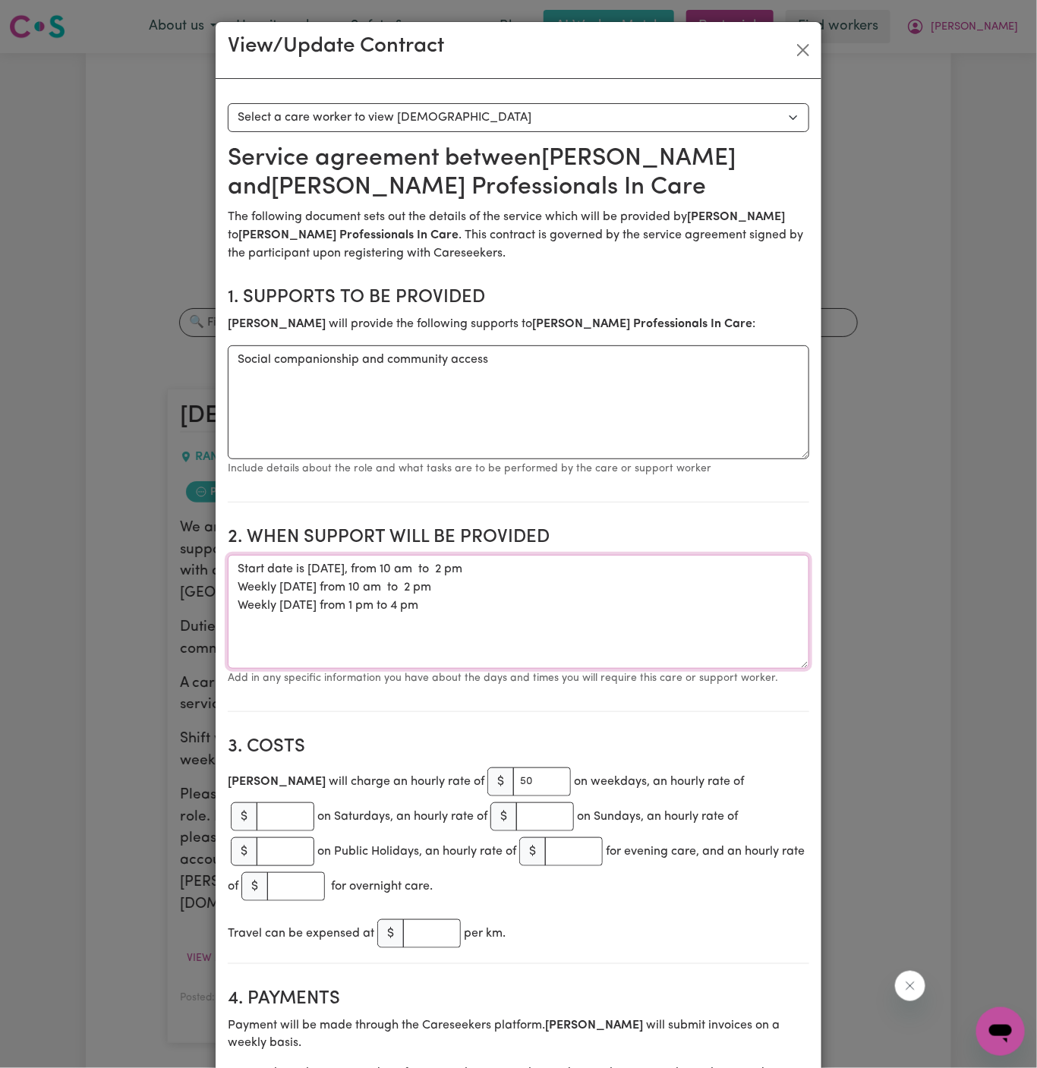
click at [415, 584] on textarea "Start date is [DATE], from 10 am to 2 pm Weekly [DATE] from 10 am to 2 pm Weekl…" at bounding box center [519, 612] width 582 height 114
drag, startPoint x: 464, startPoint y: 594, endPoint x: 249, endPoint y: 547, distance: 220.0
click at [249, 547] on section "2. When support will be provided When support will be provided Start date is [D…" at bounding box center [519, 613] width 582 height 197
click at [249, 547] on h2 "2. When support will be provided" at bounding box center [519, 538] width 582 height 22
drag, startPoint x: 472, startPoint y: 606, endPoint x: 213, endPoint y: 555, distance: 264.6
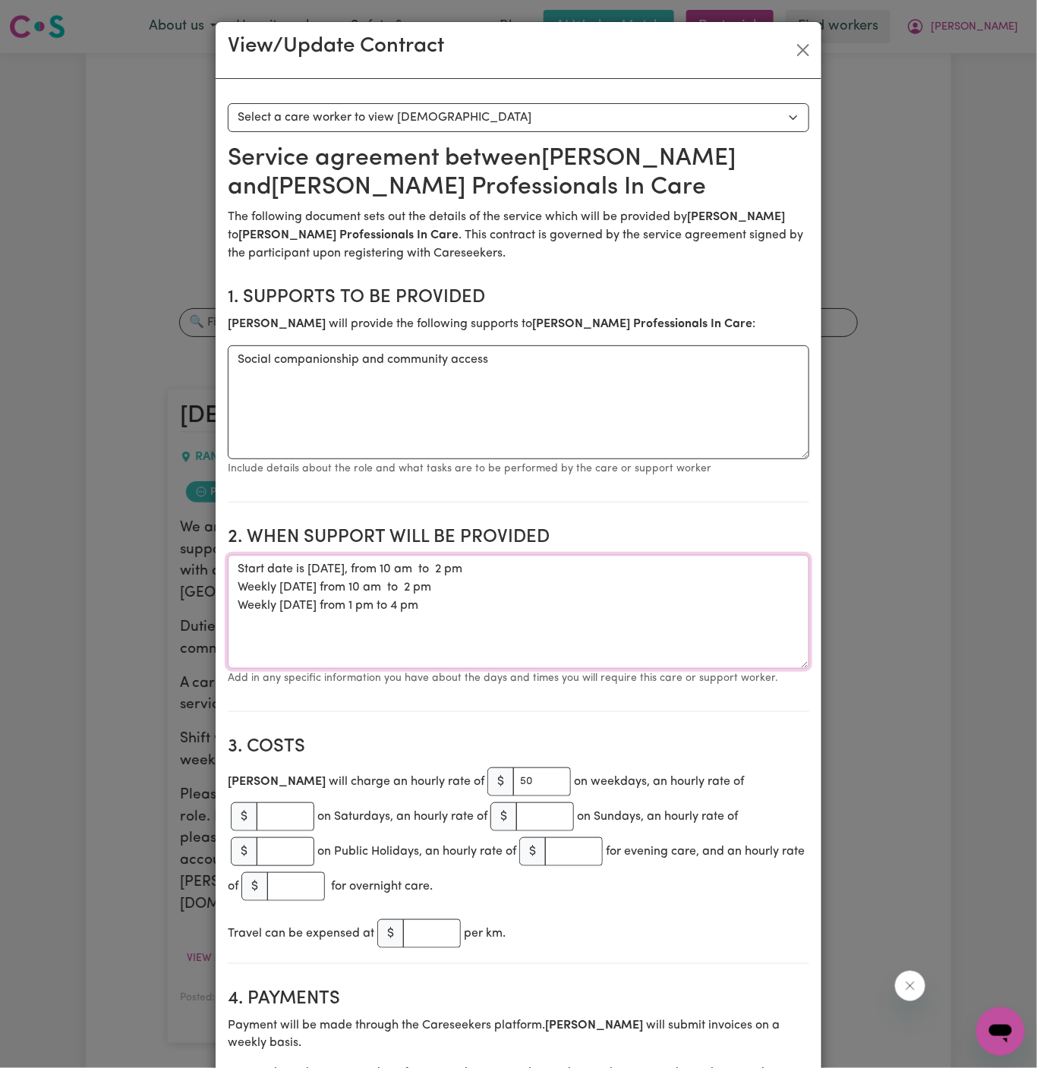
click at [213, 555] on div "View/Update Contract Select a contract to view Select a care worker to view [DE…" at bounding box center [518, 534] width 1037 height 1068
click at [793, 48] on button "Close" at bounding box center [803, 50] width 24 height 24
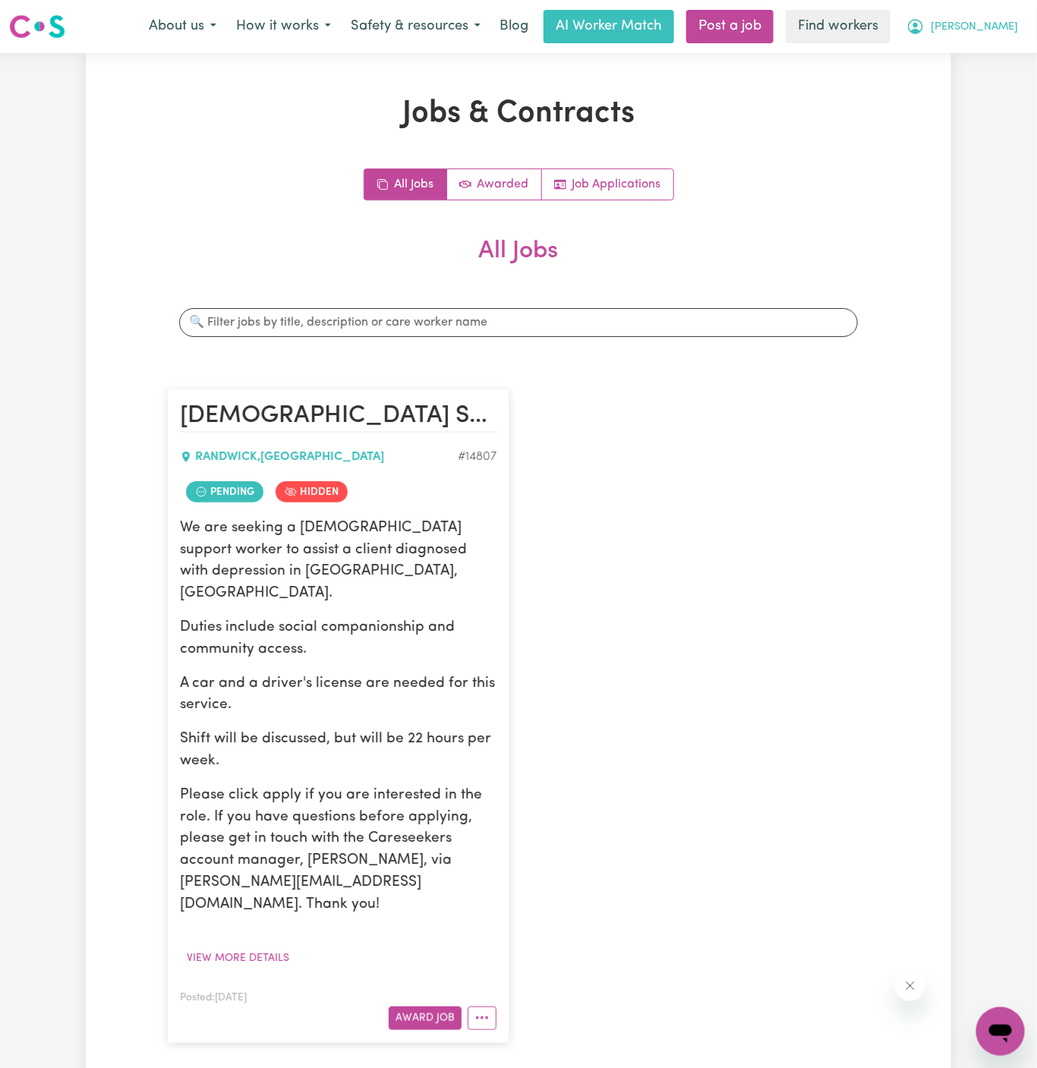
click at [1004, 18] on button "[PERSON_NAME]" at bounding box center [962, 27] width 131 height 32
click at [1004, 40] on button "[PERSON_NAME]" at bounding box center [962, 27] width 131 height 32
click at [1004, 12] on button "[PERSON_NAME]" at bounding box center [962, 27] width 131 height 32
click at [1004, 23] on span "[PERSON_NAME]" at bounding box center [974, 27] width 87 height 17
click at [998, 15] on button "[PERSON_NAME]" at bounding box center [962, 27] width 131 height 32
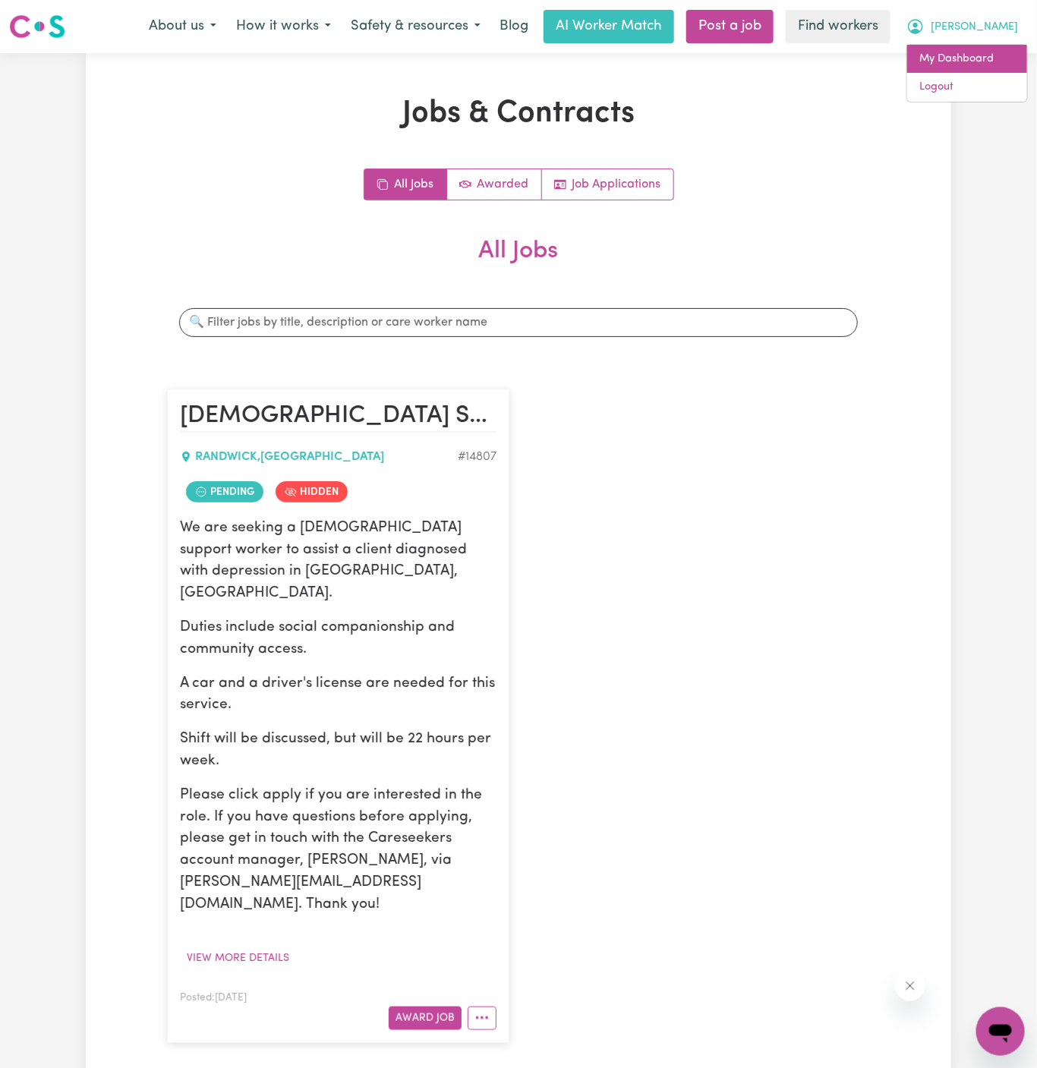
click at [998, 52] on link "My Dashboard" at bounding box center [967, 59] width 120 height 29
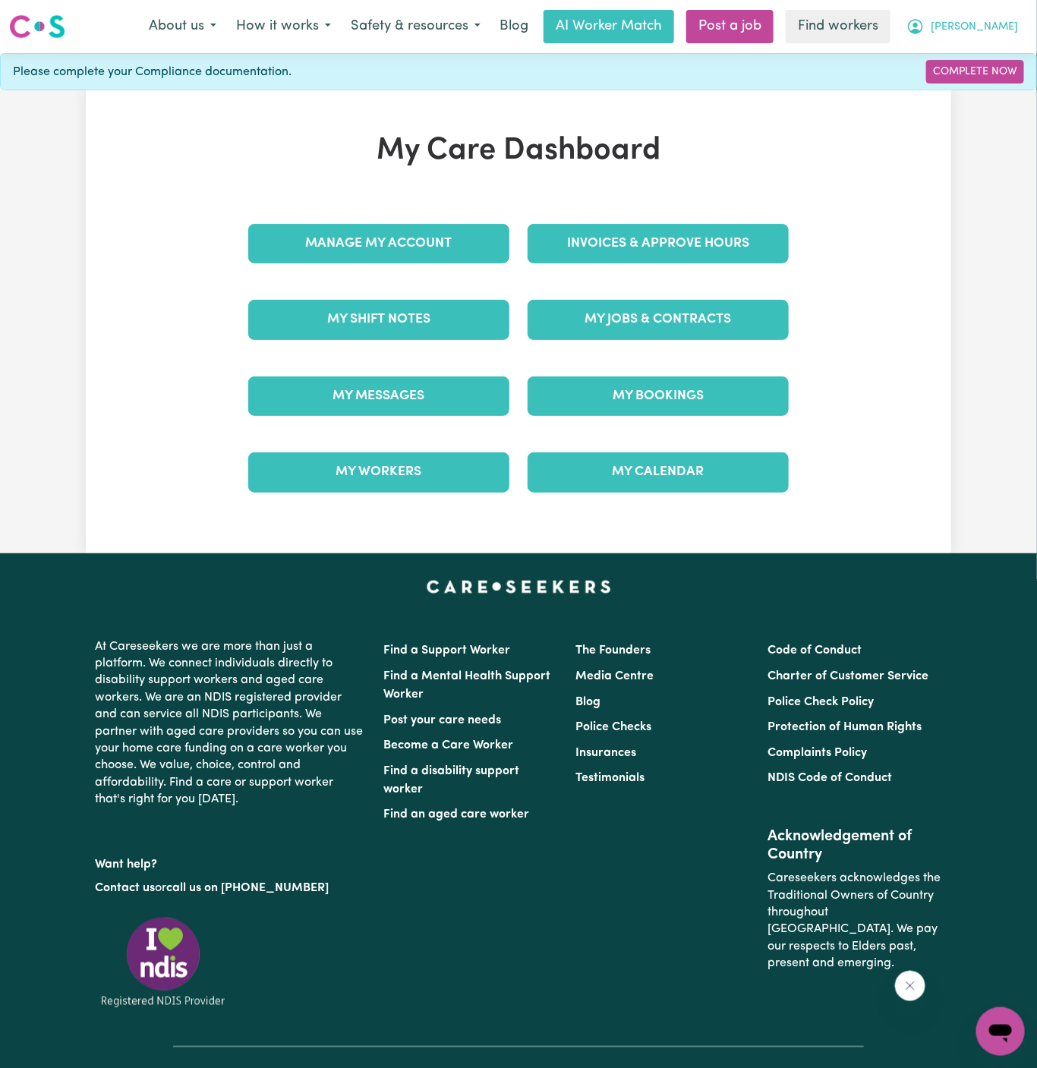
click at [1000, 34] on span "[PERSON_NAME]" at bounding box center [974, 27] width 87 height 17
click at [1000, 80] on link "Logout" at bounding box center [967, 87] width 120 height 29
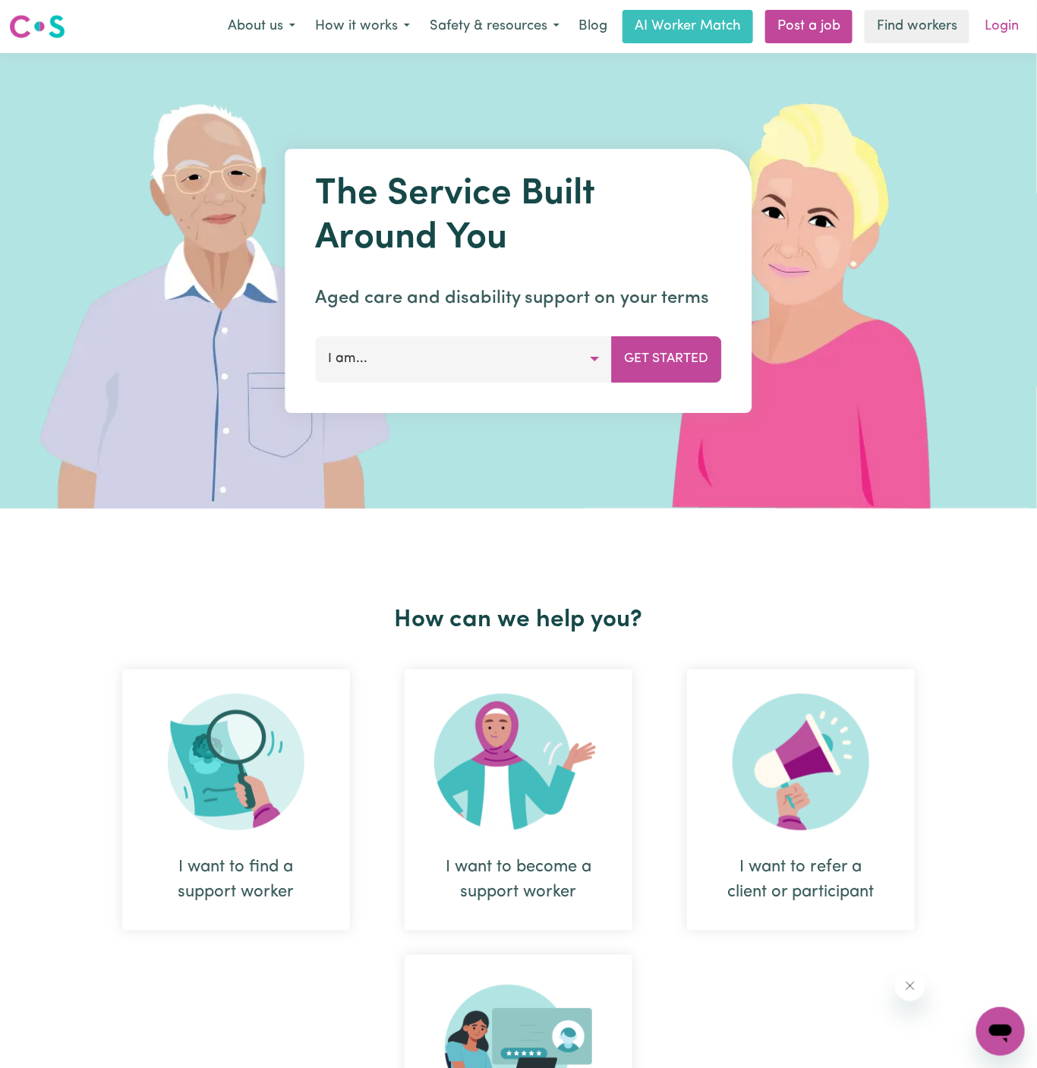
click at [1004, 24] on link "Login" at bounding box center [1002, 26] width 52 height 33
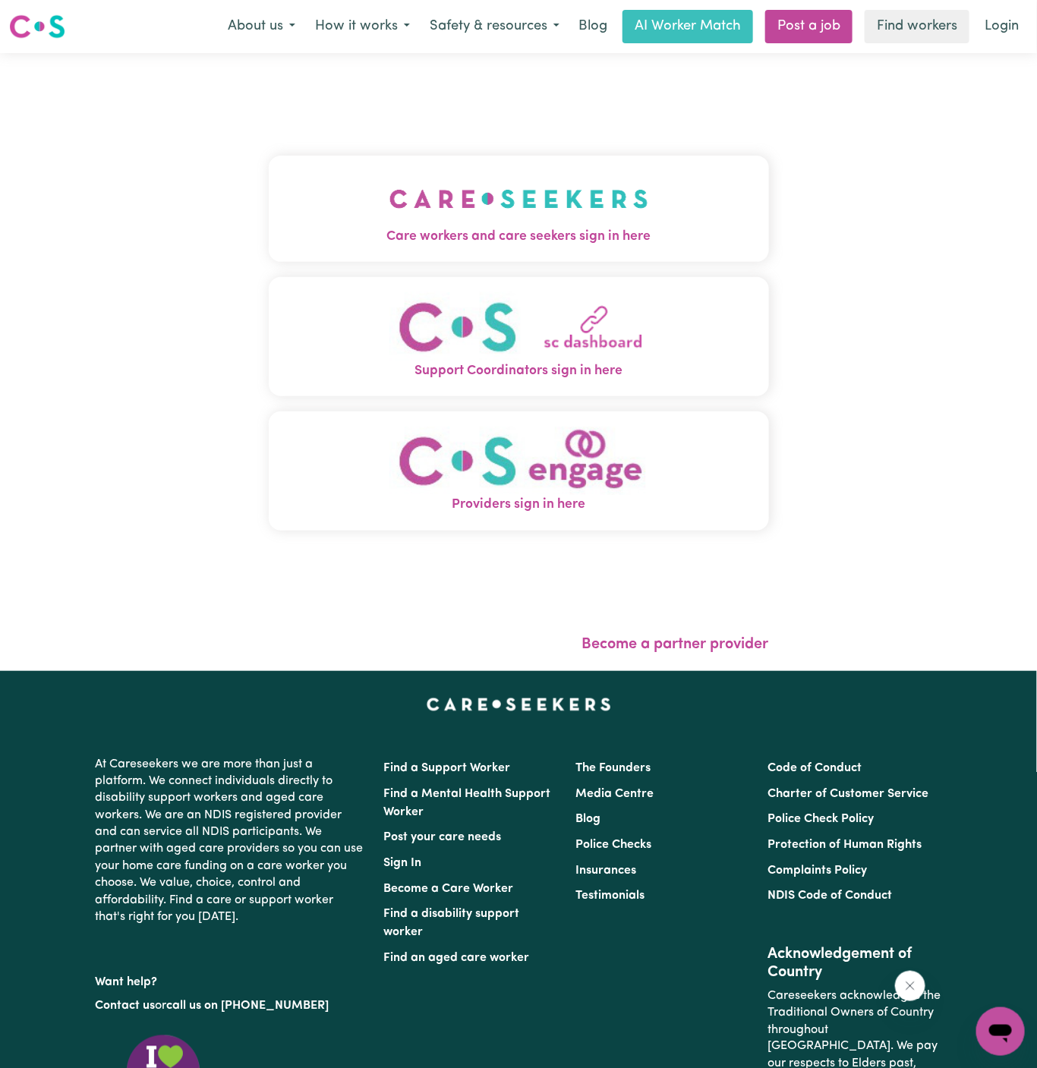
click at [419, 185] on img "Care workers and care seekers sign in here" at bounding box center [519, 199] width 259 height 56
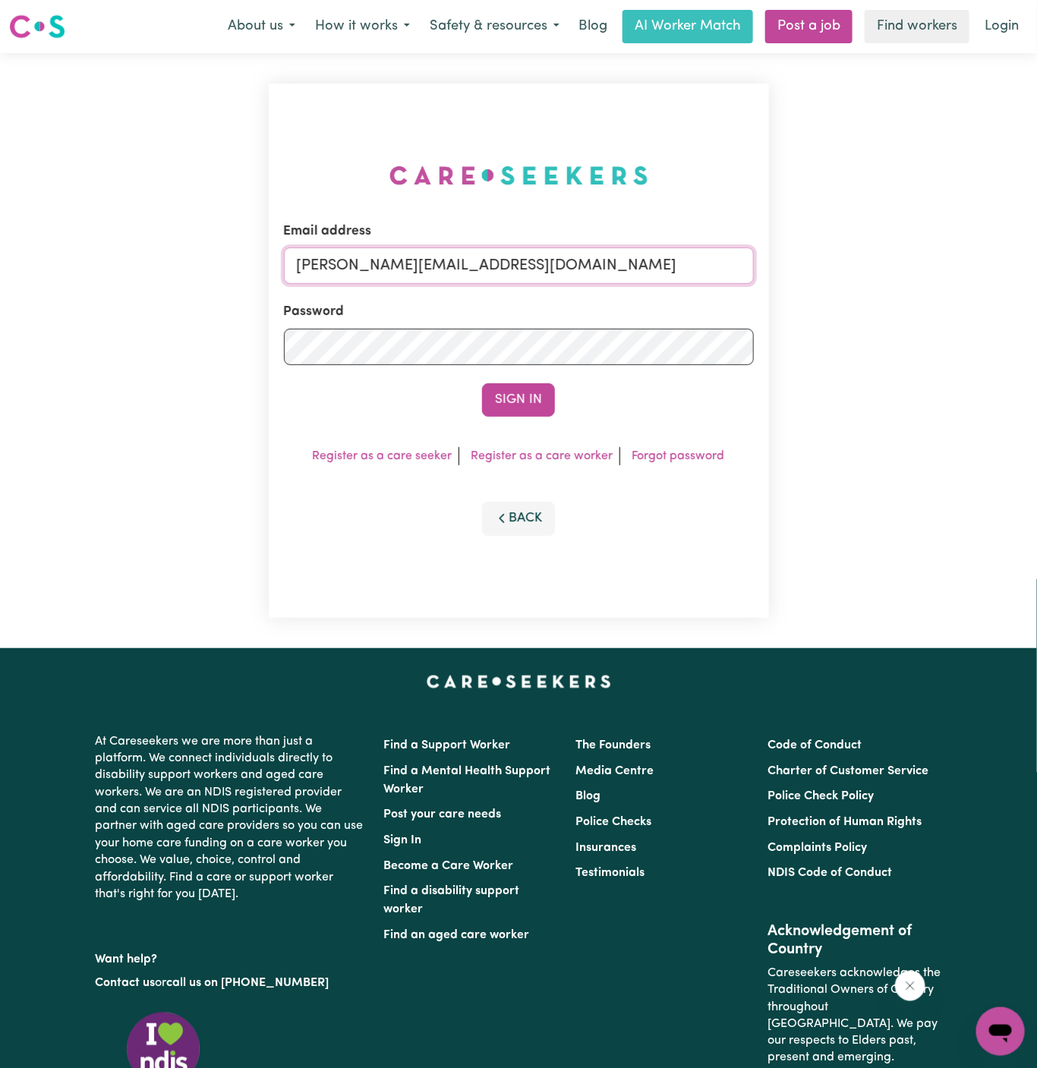
click at [535, 260] on input "[PERSON_NAME][EMAIL_ADDRESS][DOMAIN_NAME]" at bounding box center [519, 266] width 470 height 36
drag, startPoint x: 371, startPoint y: 264, endPoint x: 820, endPoint y: 263, distance: 449.5
click at [820, 263] on div "Email address superuser~[EMAIL_ADDRESS][DOMAIN_NAME] Password Sign In Register …" at bounding box center [518, 350] width 1037 height 595
type input "[EMAIL_ADDRESS][DOMAIN_NAME]"
click at [482, 383] on button "Sign In" at bounding box center [518, 399] width 73 height 33
